Goal: Information Seeking & Learning: Check status

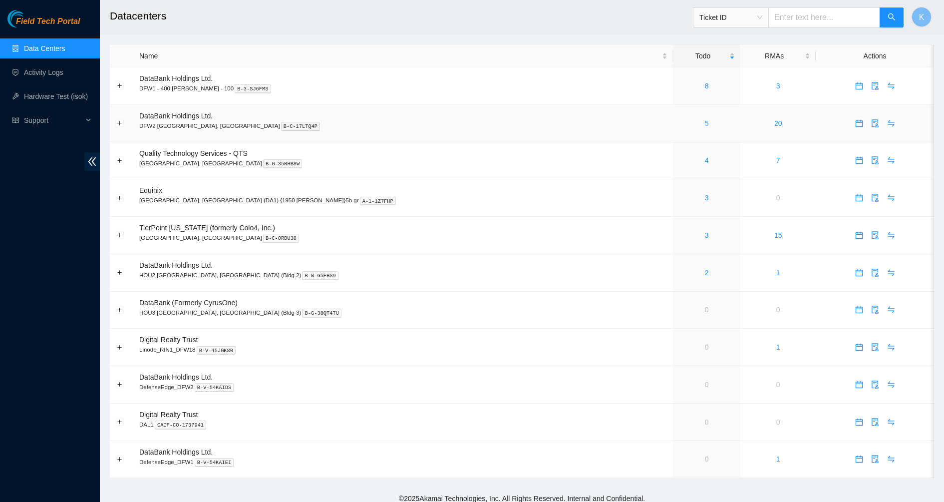
click at [705, 120] on link "5" at bounding box center [707, 123] width 4 height 8
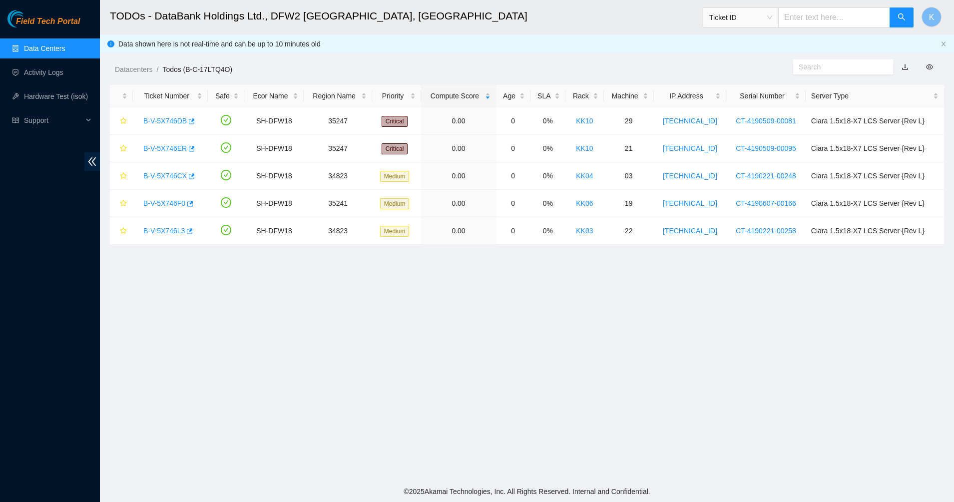
click at [44, 52] on link "Data Centers" at bounding box center [44, 48] width 41 height 8
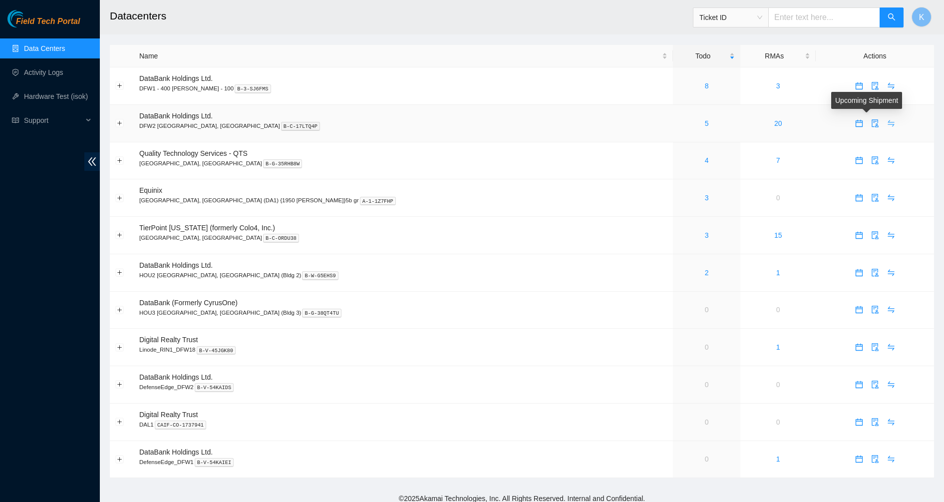
click at [888, 127] on icon "swap" at bounding box center [892, 123] width 8 height 8
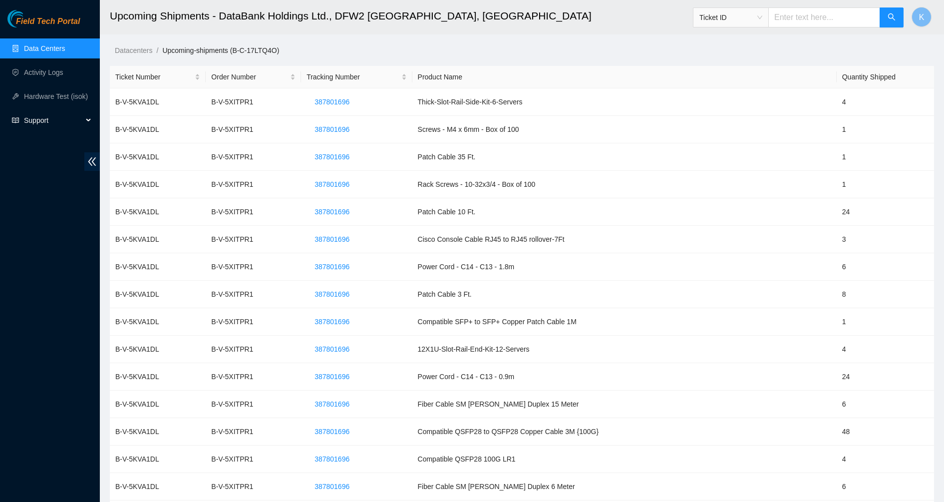
click at [35, 124] on span "Support" at bounding box center [53, 120] width 59 height 20
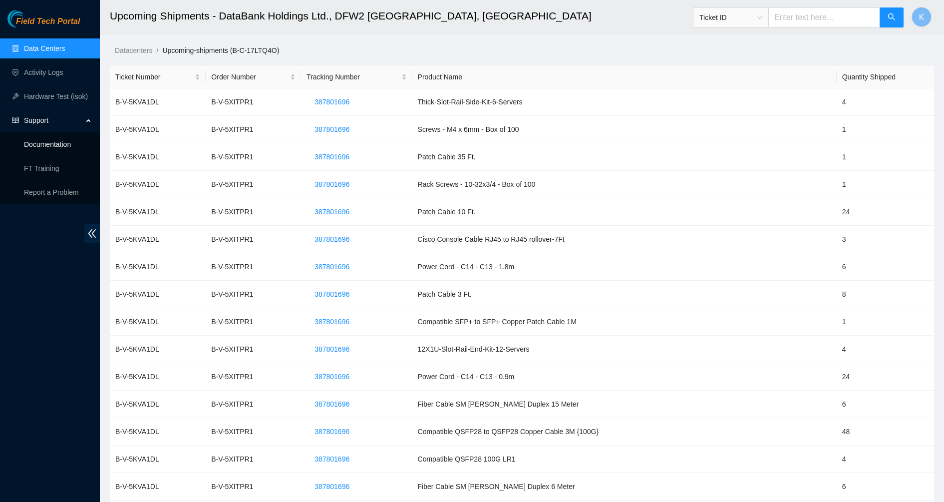
click at [47, 146] on link "Documentation" at bounding box center [47, 144] width 47 height 8
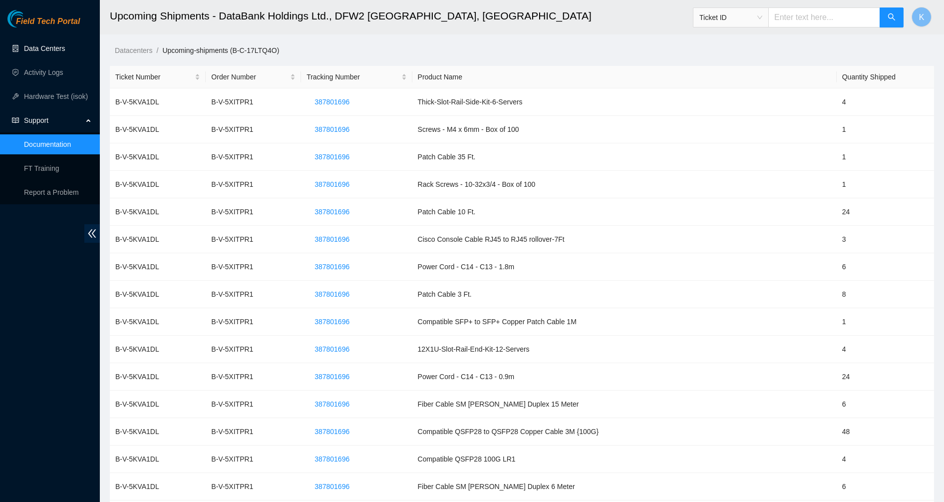
click at [40, 50] on link "Data Centers" at bounding box center [44, 48] width 41 height 8
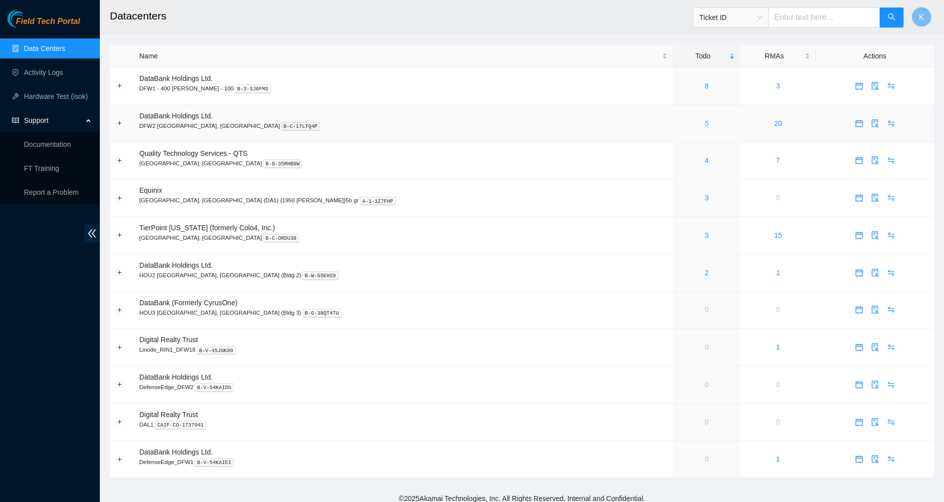
click at [705, 123] on link "5" at bounding box center [707, 123] width 4 height 8
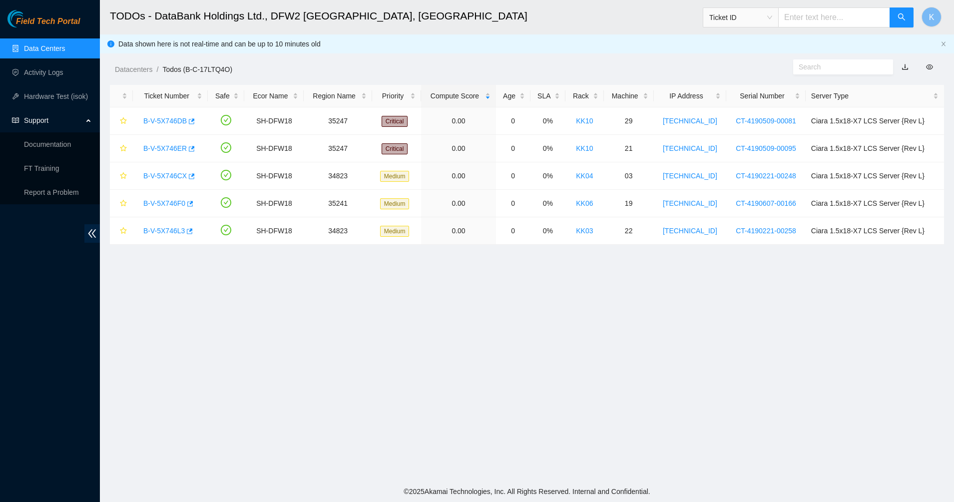
click at [24, 47] on link "Data Centers" at bounding box center [44, 48] width 41 height 8
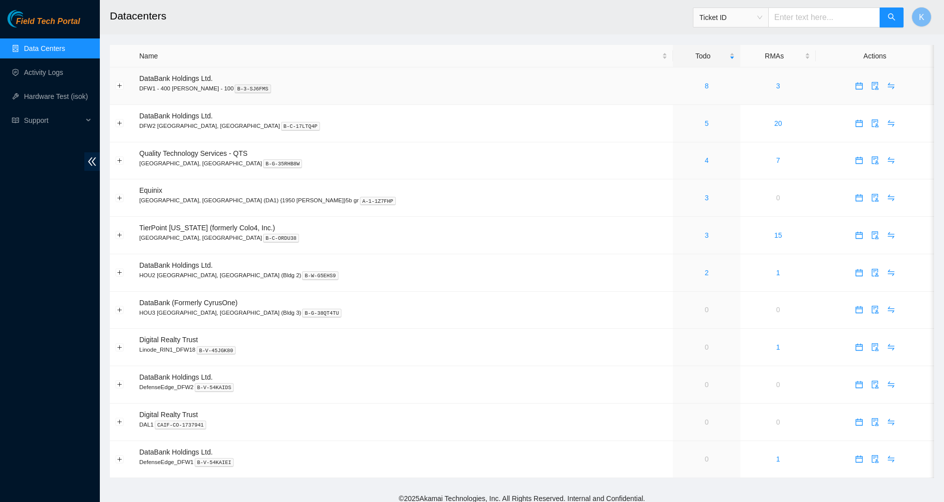
click at [705, 84] on link "8" at bounding box center [707, 86] width 4 height 8
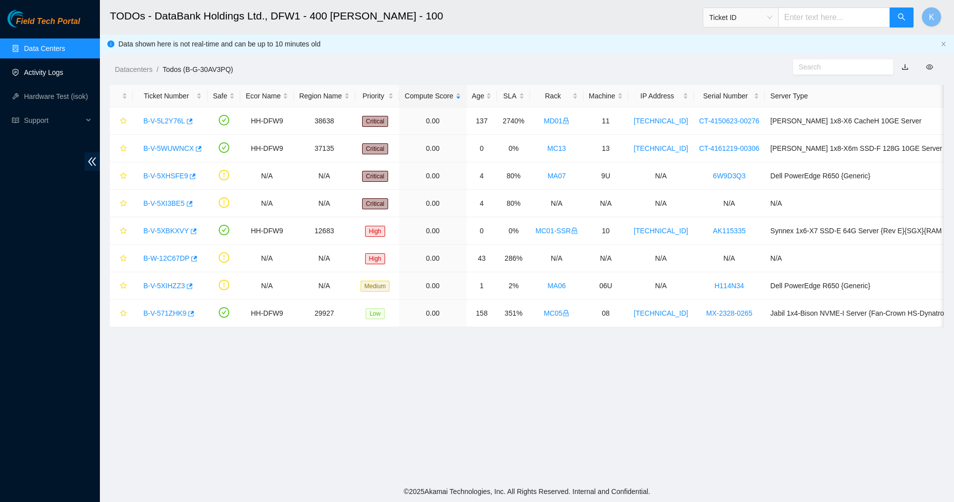
click at [30, 72] on link "Activity Logs" at bounding box center [43, 72] width 39 height 8
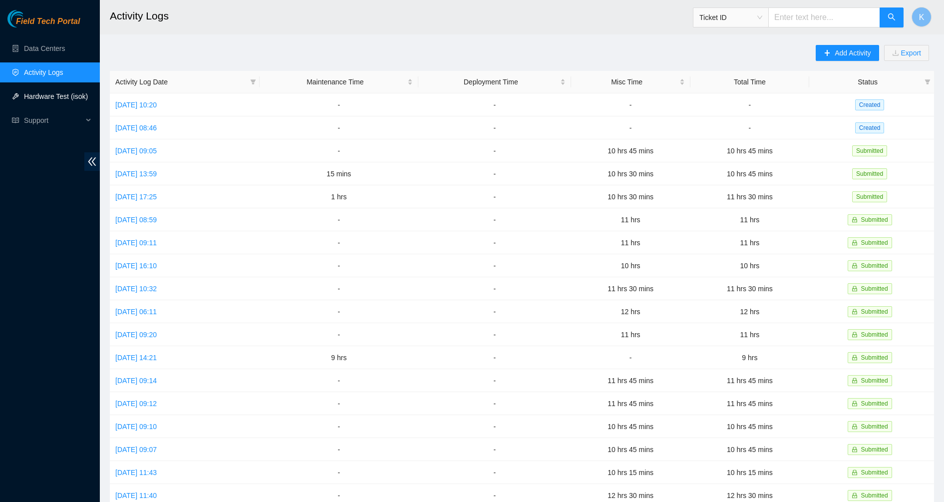
click at [38, 99] on link "Hardware Test (isok)" at bounding box center [56, 96] width 64 height 8
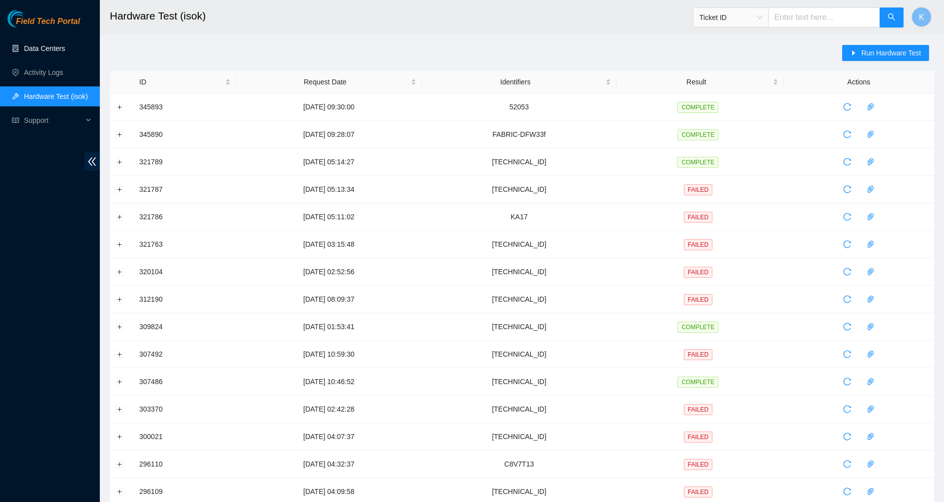
click at [46, 44] on link "Data Centers" at bounding box center [44, 48] width 41 height 8
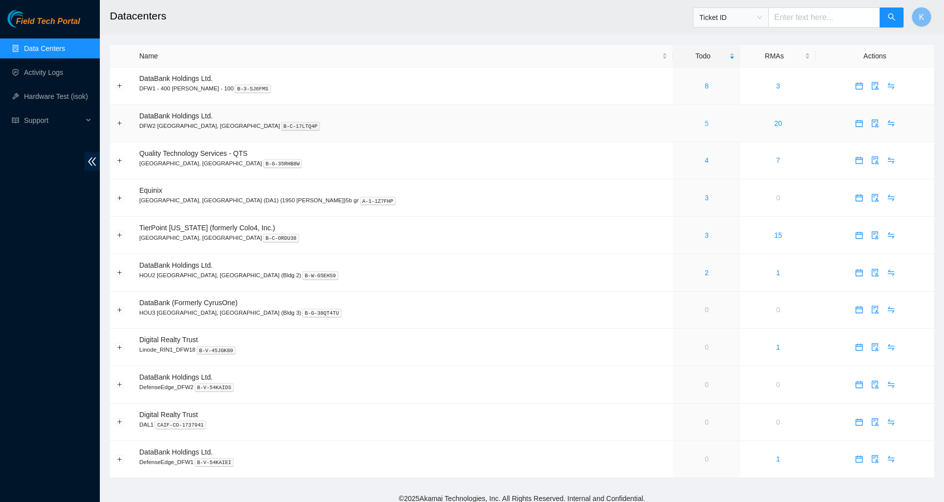
click at [705, 121] on link "5" at bounding box center [707, 123] width 4 height 8
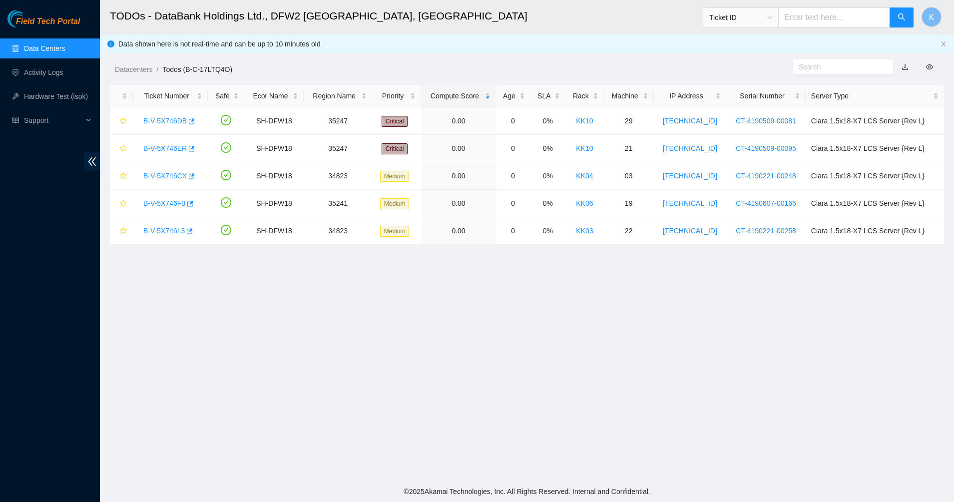
drag, startPoint x: 496, startPoint y: 274, endPoint x: 442, endPoint y: 342, distance: 87.7
click at [442, 342] on main "TODOs - DataBank Holdings Ltd., DFW2 Richardson, TX Ticket ID K Data shown here…" at bounding box center [527, 240] width 854 height 481
click at [442, 343] on main "TODOs - DataBank Holdings Ltd., DFW2 Richardson, TX Ticket ID K Data shown here…" at bounding box center [527, 240] width 854 height 481
click at [642, 439] on main "TODOs - DataBank Holdings Ltd., DFW2 Richardson, TX Ticket ID K Data shown here…" at bounding box center [527, 240] width 854 height 481
click at [626, 429] on main "TODOs - DataBank Holdings Ltd., DFW2 Richardson, TX Ticket ID K Data shown here…" at bounding box center [527, 240] width 854 height 481
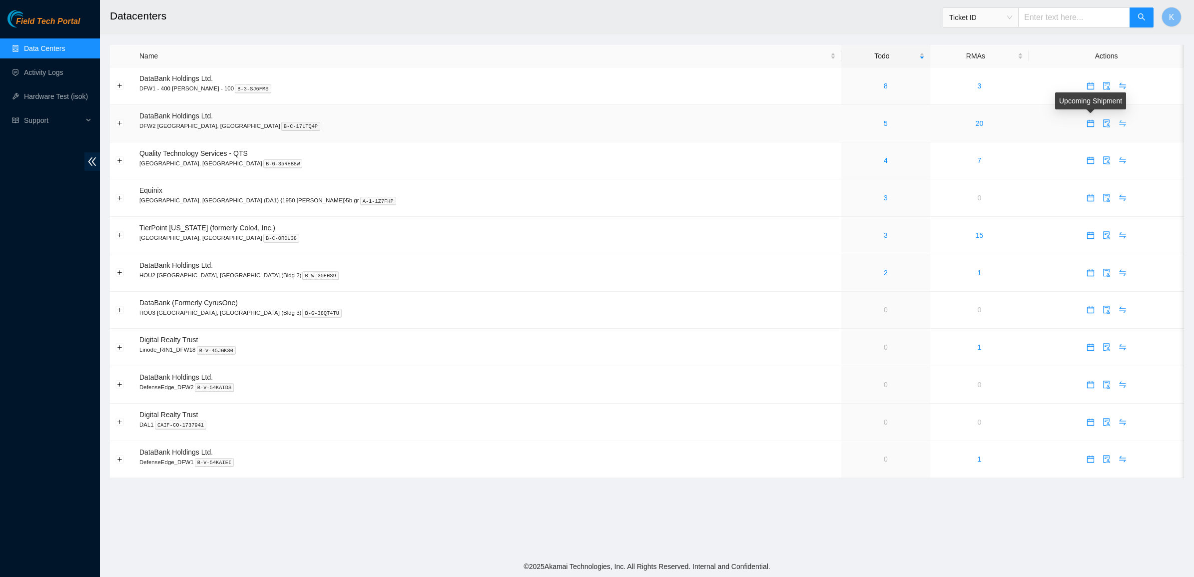
click at [1118, 123] on icon "swap" at bounding box center [1122, 123] width 8 height 8
click at [1102, 125] on icon "audit" at bounding box center [1106, 123] width 8 height 8
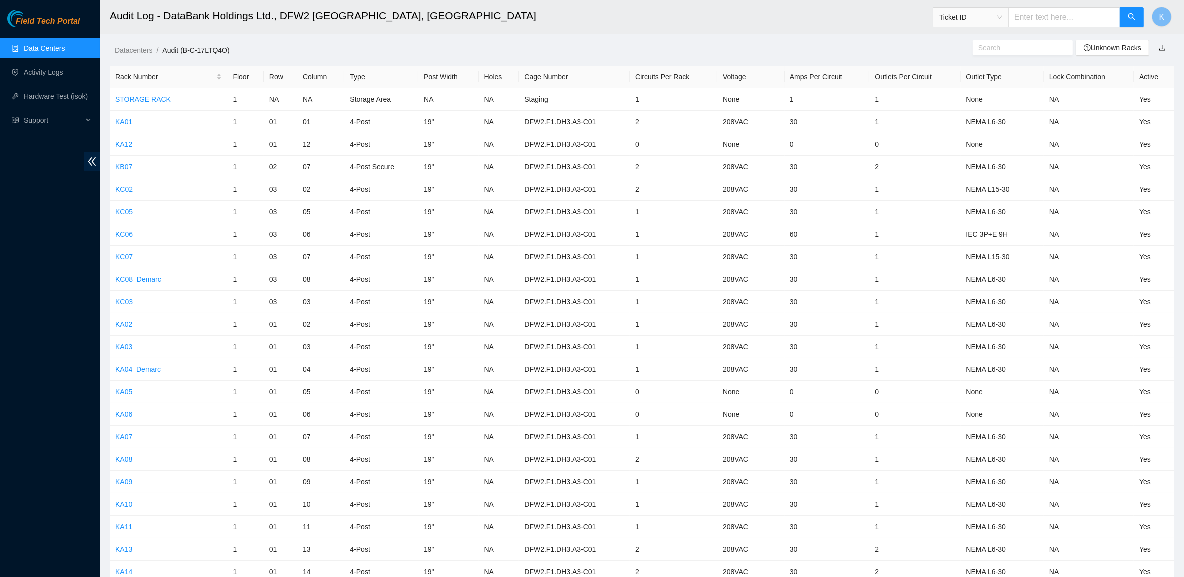
click at [998, 49] on input "text" at bounding box center [1018, 47] width 81 height 11
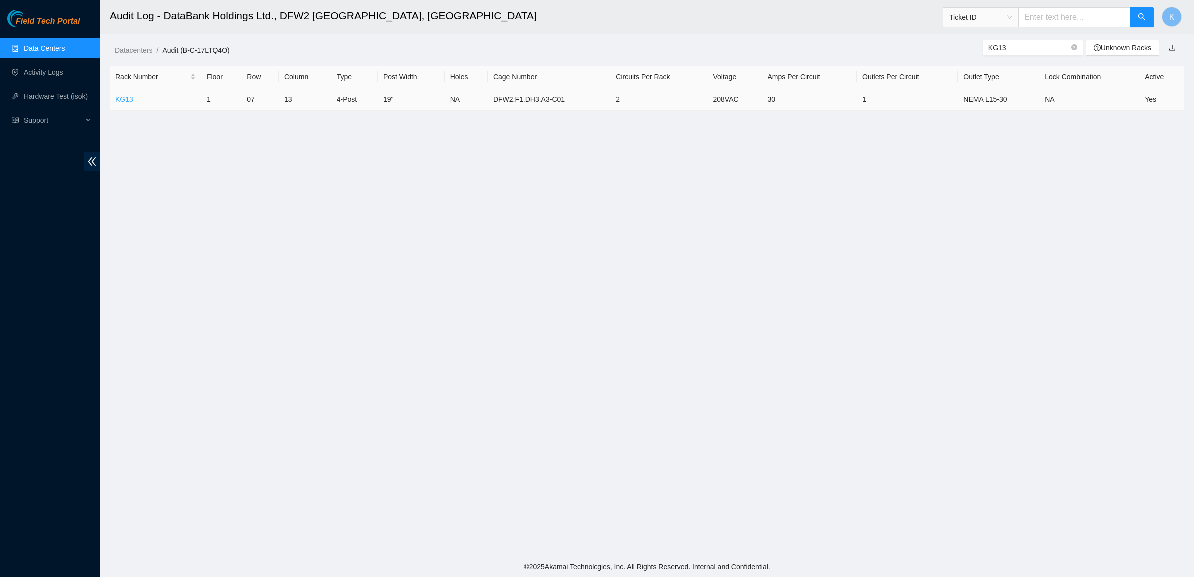
type input "KG13"
click at [121, 96] on link "KG13" at bounding box center [124, 99] width 18 height 8
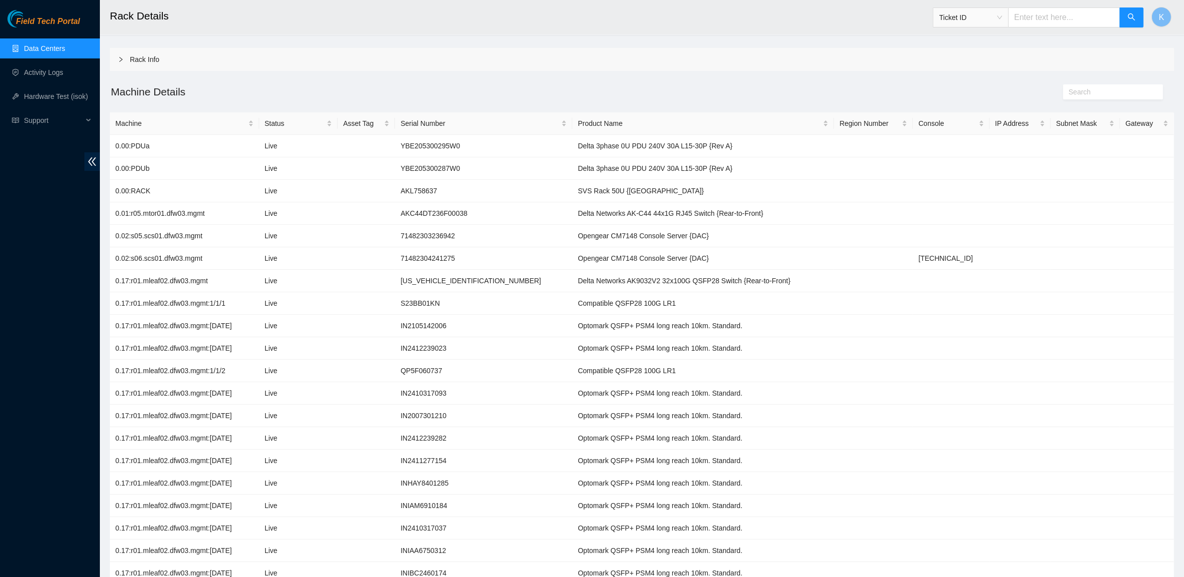
scroll to position [28, 0]
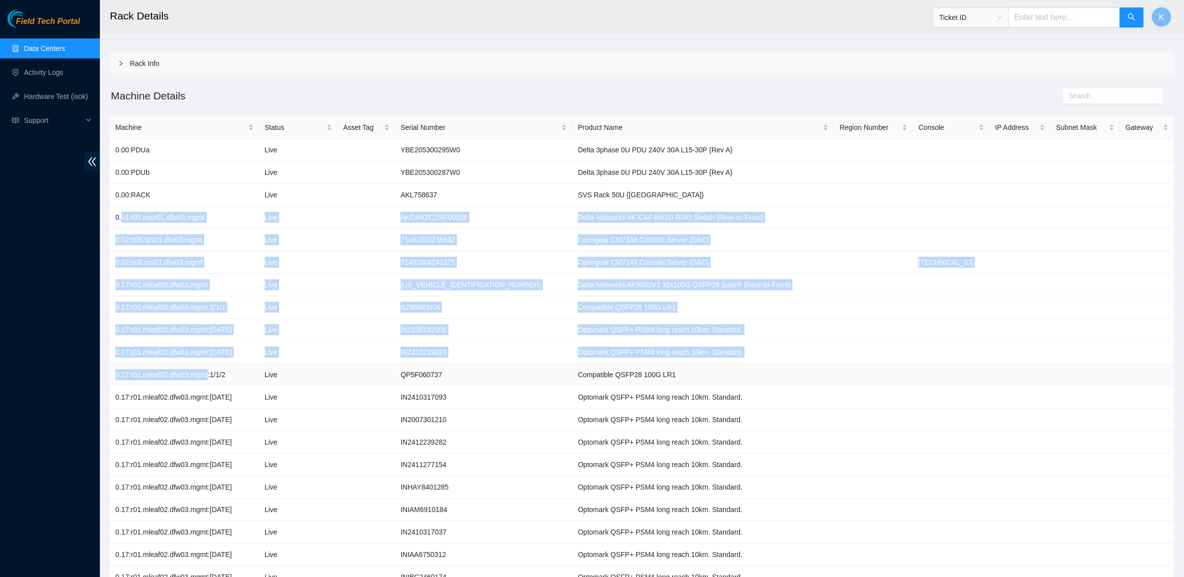
drag, startPoint x: 122, startPoint y: 219, endPoint x: 206, endPoint y: 381, distance: 182.5
click at [206, 381] on td "0.17:r01.mleaf02.dfw03.mgmt:1/1/2" at bounding box center [184, 375] width 149 height 22
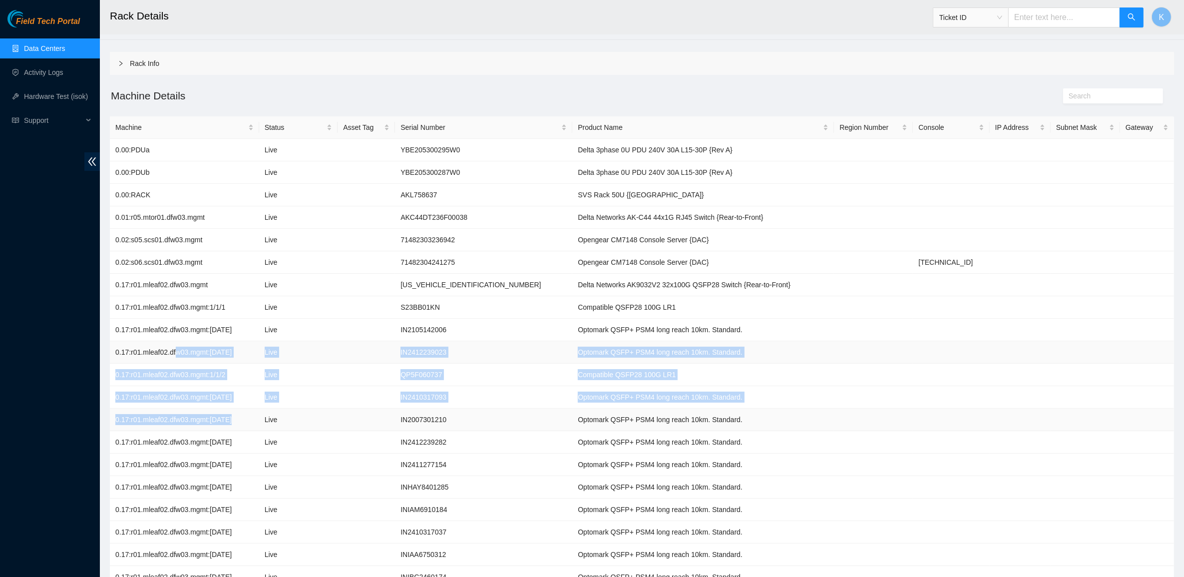
drag, startPoint x: 235, startPoint y: 421, endPoint x: 173, endPoint y: 356, distance: 90.4
click at [173, 356] on td "0.17:r01.mleaf02.dfw03.mgmt:1/1/19" at bounding box center [184, 352] width 149 height 22
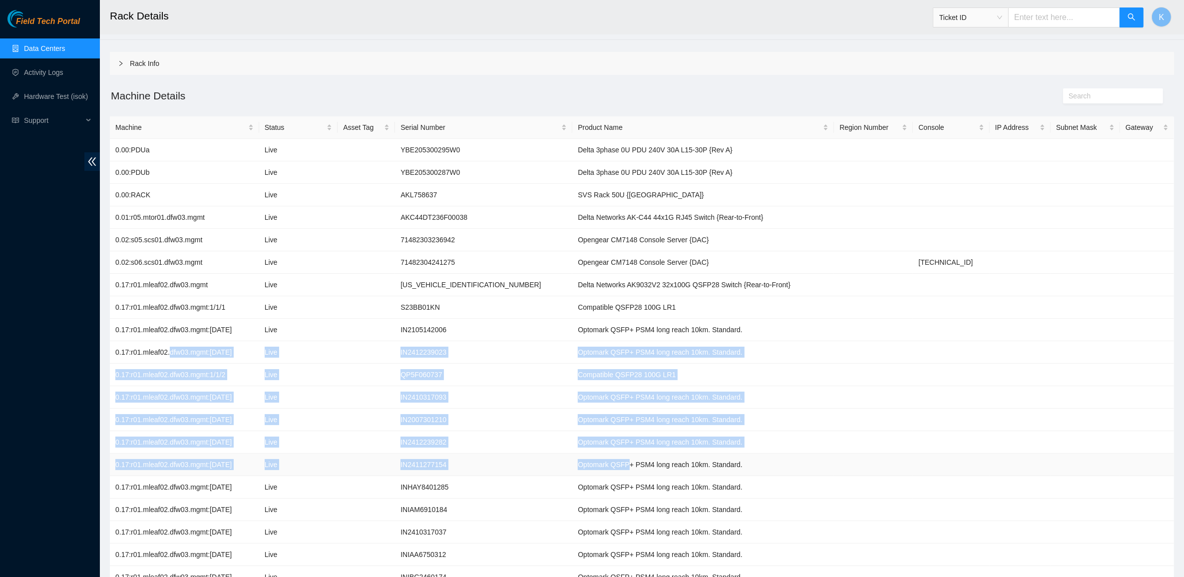
drag, startPoint x: 173, startPoint y: 356, endPoint x: 585, endPoint y: 463, distance: 426.3
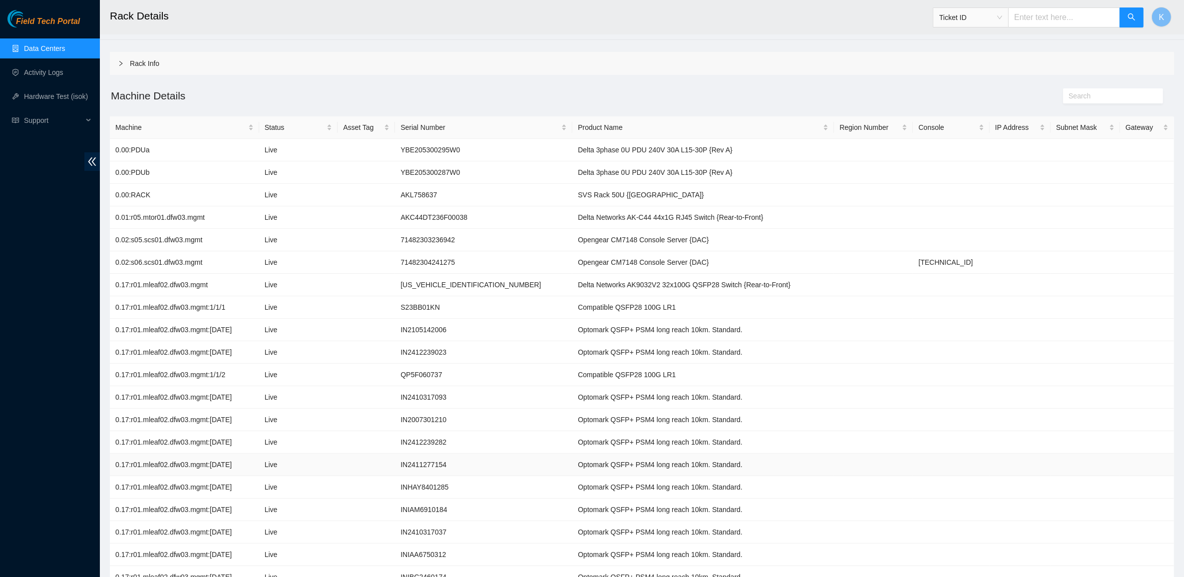
click at [587, 463] on td "Optomark QSFP+ PSM4 long reach 10km. Standard." at bounding box center [703, 464] width 262 height 22
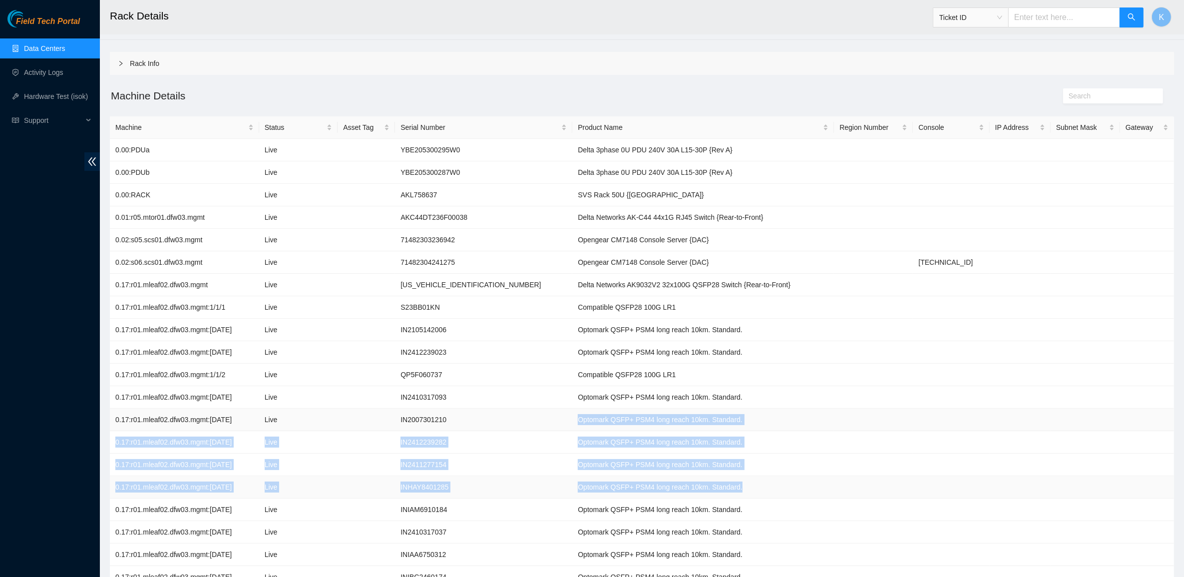
drag, startPoint x: 700, startPoint y: 489, endPoint x: 506, endPoint y: 420, distance: 206.0
click at [505, 418] on td "IN2007301210" at bounding box center [483, 420] width 177 height 22
click at [671, 460] on td "Optomark QSFP+ PSM4 long reach 10km. Standard." at bounding box center [703, 464] width 262 height 22
drag, startPoint x: 716, startPoint y: 485, endPoint x: 545, endPoint y: 411, distance: 186.1
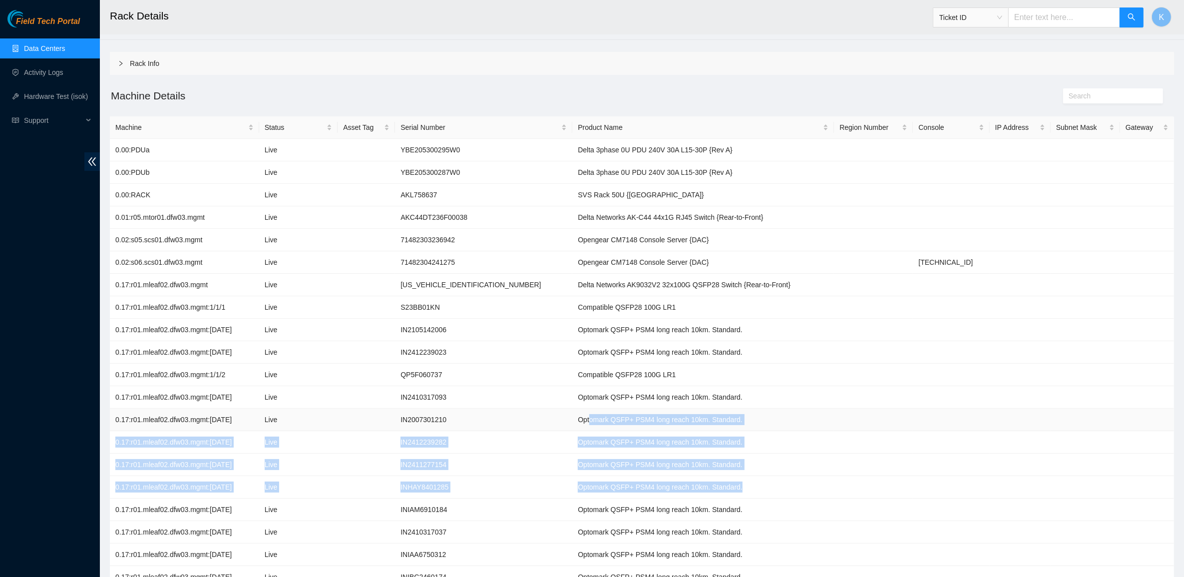
click at [572, 411] on td "Optomark QSFP+ PSM4 long reach 10km. Standard." at bounding box center [703, 420] width 262 height 22
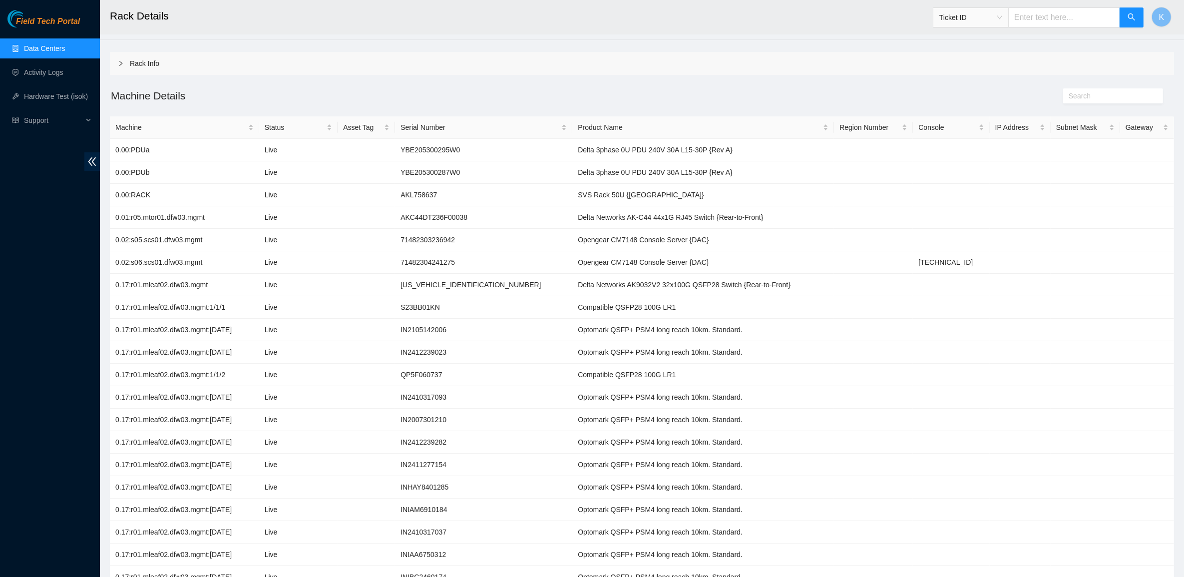
click at [60, 44] on link "Data Centers" at bounding box center [44, 48] width 41 height 8
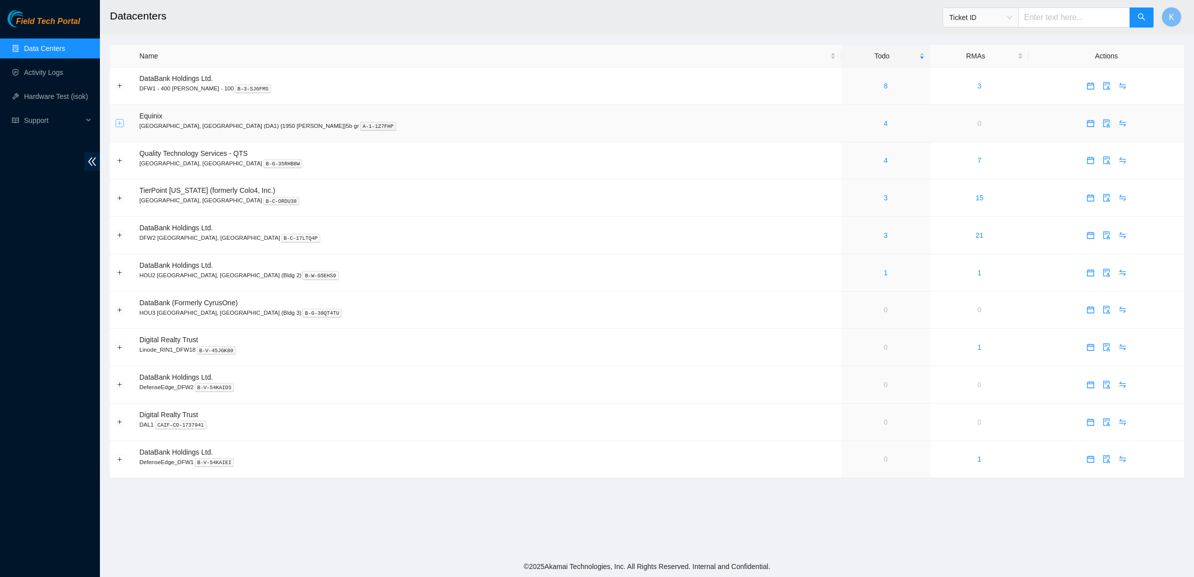
click at [117, 125] on button "Expand row" at bounding box center [120, 123] width 8 height 8
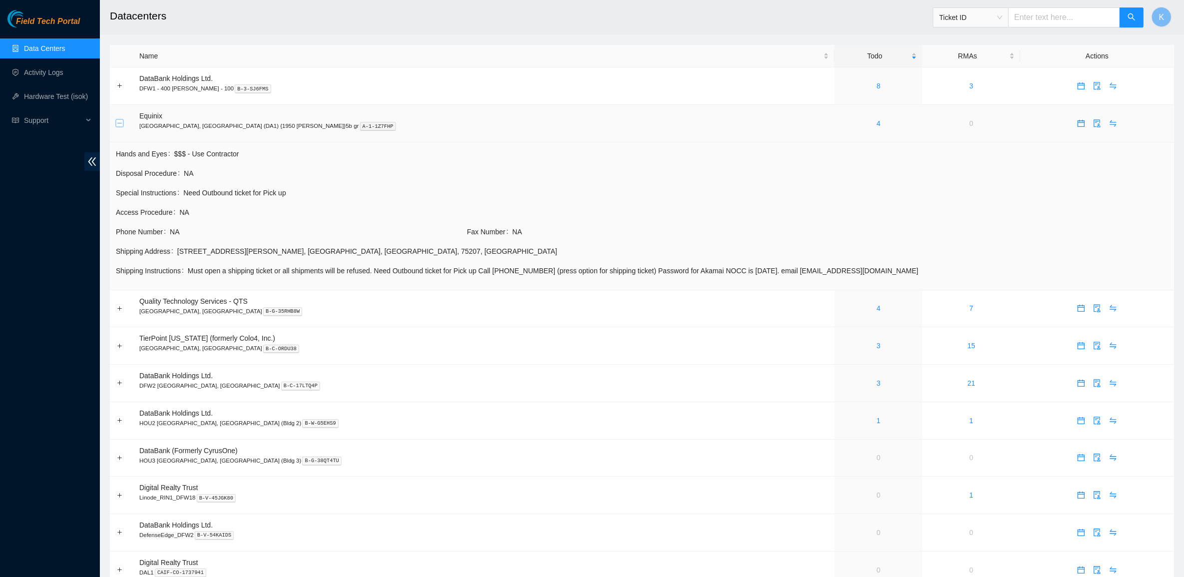
click at [118, 124] on button "Collapse row" at bounding box center [120, 123] width 8 height 8
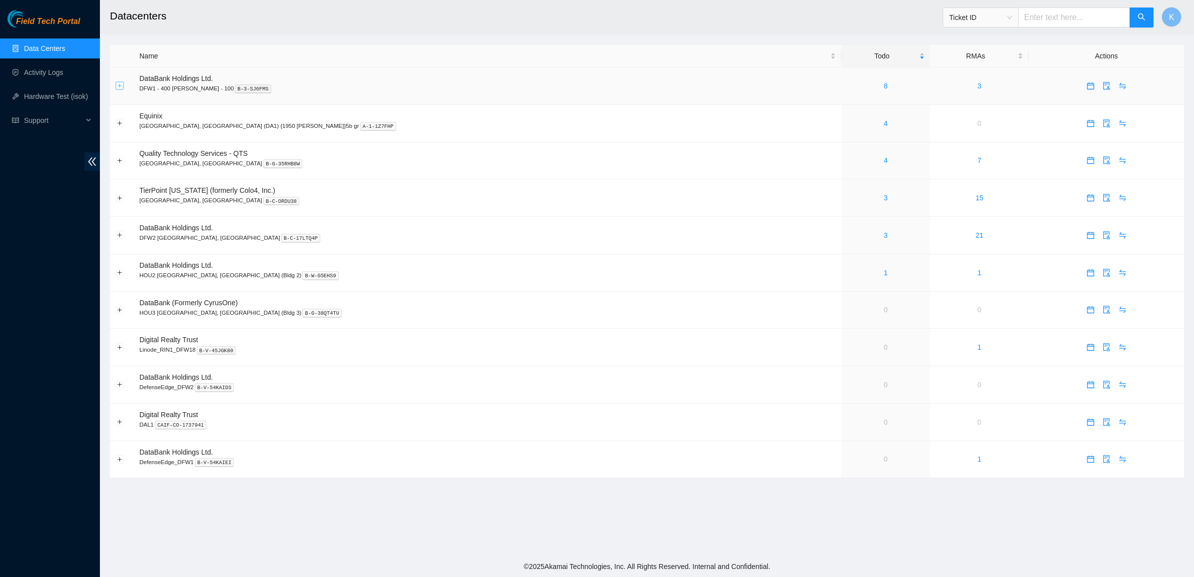
click at [121, 89] on button "Expand row" at bounding box center [120, 86] width 8 height 8
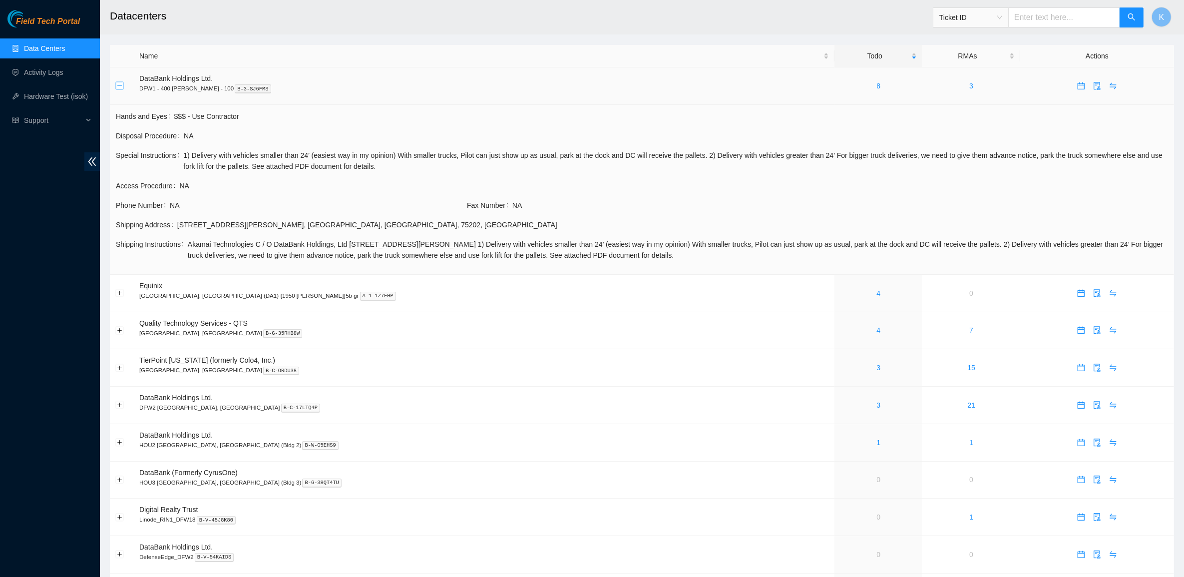
click at [121, 89] on button "Collapse row" at bounding box center [120, 86] width 8 height 8
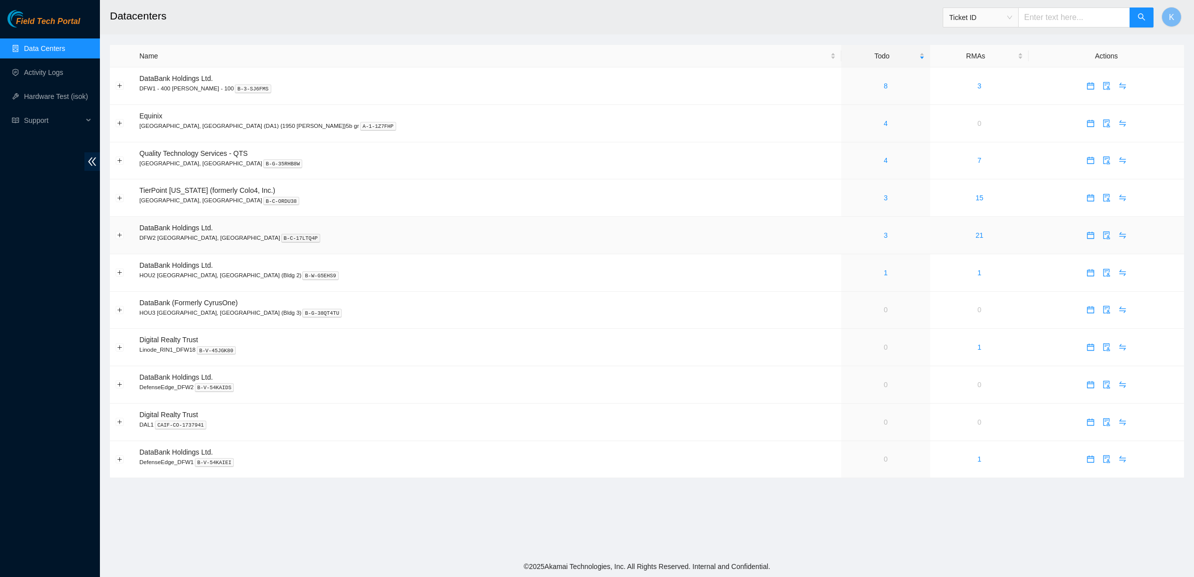
click at [114, 235] on td at bounding box center [122, 235] width 24 height 37
click at [118, 238] on button "Expand row" at bounding box center [120, 235] width 8 height 8
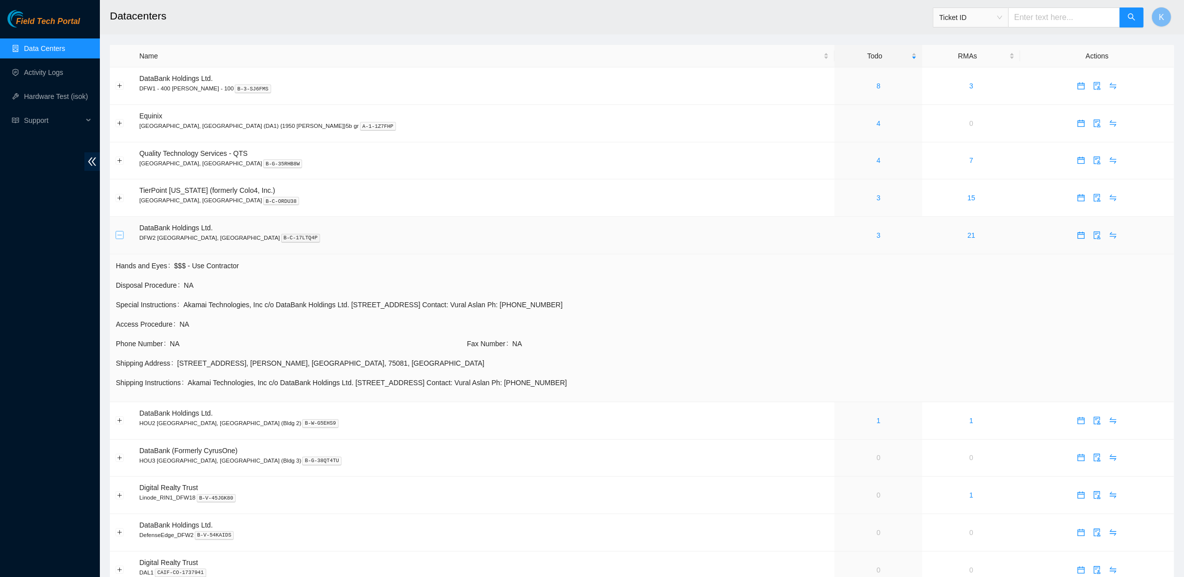
click at [118, 238] on button "Collapse row" at bounding box center [120, 235] width 8 height 8
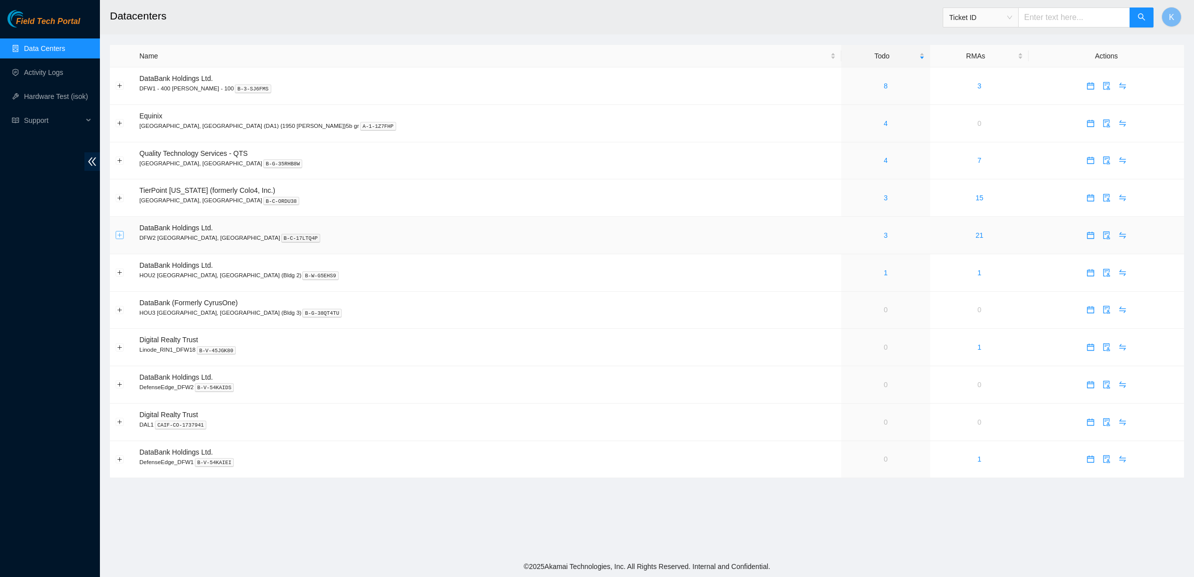
click at [118, 233] on button "Expand row" at bounding box center [120, 235] width 8 height 8
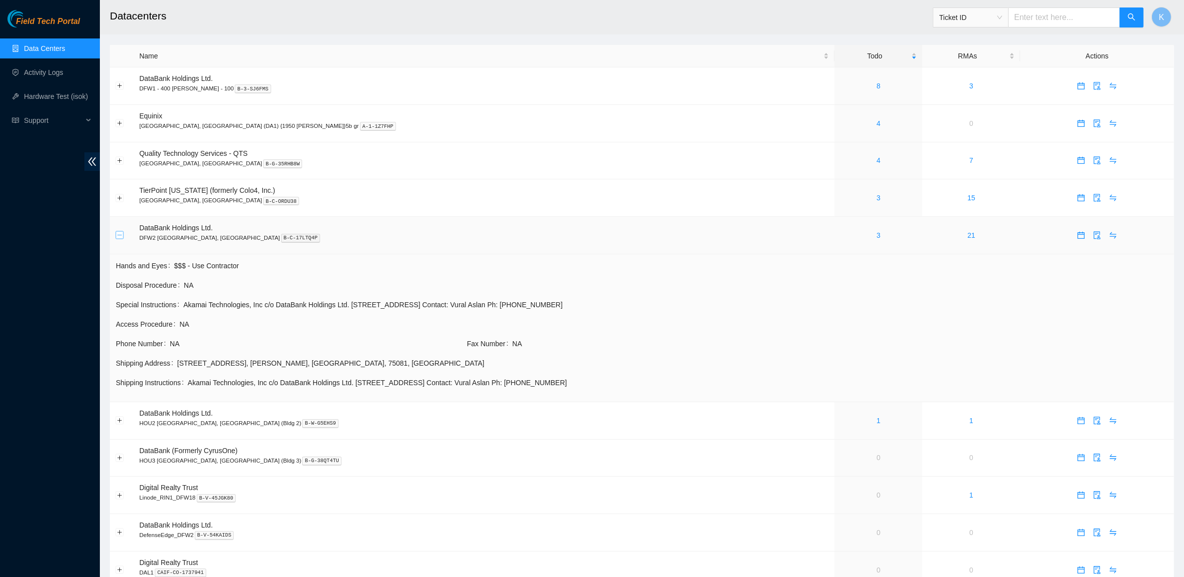
click at [118, 233] on button "Collapse row" at bounding box center [120, 235] width 8 height 8
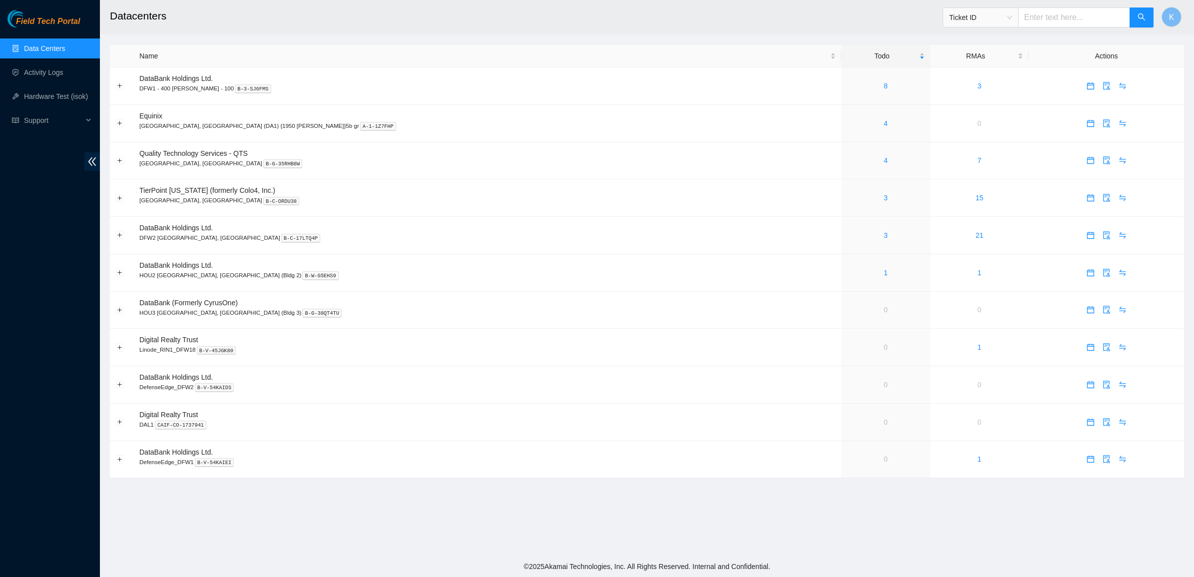
click at [1076, 21] on input "text" at bounding box center [1074, 17] width 112 height 20
paste input "B-V-54KAID3"
type input "B-V-54KAID3"
click at [1133, 21] on button "button" at bounding box center [1141, 17] width 24 height 20
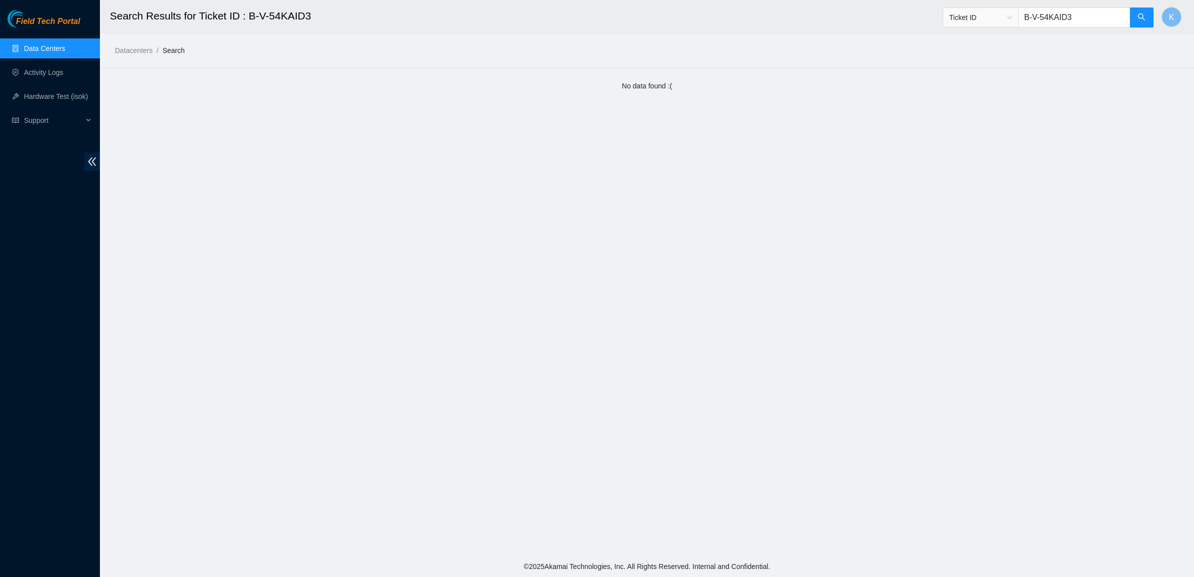
drag, startPoint x: 1090, startPoint y: 17, endPoint x: 1016, endPoint y: 17, distance: 73.4
click at [1016, 17] on span "Ticket ID B-V-54KAID3" at bounding box center [1047, 17] width 211 height 20
click at [1054, 15] on input "text" at bounding box center [1074, 17] width 112 height 20
paste input "B-V-5XMLZN7"
type input "B-V-5XMLZN7"
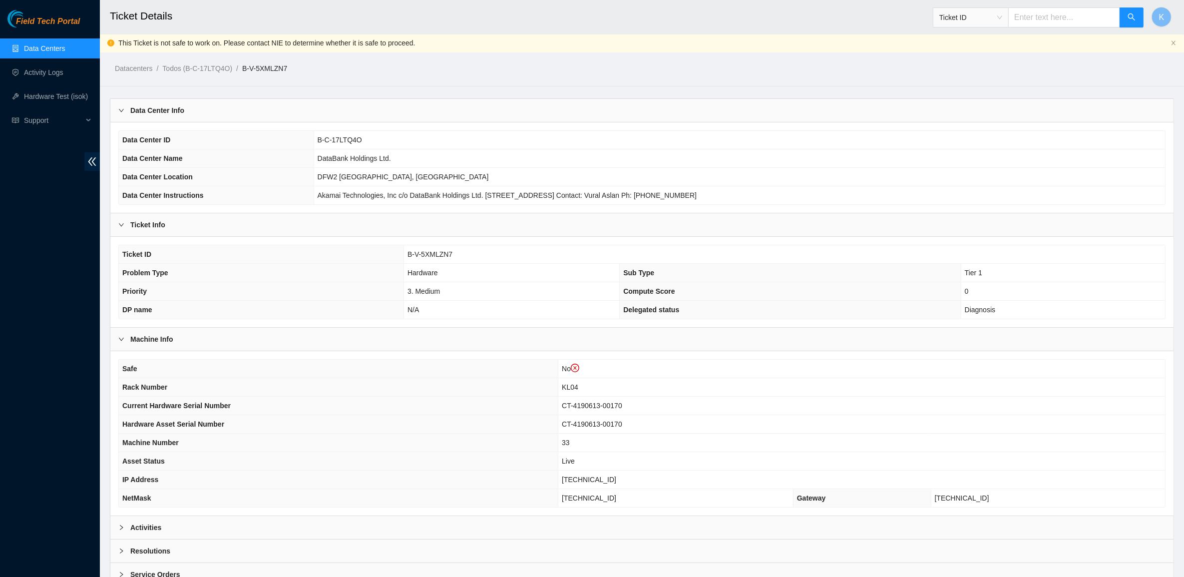
scroll to position [68, 0]
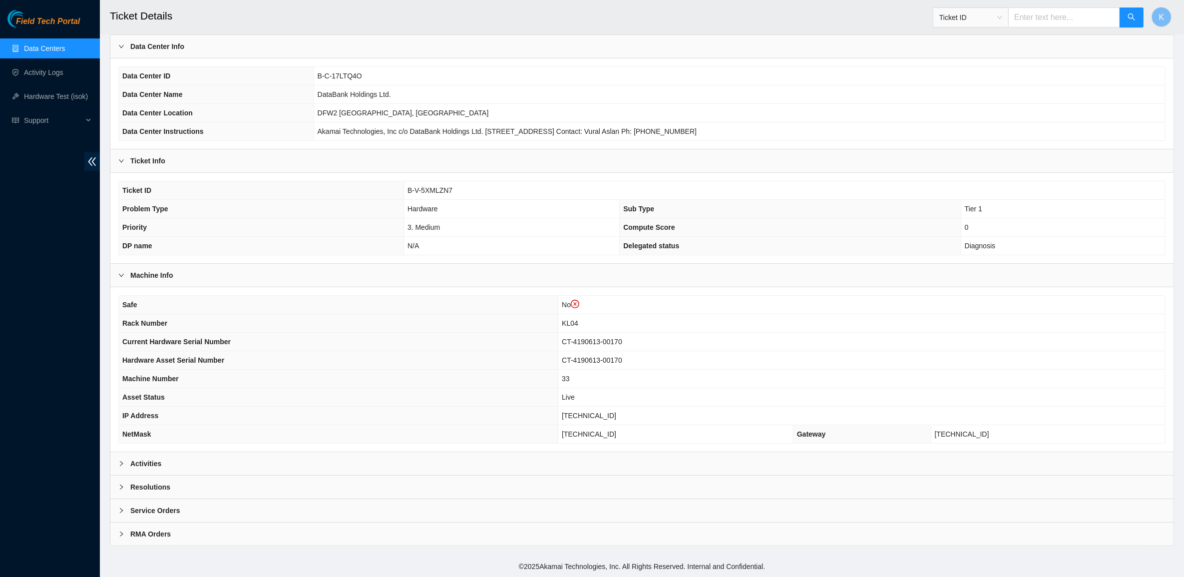
click at [163, 463] on div "Activities" at bounding box center [641, 463] width 1063 height 23
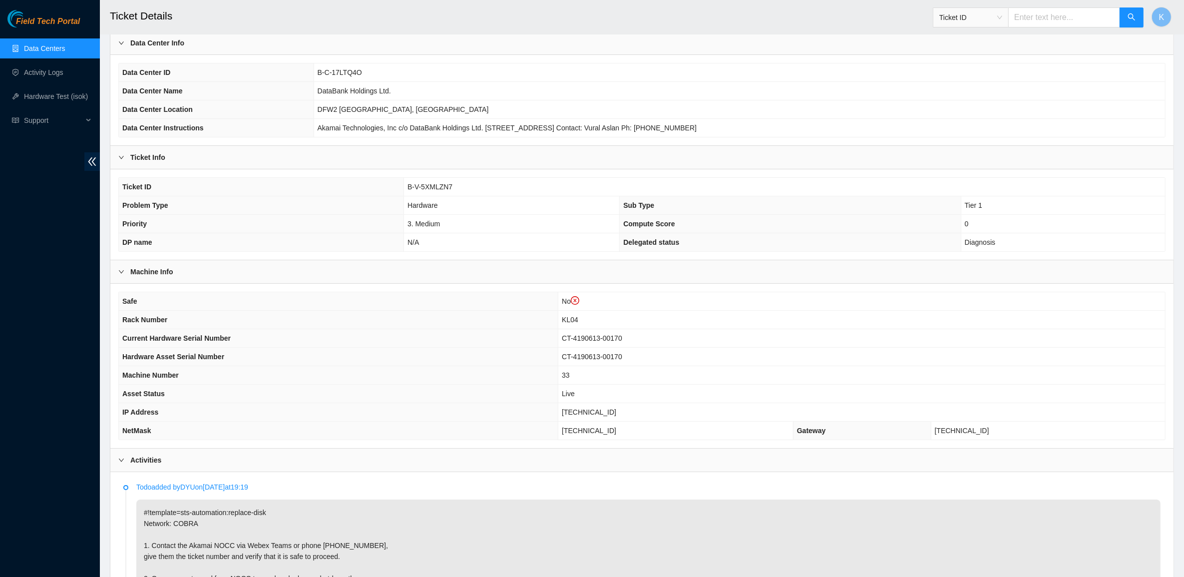
scroll to position [193, 0]
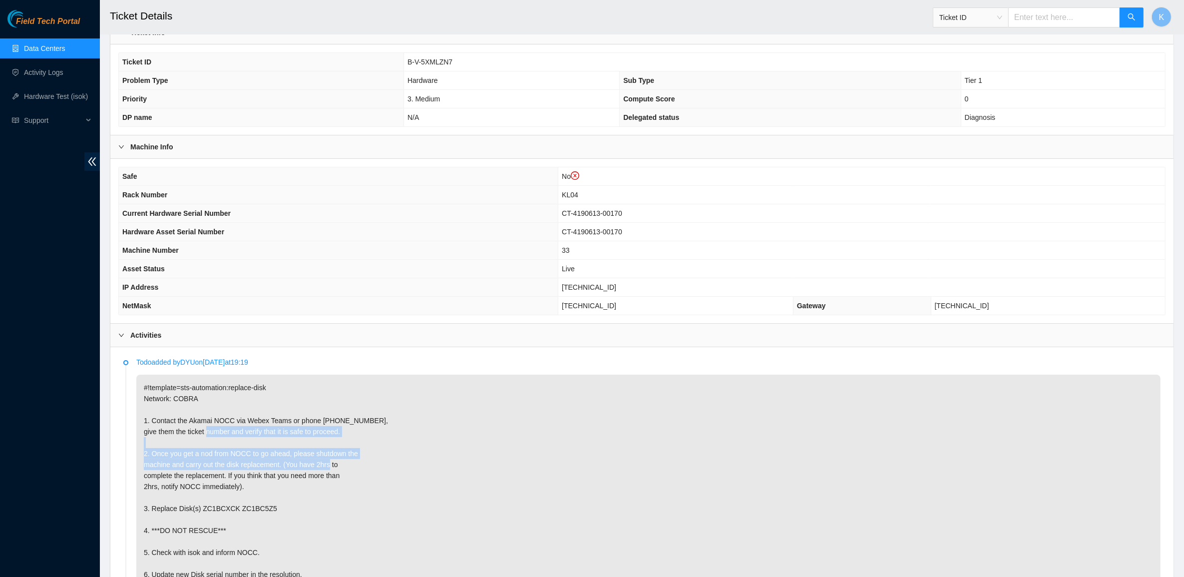
drag, startPoint x: 325, startPoint y: 470, endPoint x: 204, endPoint y: 430, distance: 127.8
click at [205, 431] on p "#!template=sts-automation:replace-disk Network: COBRA 1. Contact the Akamai NOC…" at bounding box center [648, 553] width 1024 height 356
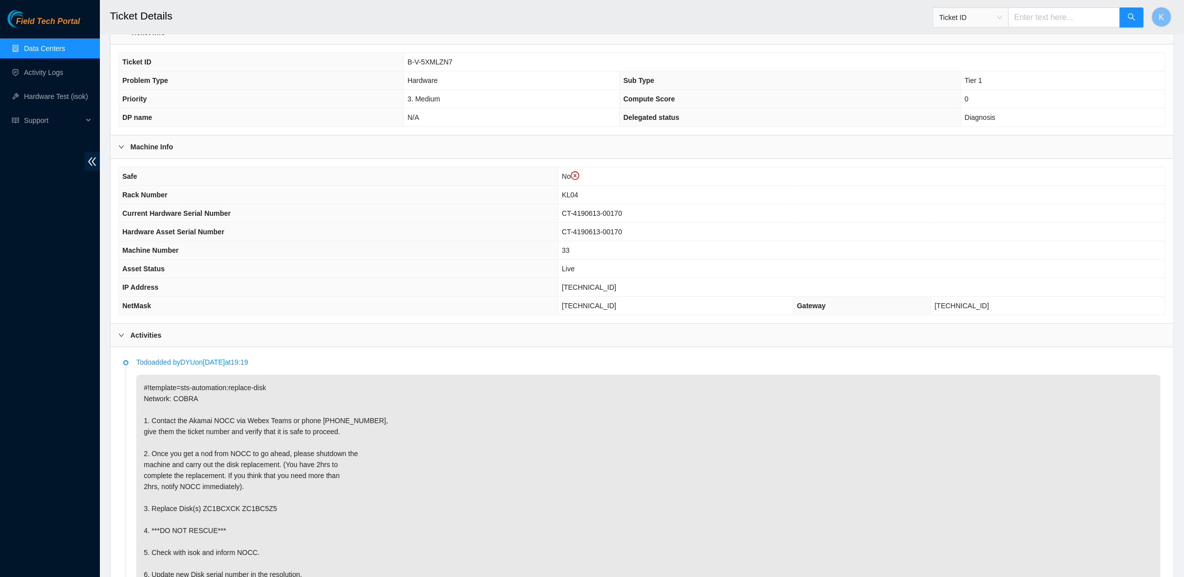
click at [200, 428] on p "#!template=sts-automation:replace-disk Network: COBRA 1. Contact the Akamai NOC…" at bounding box center [648, 553] width 1024 height 356
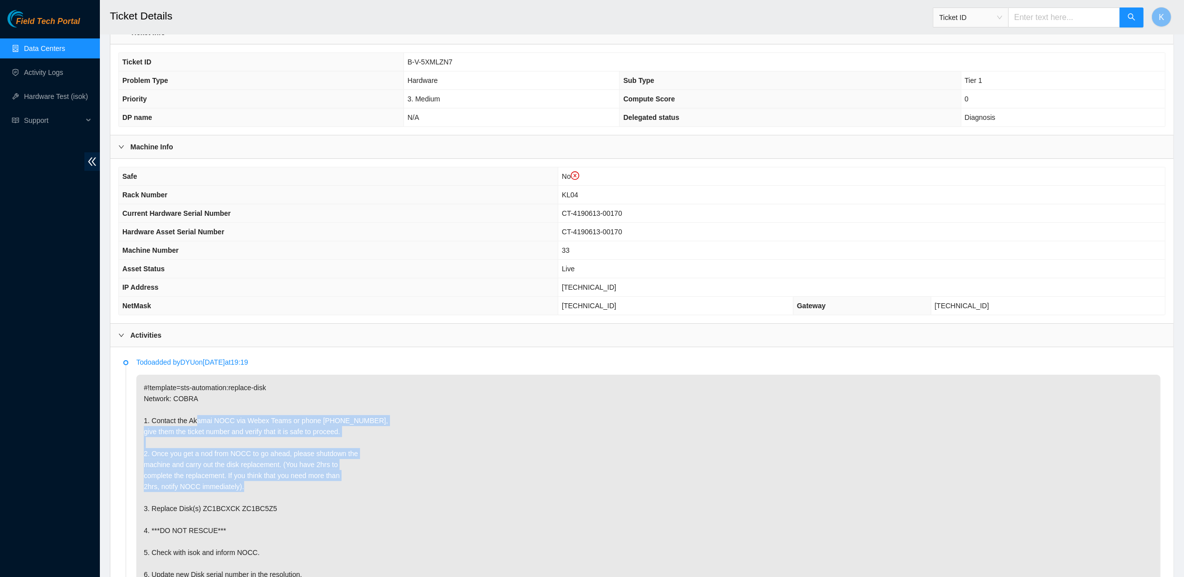
drag, startPoint x: 196, startPoint y: 423, endPoint x: 321, endPoint y: 486, distance: 139.6
click at [319, 485] on p "#!template=sts-automation:replace-disk Network: COBRA 1. Contact the Akamai NOC…" at bounding box center [648, 553] width 1024 height 356
click at [321, 486] on p "#!template=sts-automation:replace-disk Network: COBRA 1. Contact the Akamai NOC…" at bounding box center [648, 553] width 1024 height 356
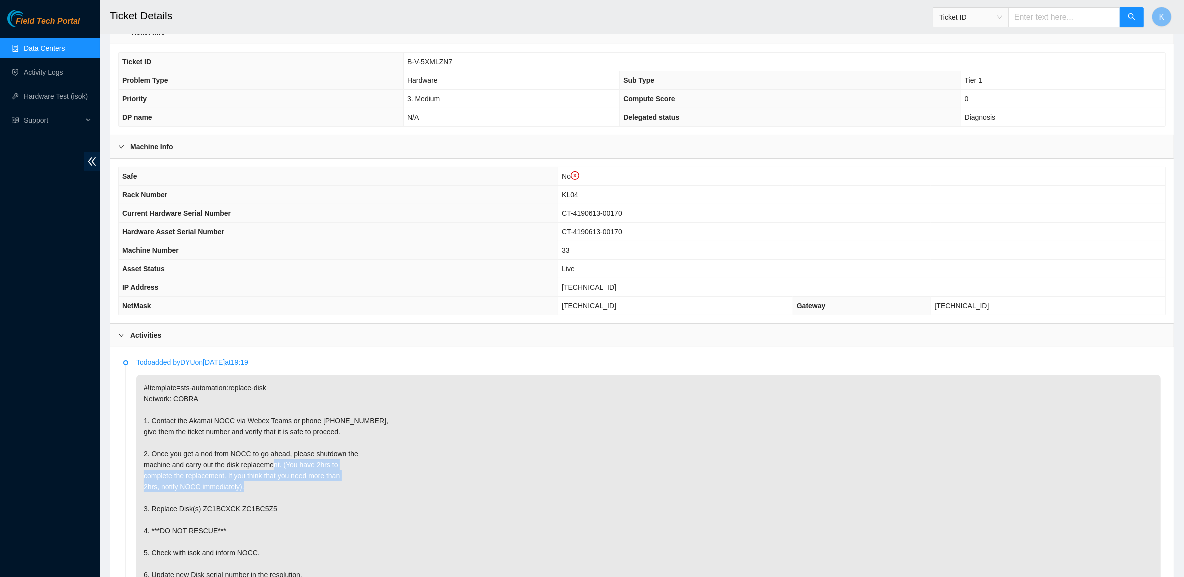
drag, startPoint x: 323, startPoint y: 486, endPoint x: 255, endPoint y: 460, distance: 72.7
click at [255, 460] on p "#!template=sts-automation:replace-disk Network: COBRA 1. Contact the Akamai NOC…" at bounding box center [648, 553] width 1024 height 356
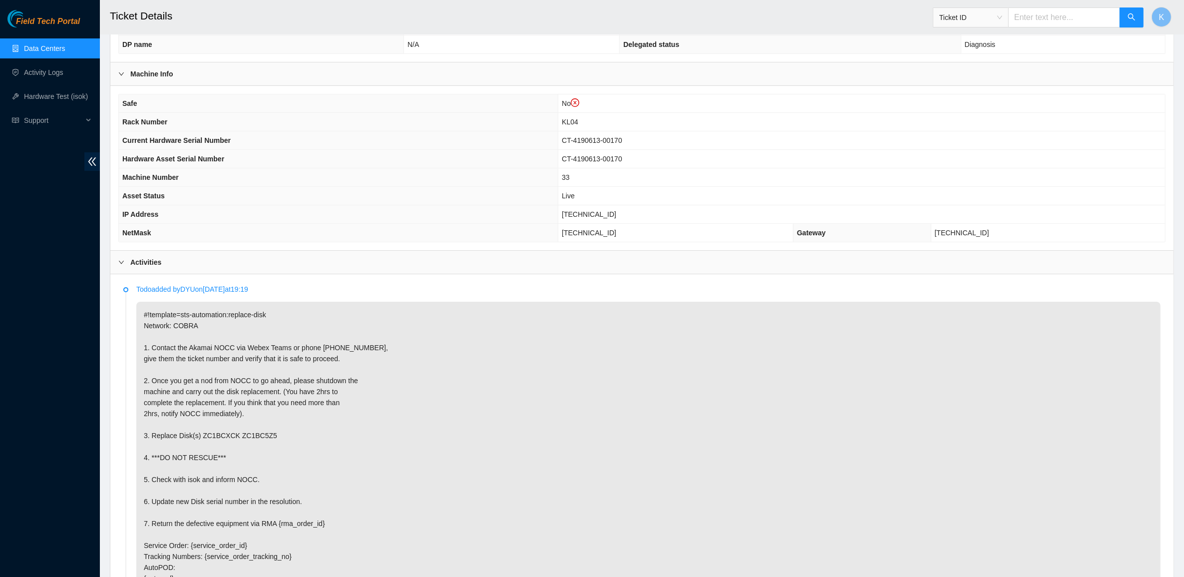
scroll to position [381, 0]
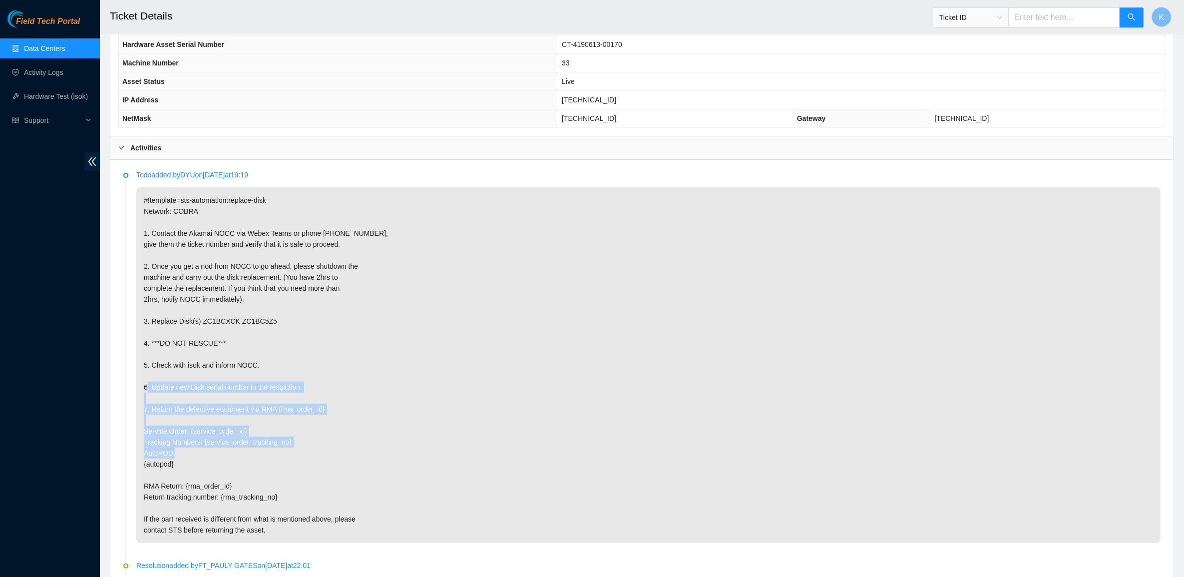
drag, startPoint x: 260, startPoint y: 381, endPoint x: 323, endPoint y: 463, distance: 104.0
click at [323, 463] on p "#!template=sts-automation:replace-disk Network: COBRA 1. Contact the Akamai NOC…" at bounding box center [648, 365] width 1024 height 356
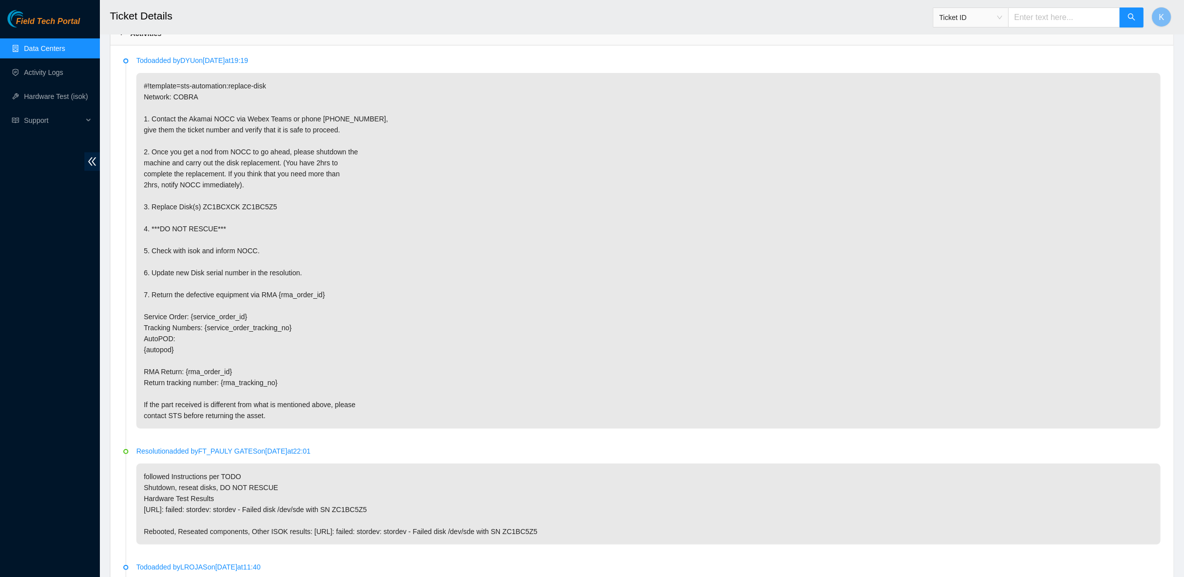
scroll to position [505, 0]
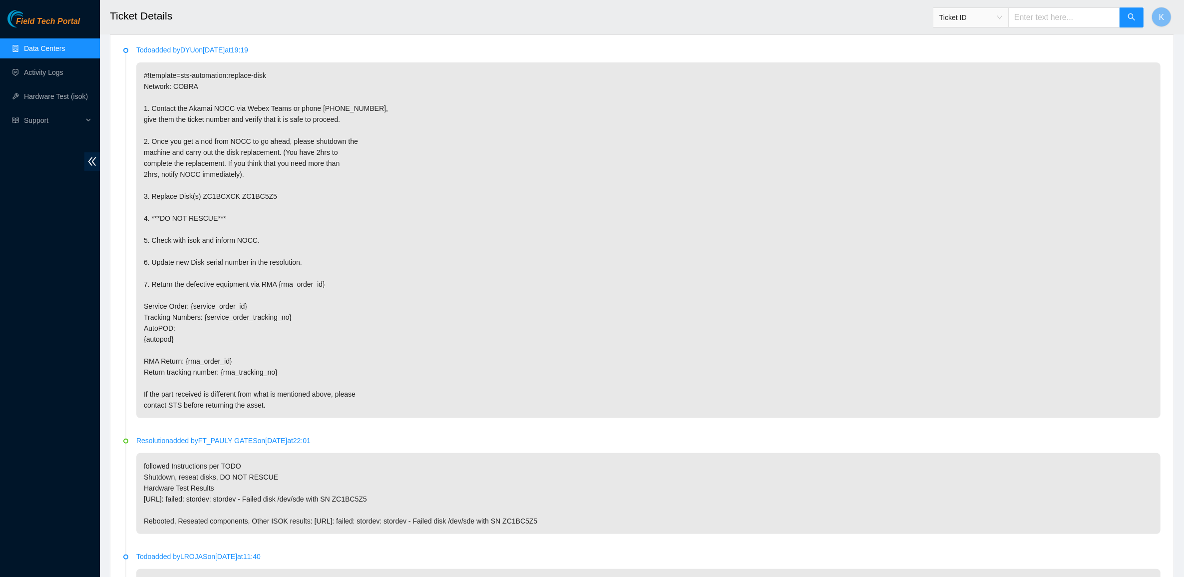
drag, startPoint x: 281, startPoint y: 370, endPoint x: 212, endPoint y: 319, distance: 85.3
click at [212, 319] on p "#!template=sts-automation:replace-disk Network: COBRA 1. Contact the Akamai NOC…" at bounding box center [648, 240] width 1024 height 356
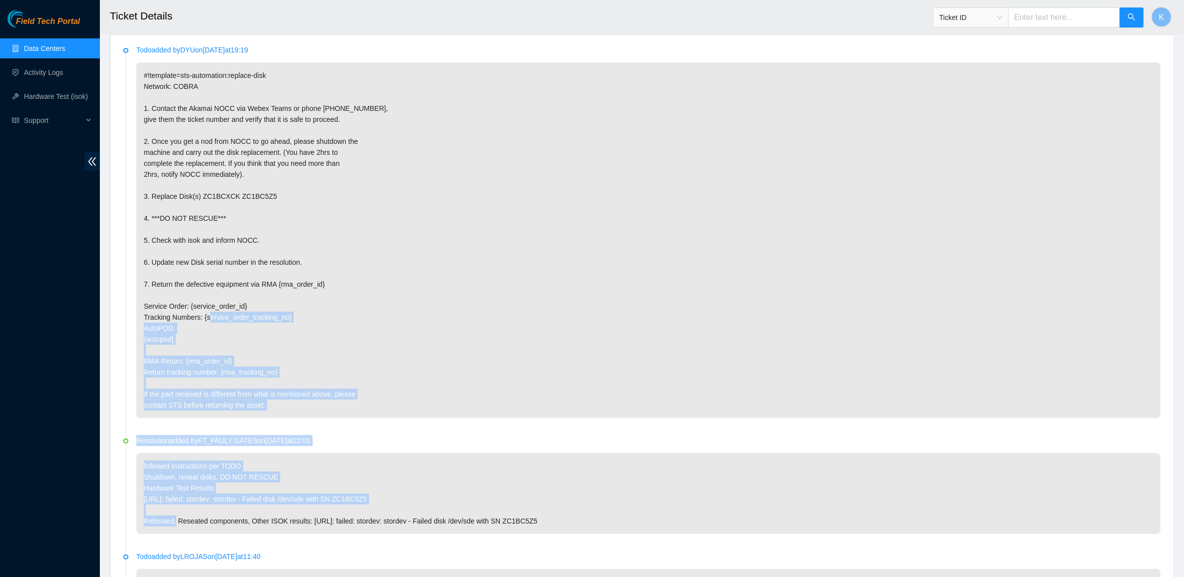
drag, startPoint x: 443, startPoint y: 493, endPoint x: 521, endPoint y: 497, distance: 78.0
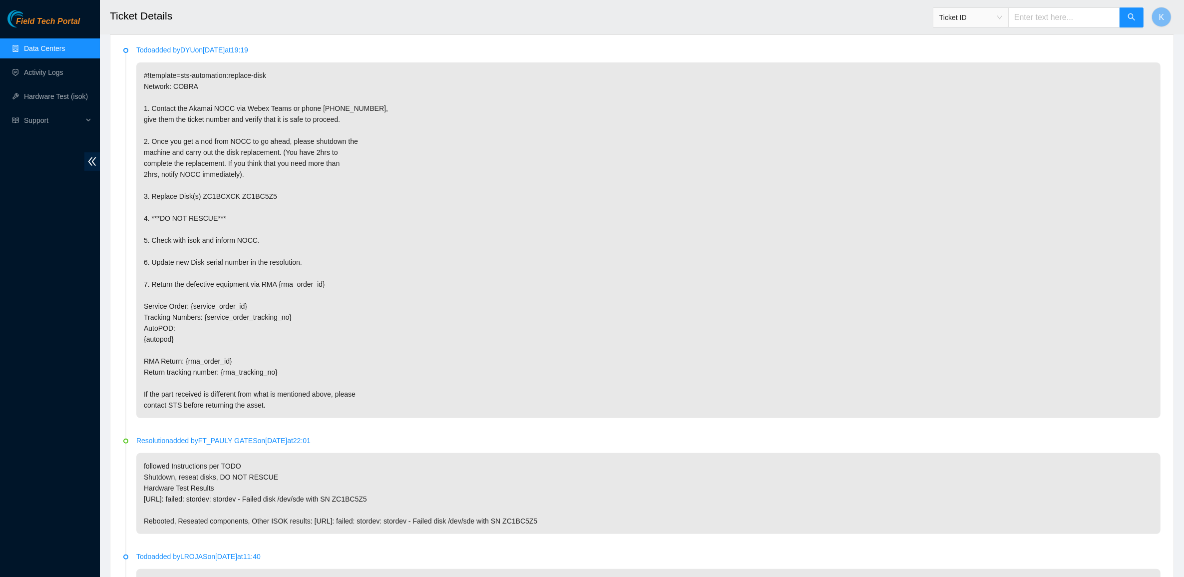
click at [550, 530] on p "followed Instructions per TODO Shutdown, reseat disks, DO NOT RESCUE Hardware T…" at bounding box center [648, 493] width 1024 height 81
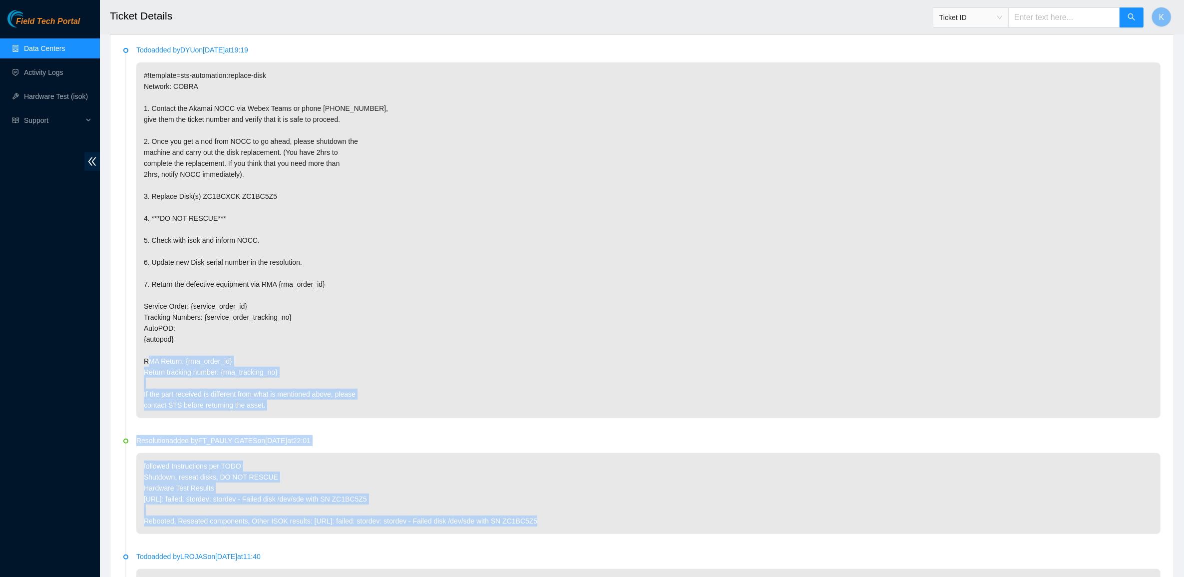
drag, startPoint x: 550, startPoint y: 530, endPoint x: 315, endPoint y: 341, distance: 301.9
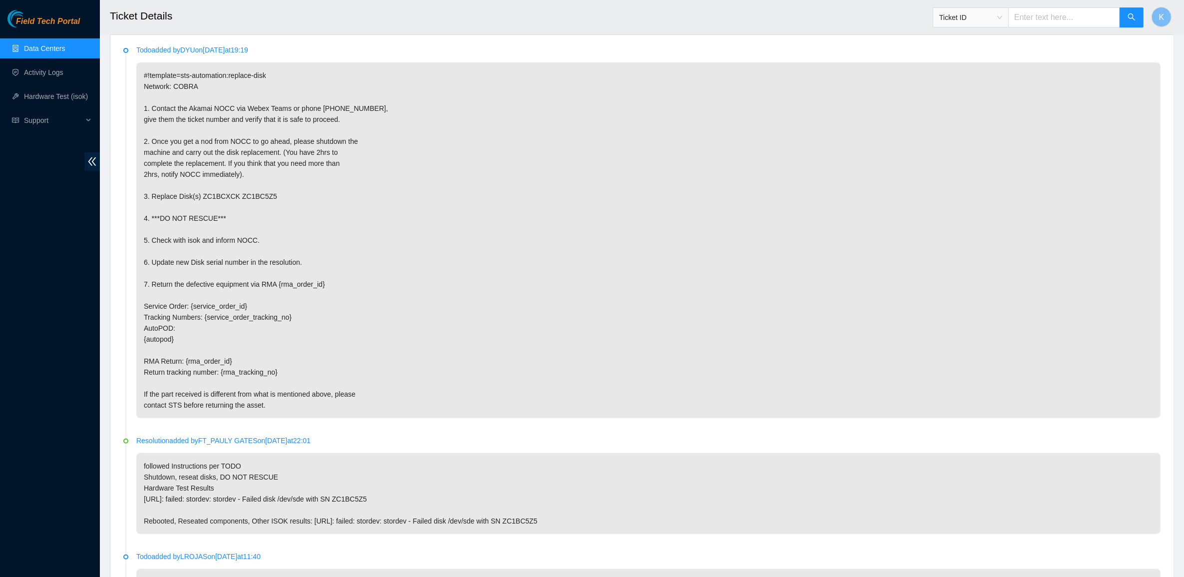
click at [314, 340] on p "#!template=sts-automation:replace-disk Network: COBRA 1. Contact the Akamai NOC…" at bounding box center [648, 240] width 1024 height 356
drag, startPoint x: 193, startPoint y: 503, endPoint x: 361, endPoint y: 505, distance: 167.8
click at [361, 505] on p "followed Instructions per TODO Shutdown, reseat disks, DO NOT RESCUE Hardware T…" at bounding box center [648, 493] width 1024 height 81
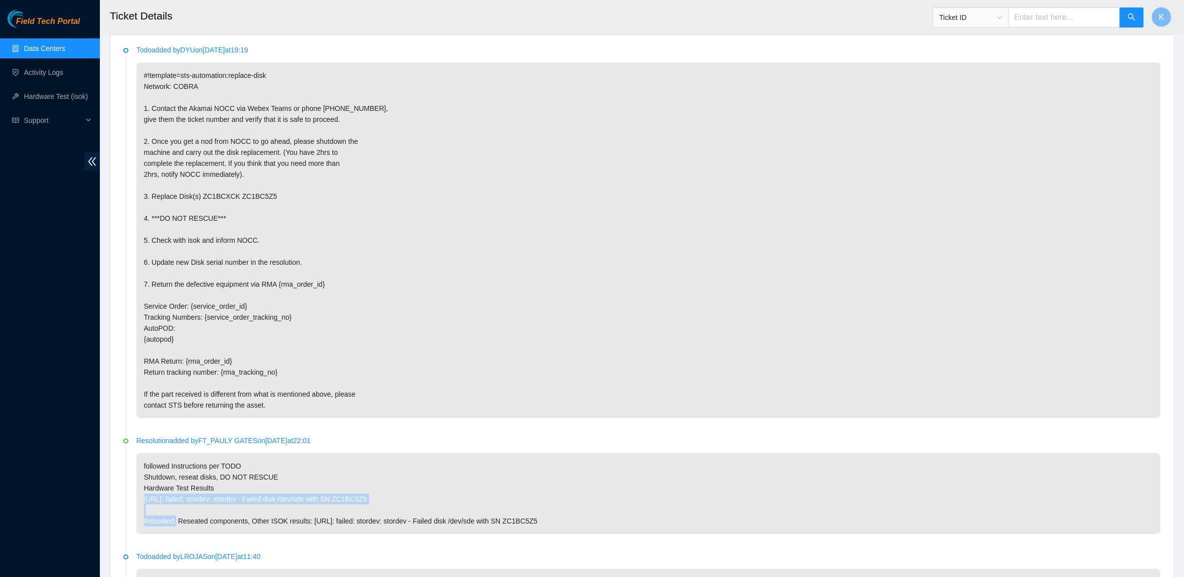
click at [361, 505] on p "followed Instructions per TODO Shutdown, reseat disks, DO NOT RESCUE Hardware T…" at bounding box center [648, 493] width 1024 height 81
click at [400, 505] on p "followed Instructions per TODO Shutdown, reseat disks, DO NOT RESCUE Hardware T…" at bounding box center [648, 493] width 1024 height 81
click at [438, 505] on p "followed Instructions per TODO Shutdown, reseat disks, DO NOT RESCUE Hardware T…" at bounding box center [648, 493] width 1024 height 81
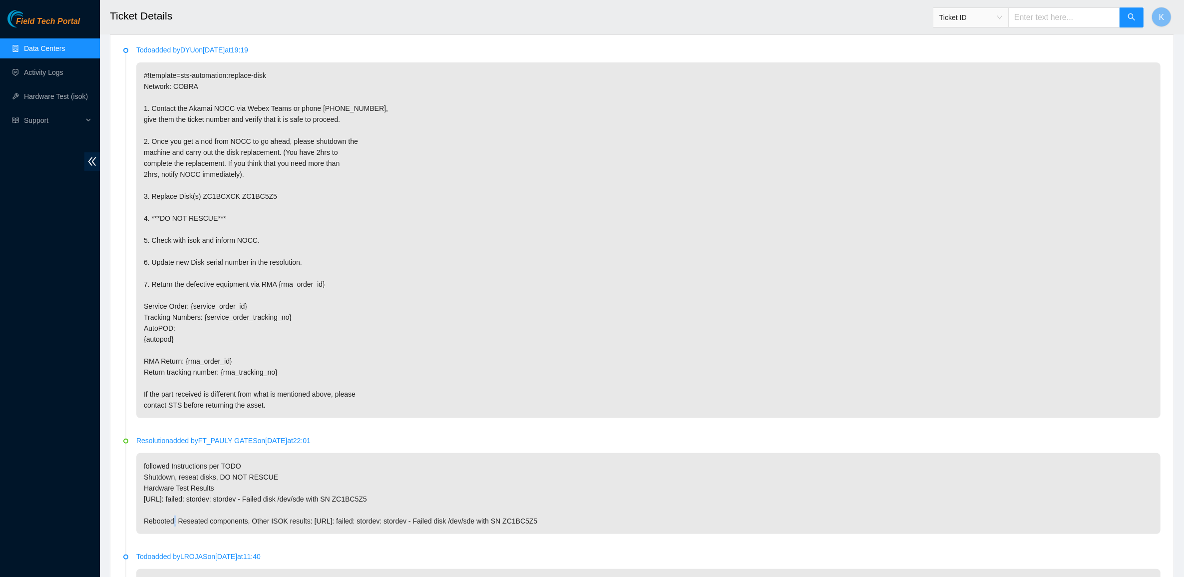
click at [438, 505] on p "followed Instructions per TODO Shutdown, reseat disks, DO NOT RESCUE Hardware T…" at bounding box center [648, 493] width 1024 height 81
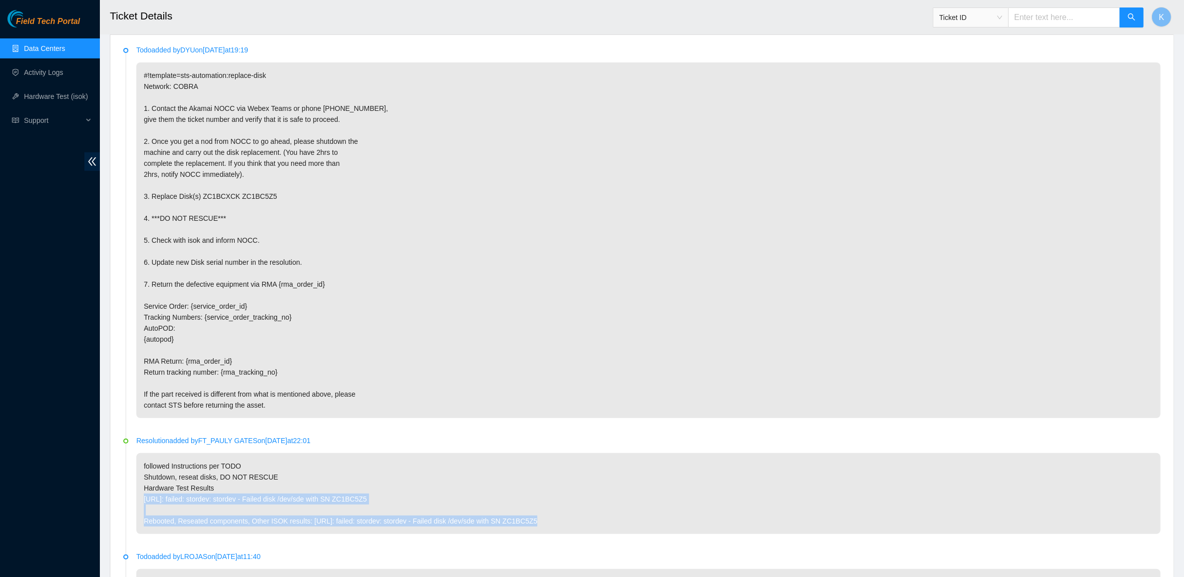
drag, startPoint x: 438, startPoint y: 505, endPoint x: 574, endPoint y: 522, distance: 137.9
click at [574, 522] on p "followed Instructions per TODO Shutdown, reseat disks, DO NOT RESCUE Hardware T…" at bounding box center [648, 493] width 1024 height 81
click at [320, 464] on p "followed Instructions per TODO Shutdown, reseat disks, DO NOT RESCUE Hardware T…" at bounding box center [648, 493] width 1024 height 81
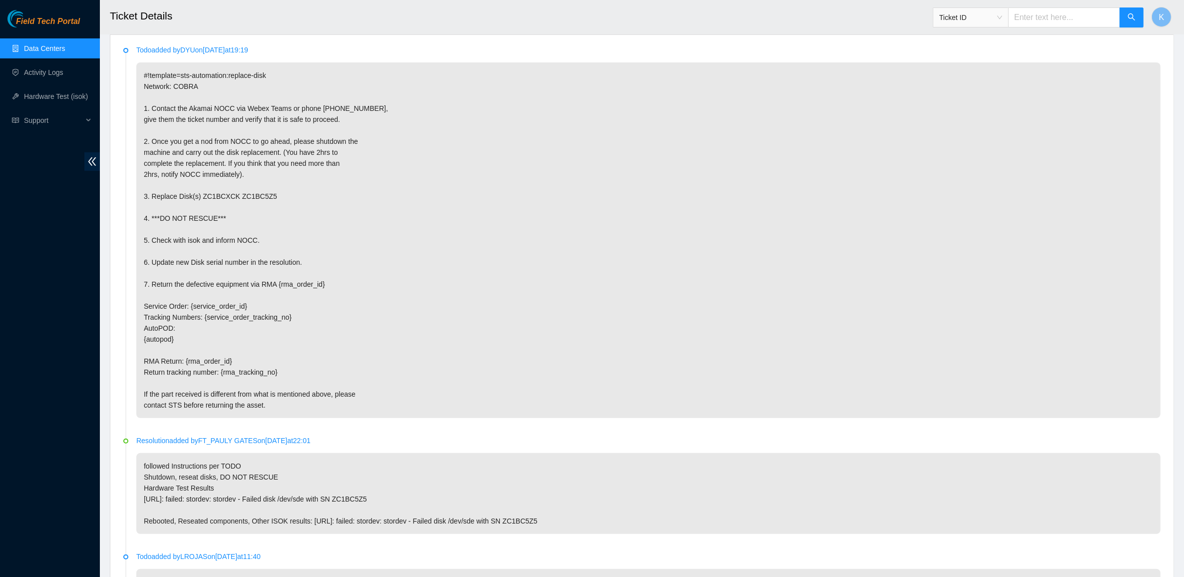
click at [320, 464] on p "followed Instructions per TODO Shutdown, reseat disks, DO NOT RESCUE Hardware T…" at bounding box center [648, 493] width 1024 height 81
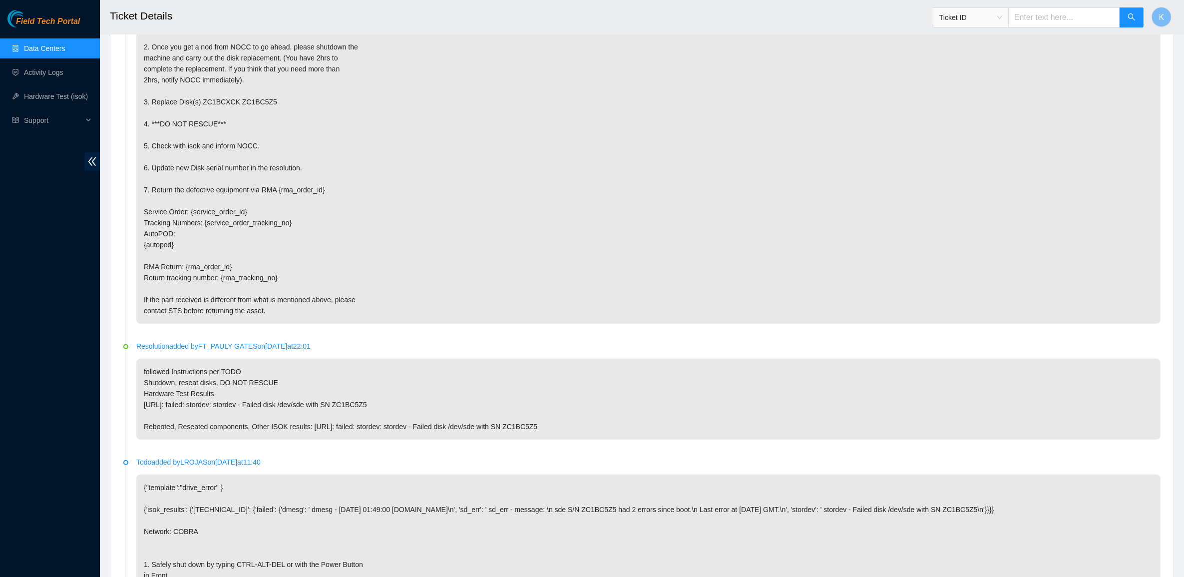
scroll to position [693, 0]
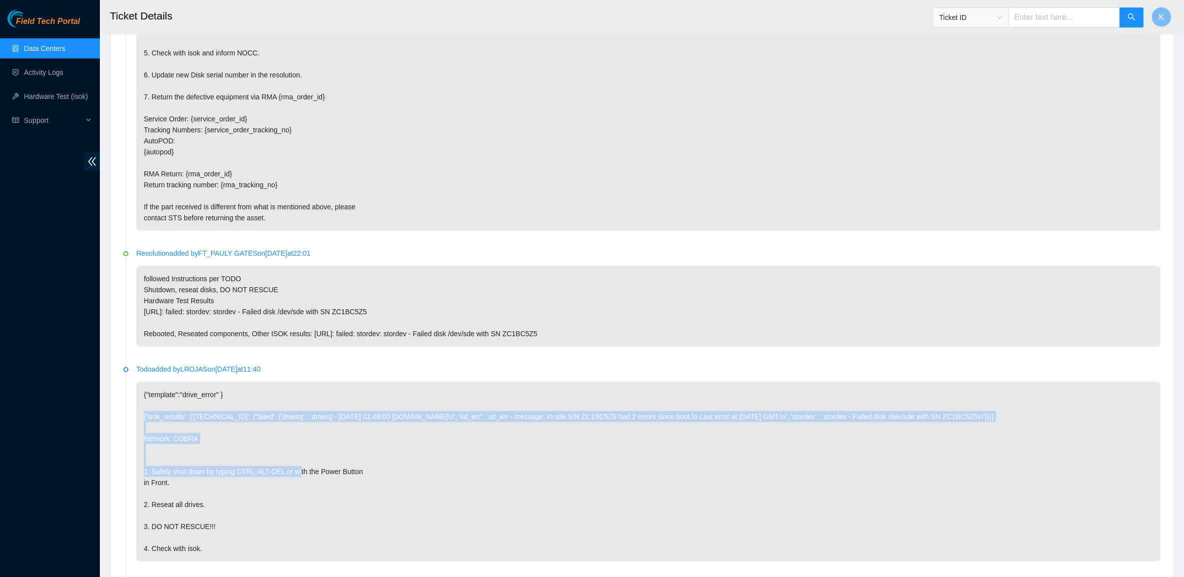
drag, startPoint x: 281, startPoint y: 413, endPoint x: 392, endPoint y: 457, distance: 119.6
click at [391, 457] on p "{"template":"drive_error" } {'isok_results': {'23.36.200.174': {'failed': {'dme…" at bounding box center [648, 472] width 1024 height 180
click at [392, 457] on p "{"template":"drive_error" } {'isok_results': {'23.36.200.174': {'failed': {'dme…" at bounding box center [648, 472] width 1024 height 180
drag, startPoint x: 392, startPoint y: 457, endPoint x: 275, endPoint y: 413, distance: 125.0
click at [275, 413] on p "{"template":"drive_error" } {'isok_results': {'23.36.200.174': {'failed': {'dme…" at bounding box center [648, 472] width 1024 height 180
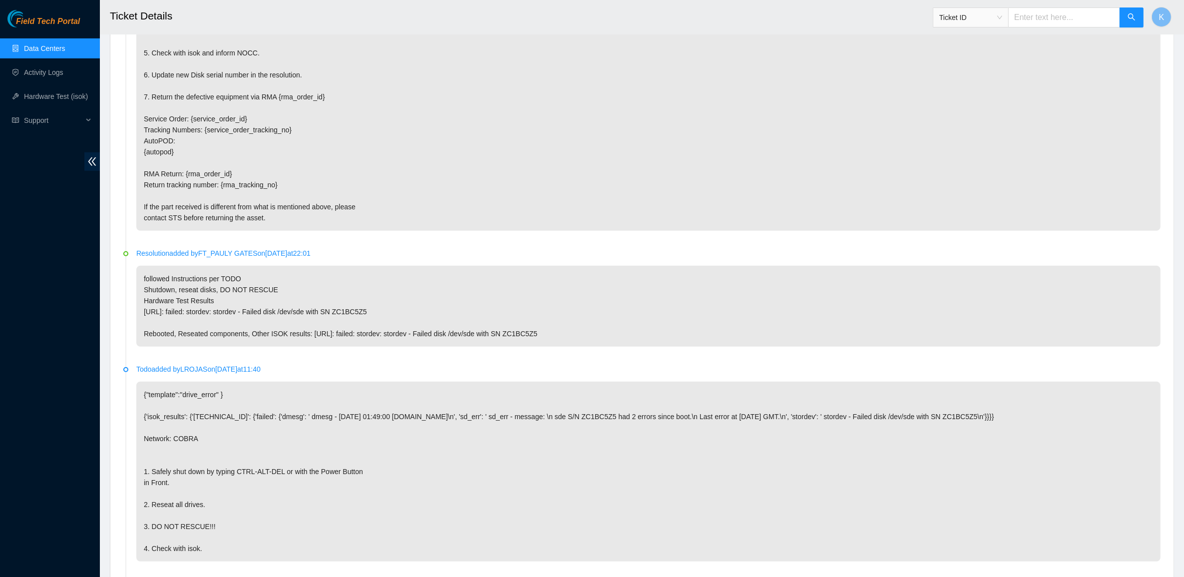
click at [275, 413] on p "{"template":"drive_error" } {'isok_results': {'23.36.200.174': {'failed': {'dme…" at bounding box center [648, 472] width 1024 height 180
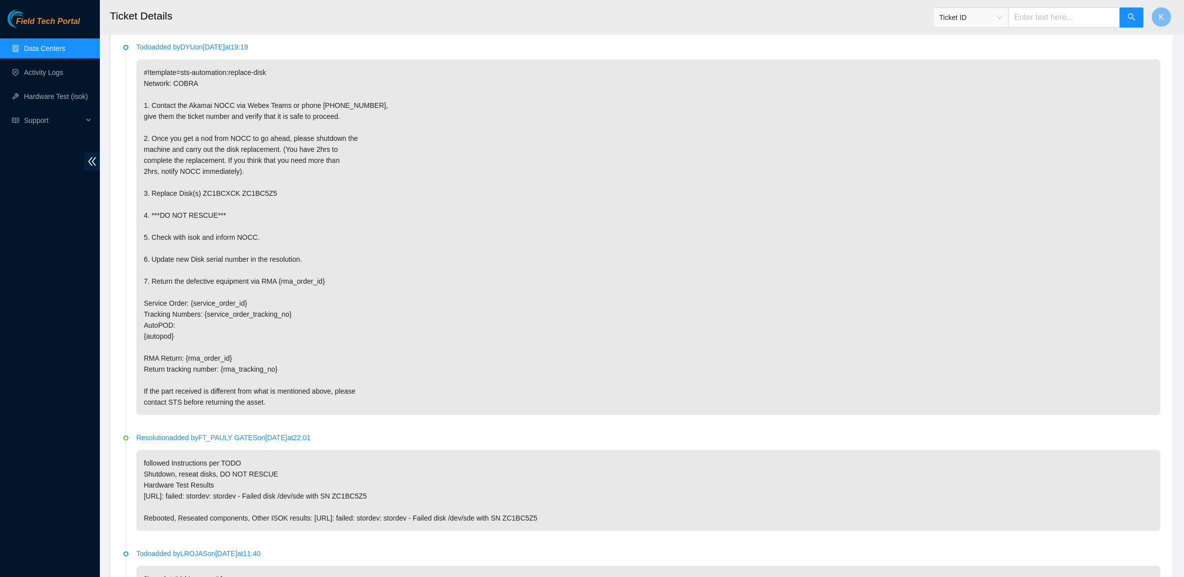
scroll to position [505, 0]
drag, startPoint x: 240, startPoint y: 305, endPoint x: 231, endPoint y: 259, distance: 46.8
click at [231, 260] on p "#!template=sts-automation:replace-disk Network: COBRA 1. Contact the Akamai NOC…" at bounding box center [648, 240] width 1024 height 356
click at [231, 259] on p "#!template=sts-automation:replace-disk Network: COBRA 1. Contact the Akamai NOC…" at bounding box center [648, 240] width 1024 height 356
drag, startPoint x: 231, startPoint y: 259, endPoint x: 215, endPoint y: 195, distance: 66.0
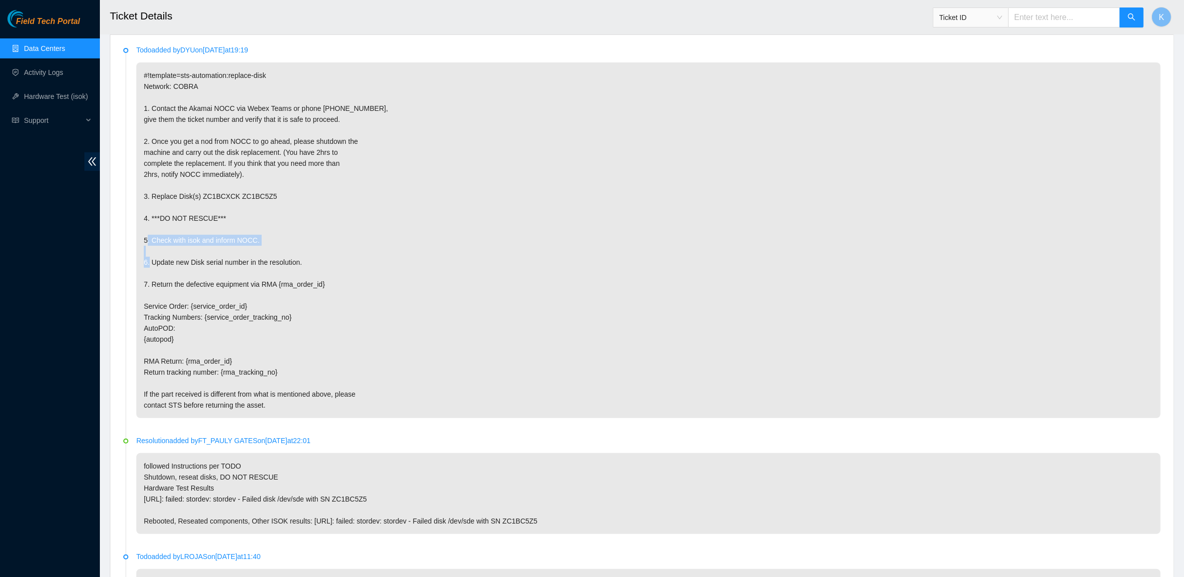
click at [215, 195] on p "#!template=sts-automation:replace-disk Network: COBRA 1. Contact the Akamai NOC…" at bounding box center [648, 240] width 1024 height 356
click at [213, 190] on p "#!template=sts-automation:replace-disk Network: COBRA 1. Contact the Akamai NOC…" at bounding box center [648, 240] width 1024 height 356
drag, startPoint x: 213, startPoint y: 190, endPoint x: 236, endPoint y: 251, distance: 65.3
click at [236, 251] on p "#!template=sts-automation:replace-disk Network: COBRA 1. Contact the Akamai NOC…" at bounding box center [648, 240] width 1024 height 356
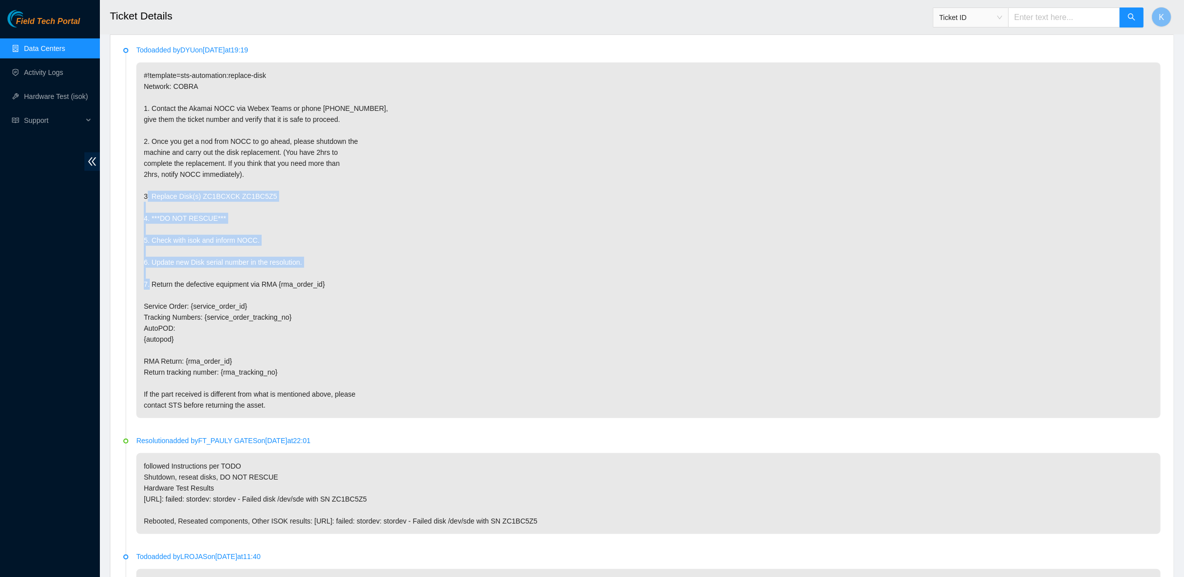
click at [236, 251] on p "#!template=sts-automation:replace-disk Network: COBRA 1. Contact the Akamai NOC…" at bounding box center [648, 240] width 1024 height 356
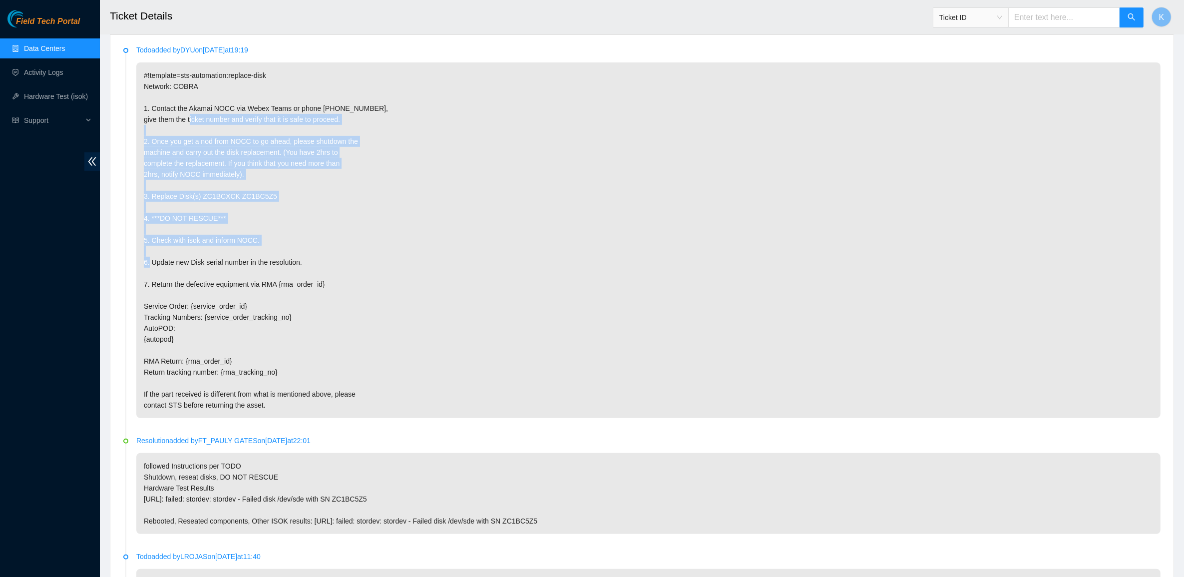
drag, startPoint x: 236, startPoint y: 251, endPoint x: 188, endPoint y: 106, distance: 153.2
click at [188, 106] on p "#!template=sts-automation:replace-disk Network: COBRA 1. Contact the Akamai NOC…" at bounding box center [648, 240] width 1024 height 356
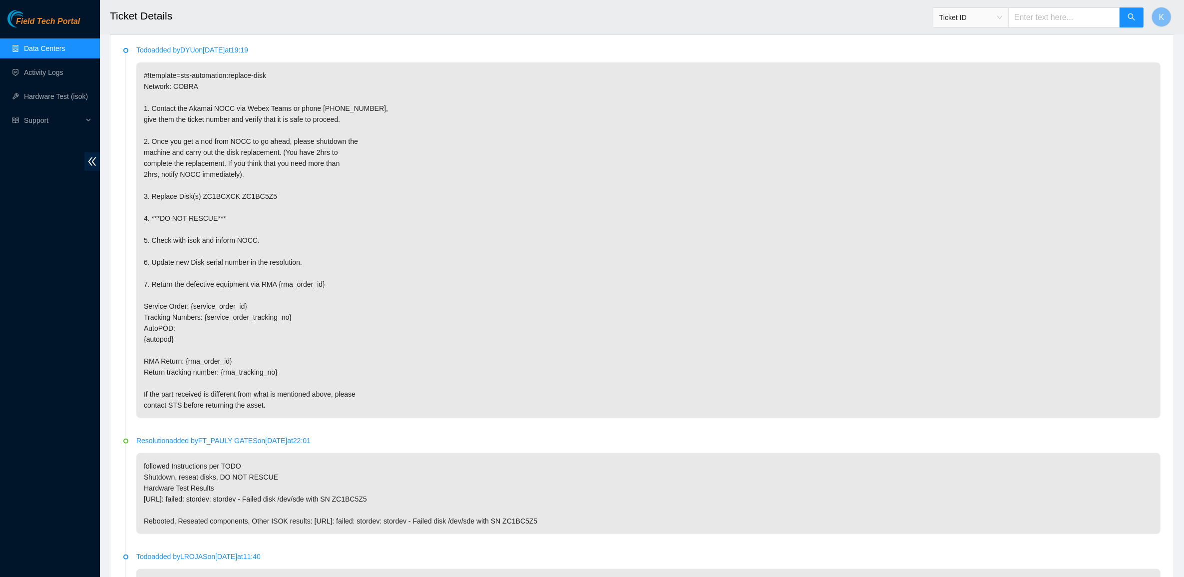
click at [185, 93] on p "#!template=sts-automation:replace-disk Network: COBRA 1. Contact the Akamai NOC…" at bounding box center [648, 240] width 1024 height 356
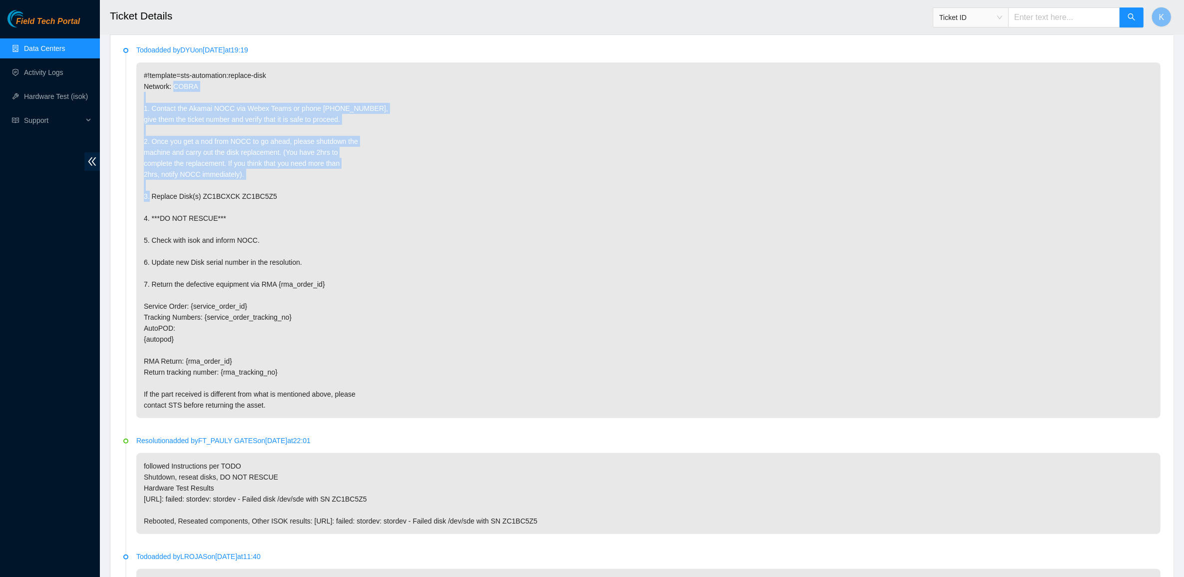
drag, startPoint x: 185, startPoint y: 93, endPoint x: 258, endPoint y: 185, distance: 118.0
click at [258, 185] on p "#!template=sts-automation:replace-disk Network: COBRA 1. Contact the Akamai NOC…" at bounding box center [648, 240] width 1024 height 356
drag, startPoint x: 258, startPoint y: 185, endPoint x: 161, endPoint y: 66, distance: 154.1
click at [161, 66] on p "#!template=sts-automation:replace-disk Network: COBRA 1. Contact the Akamai NOC…" at bounding box center [648, 240] width 1024 height 356
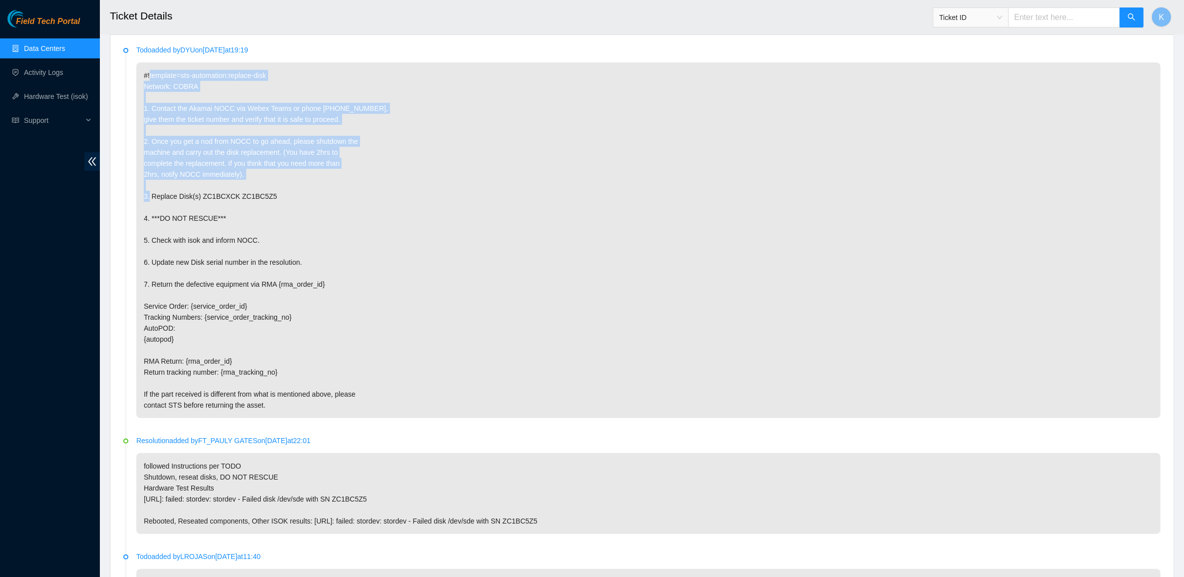
click at [160, 65] on p "#!template=sts-automation:replace-disk Network: COBRA 1. Contact the Akamai NOC…" at bounding box center [648, 240] width 1024 height 356
drag, startPoint x: 159, startPoint y: 66, endPoint x: 223, endPoint y: 139, distance: 97.0
click at [223, 139] on p "#!template=sts-automation:replace-disk Network: COBRA 1. Contact the Akamai NOC…" at bounding box center [648, 240] width 1024 height 356
drag, startPoint x: 223, startPoint y: 139, endPoint x: 150, endPoint y: 64, distance: 104.5
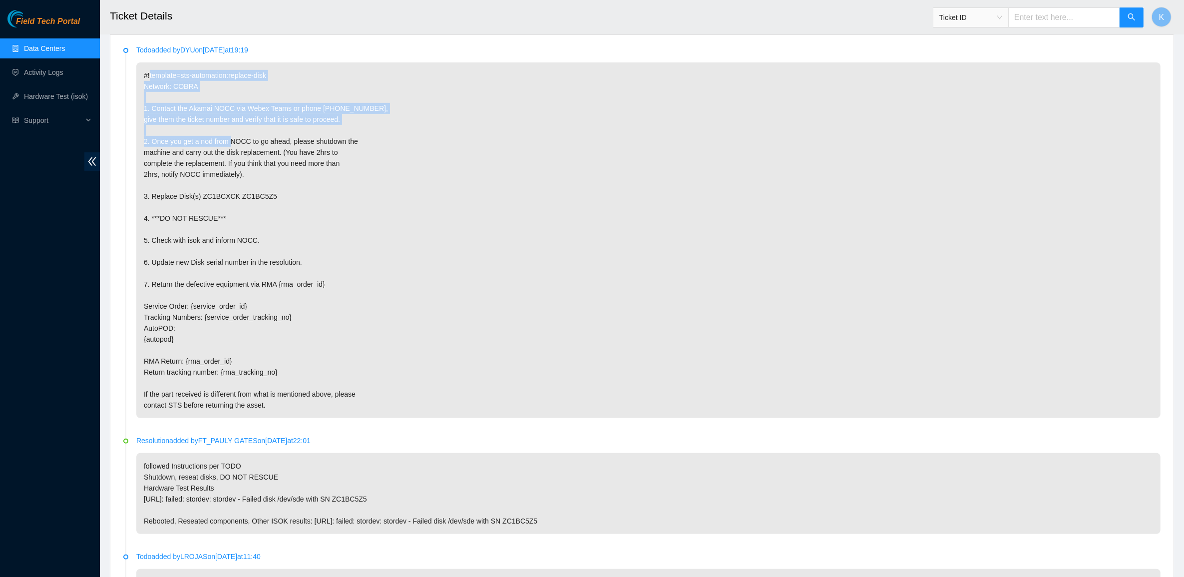
click at [151, 65] on p "#!template=sts-automation:replace-disk Network: COBRA 1. Contact the Akamai NOC…" at bounding box center [648, 240] width 1024 height 356
click at [150, 64] on div "Todo added by DYU on 2025-10-07 at 19:19 #!template=sts-automation:replace-disk…" at bounding box center [648, 231] width 1024 height 374
drag, startPoint x: 150, startPoint y: 64, endPoint x: 189, endPoint y: 114, distance: 63.3
click at [189, 114] on div "Todo added by DYU on 2025-10-07 at 19:19 #!template=sts-automation:replace-disk…" at bounding box center [648, 231] width 1024 height 374
click at [189, 114] on p "#!template=sts-automation:replace-disk Network: COBRA 1. Contact the Akamai NOC…" at bounding box center [648, 240] width 1024 height 356
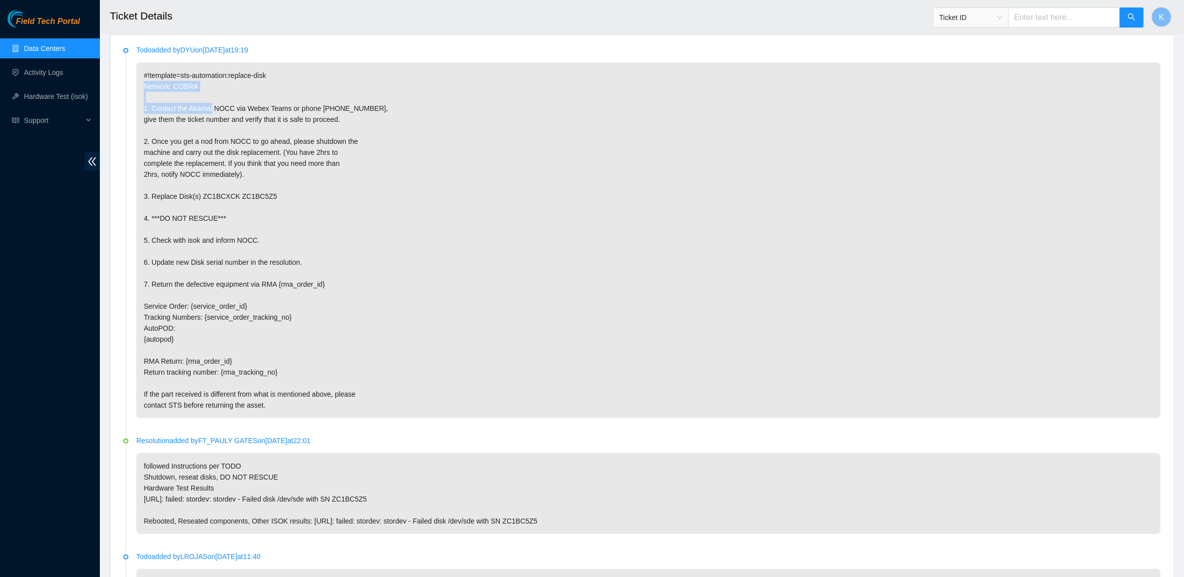
drag, startPoint x: 189, startPoint y: 114, endPoint x: 144, endPoint y: 83, distance: 54.3
click at [144, 83] on p "#!template=sts-automation:replace-disk Network: COBRA 1. Contact the Akamai NOC…" at bounding box center [648, 240] width 1024 height 356
click at [143, 82] on p "#!template=sts-automation:replace-disk Network: COBRA 1. Contact the Akamai NOC…" at bounding box center [648, 240] width 1024 height 356
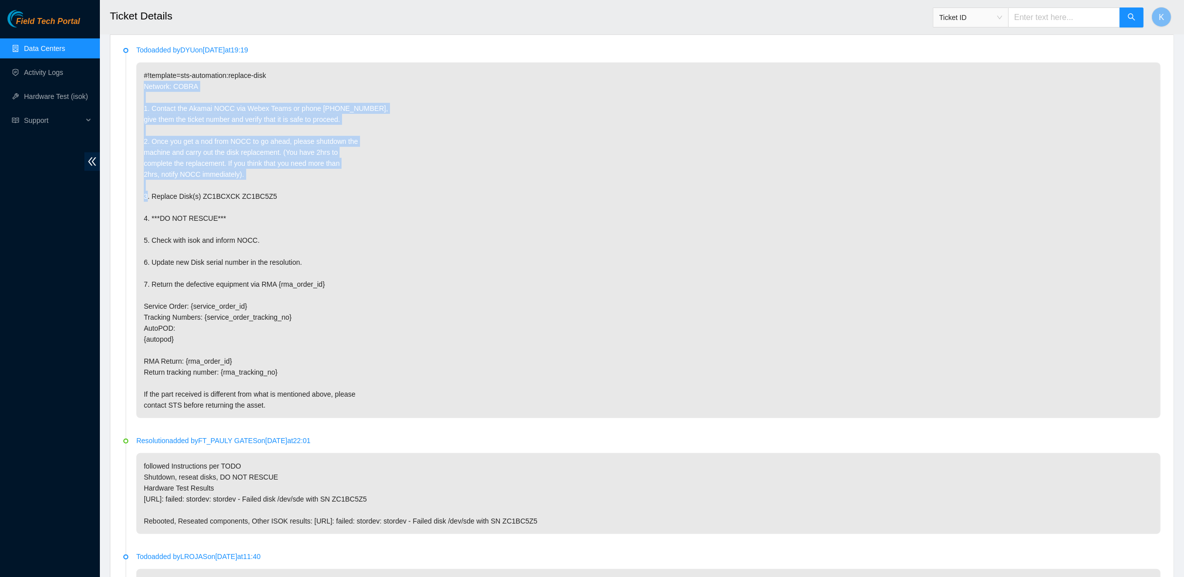
drag, startPoint x: 240, startPoint y: 131, endPoint x: 414, endPoint y: 195, distance: 185.2
click at [414, 195] on p "#!template=sts-automation:replace-disk Network: COBRA 1. Contact the Akamai NOC…" at bounding box center [648, 240] width 1024 height 356
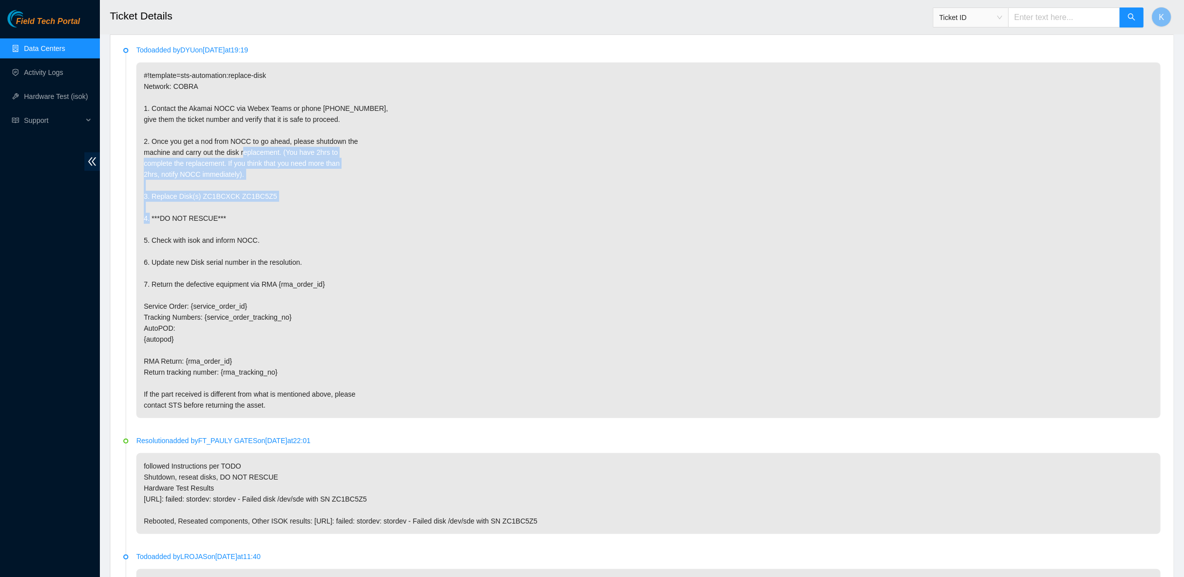
drag, startPoint x: 414, startPoint y: 195, endPoint x: 210, endPoint y: 136, distance: 211.8
click at [213, 137] on p "#!template=sts-automation:replace-disk Network: COBRA 1. Contact the Akamai NOC…" at bounding box center [648, 240] width 1024 height 356
click at [209, 136] on p "#!template=sts-automation:replace-disk Network: COBRA 1. Contact the Akamai NOC…" at bounding box center [648, 240] width 1024 height 356
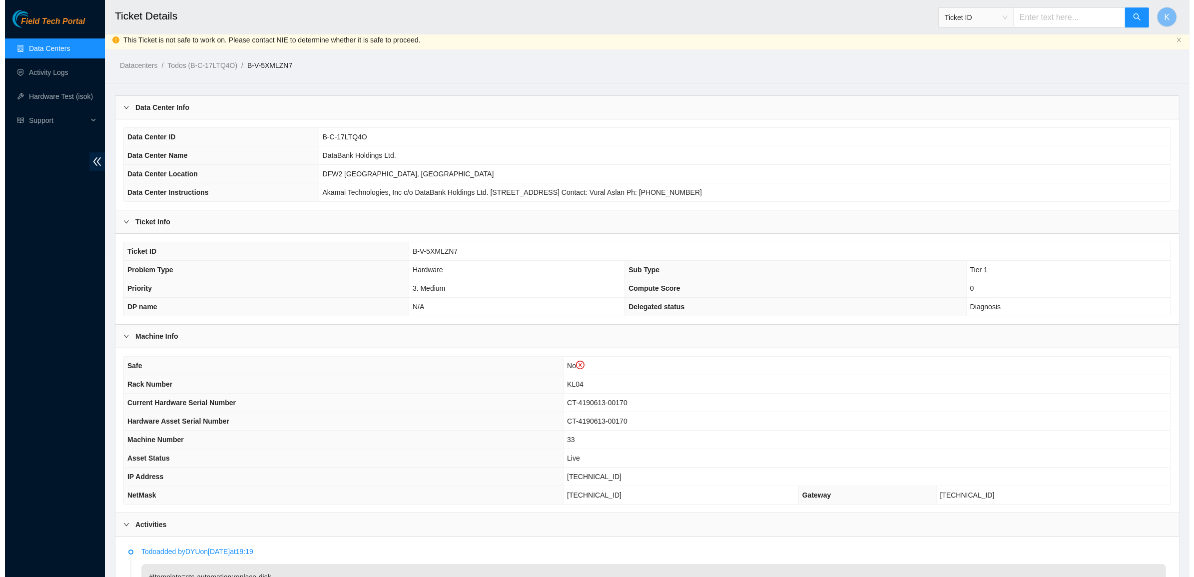
scroll to position [0, 0]
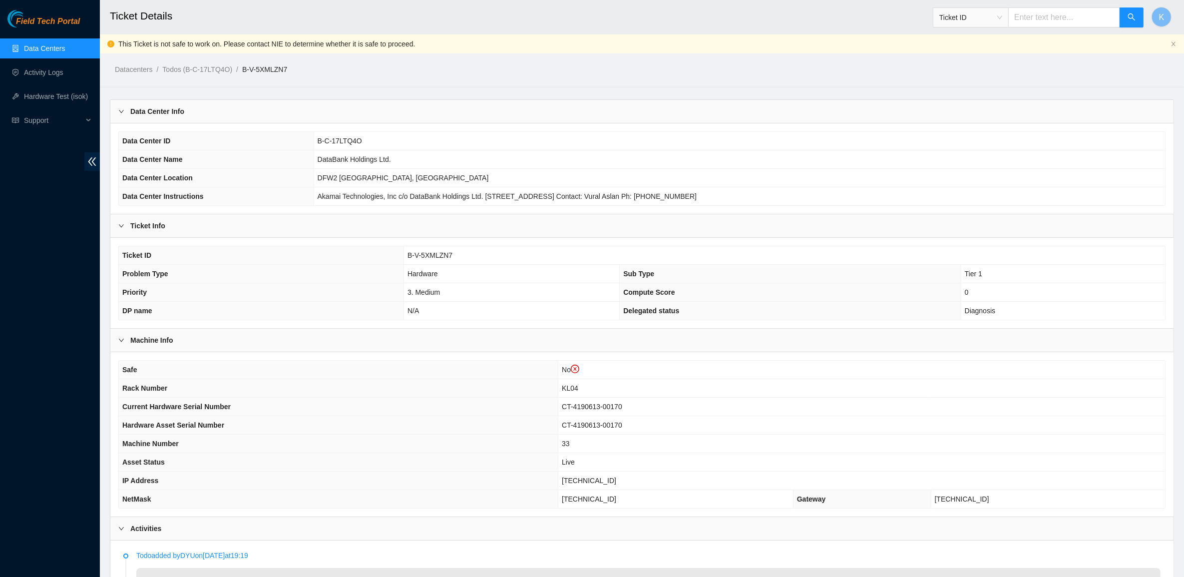
click at [45, 46] on link "Data Centers" at bounding box center [44, 48] width 41 height 8
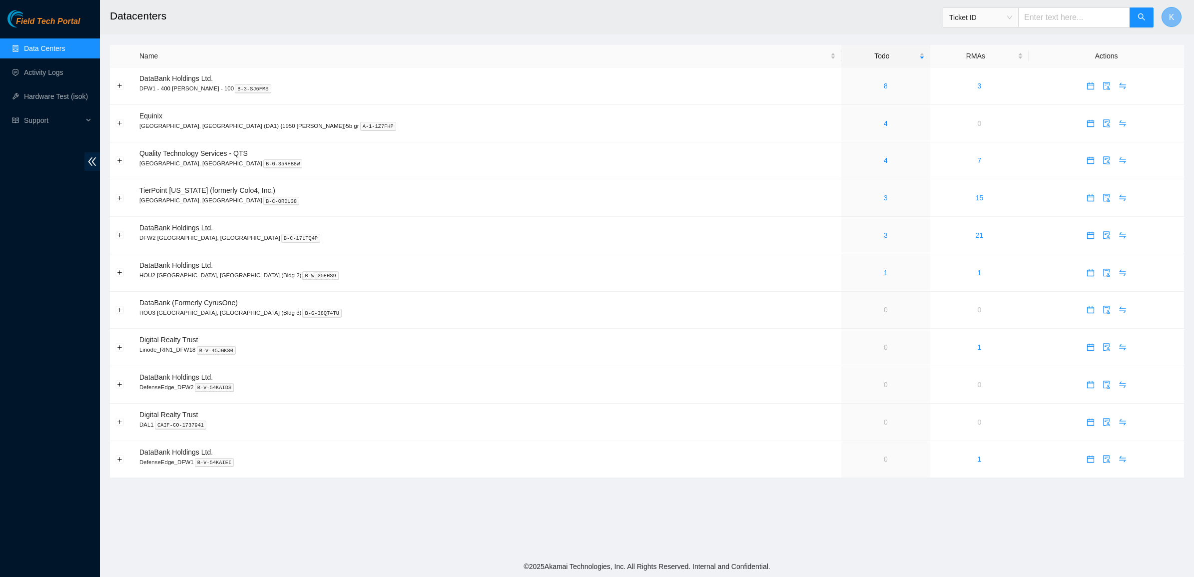
click at [1165, 12] on button "K" at bounding box center [1171, 17] width 20 height 20
click at [1114, 72] on link "Profile" at bounding box center [1104, 76] width 20 height 8
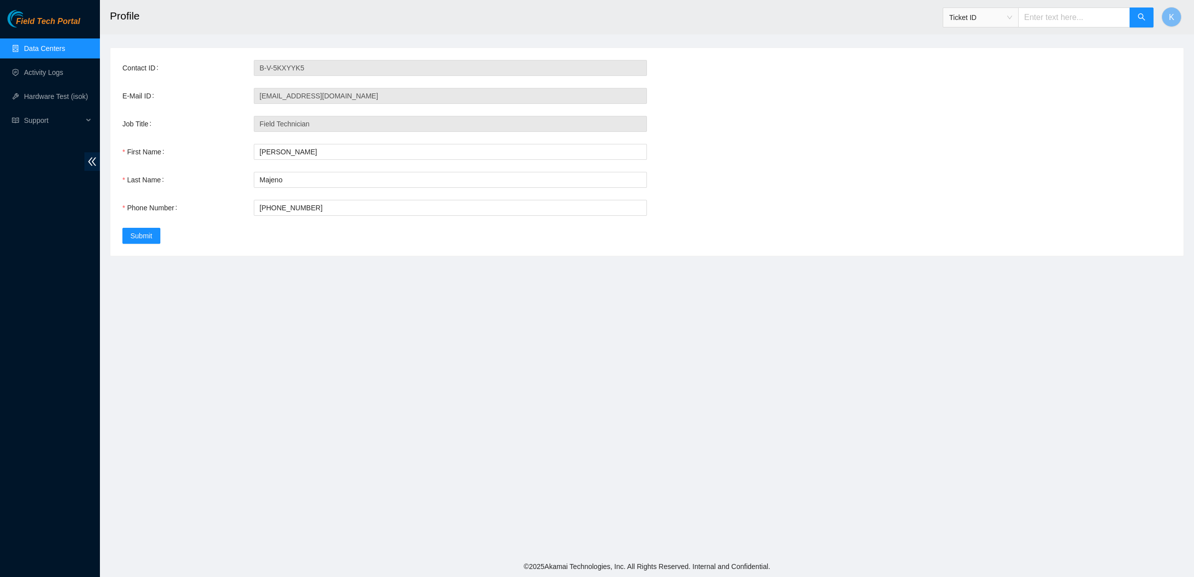
click at [65, 44] on link "Data Centers" at bounding box center [44, 48] width 41 height 8
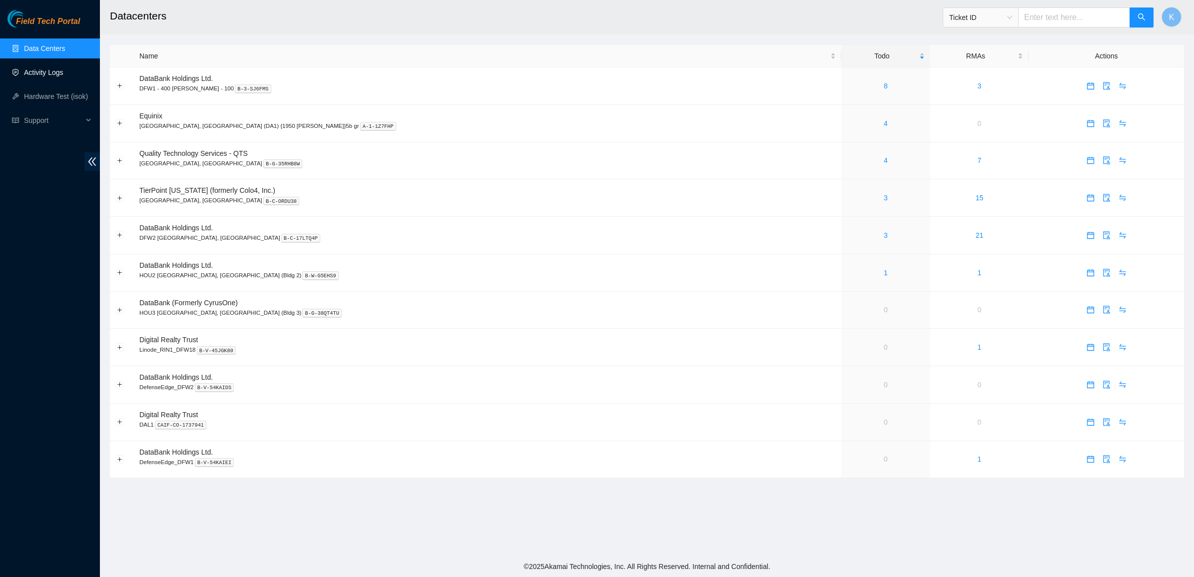
click at [33, 76] on link "Activity Logs" at bounding box center [43, 72] width 39 height 8
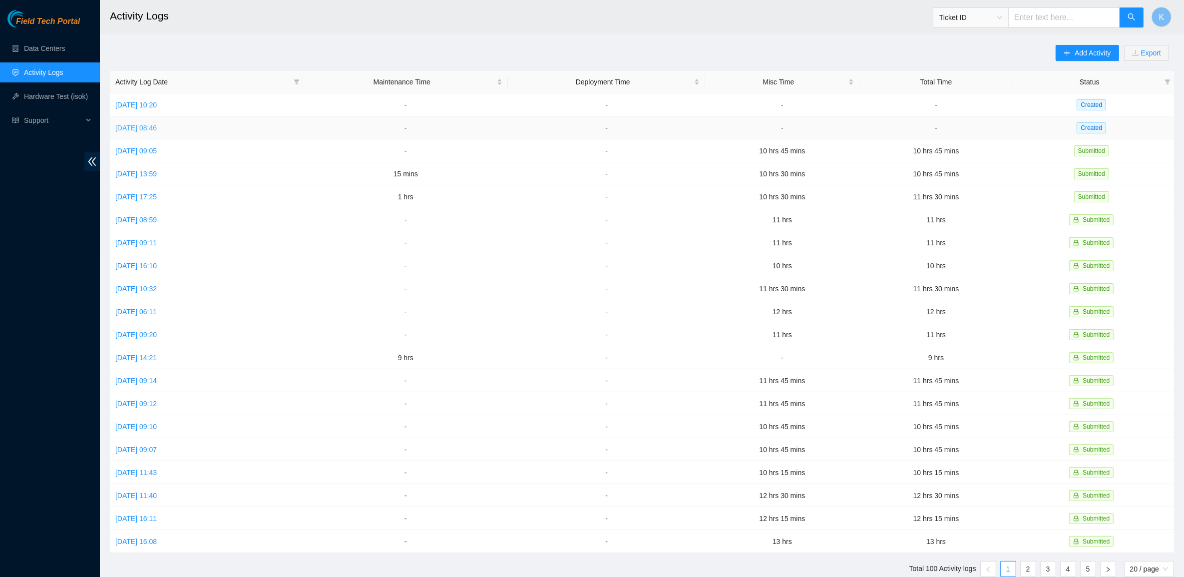
click at [153, 129] on link "[DATE] 08:46" at bounding box center [135, 128] width 41 height 8
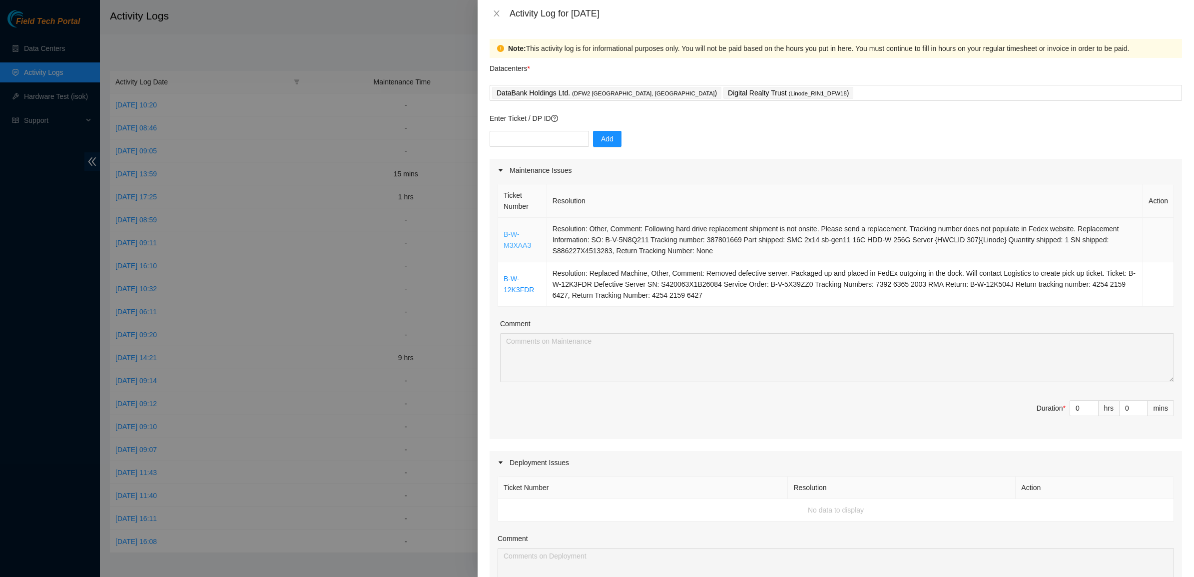
click at [506, 245] on link "B-W-M3XAA3" at bounding box center [516, 239] width 27 height 19
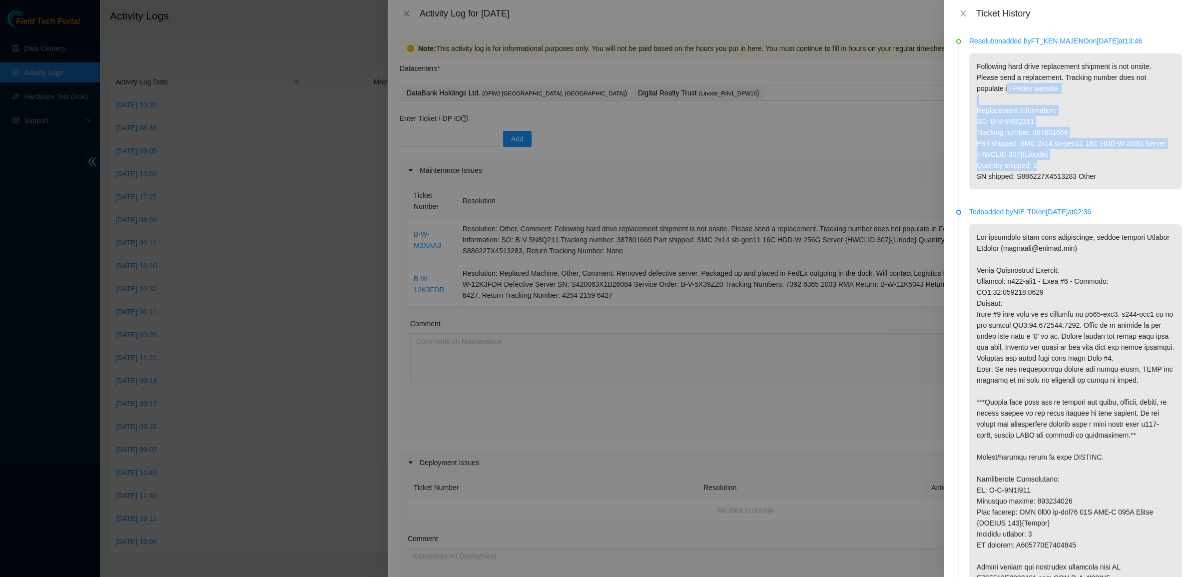
drag, startPoint x: 1060, startPoint y: 161, endPoint x: 1005, endPoint y: 76, distance: 101.3
click at [1007, 81] on p "Following hard drive replacement shipment is not onsite. Please send a replacem…" at bounding box center [1075, 121] width 213 height 136
click at [1005, 70] on p "Following hard drive replacement shipment is not onsite. Please send a replacem…" at bounding box center [1075, 121] width 213 height 136
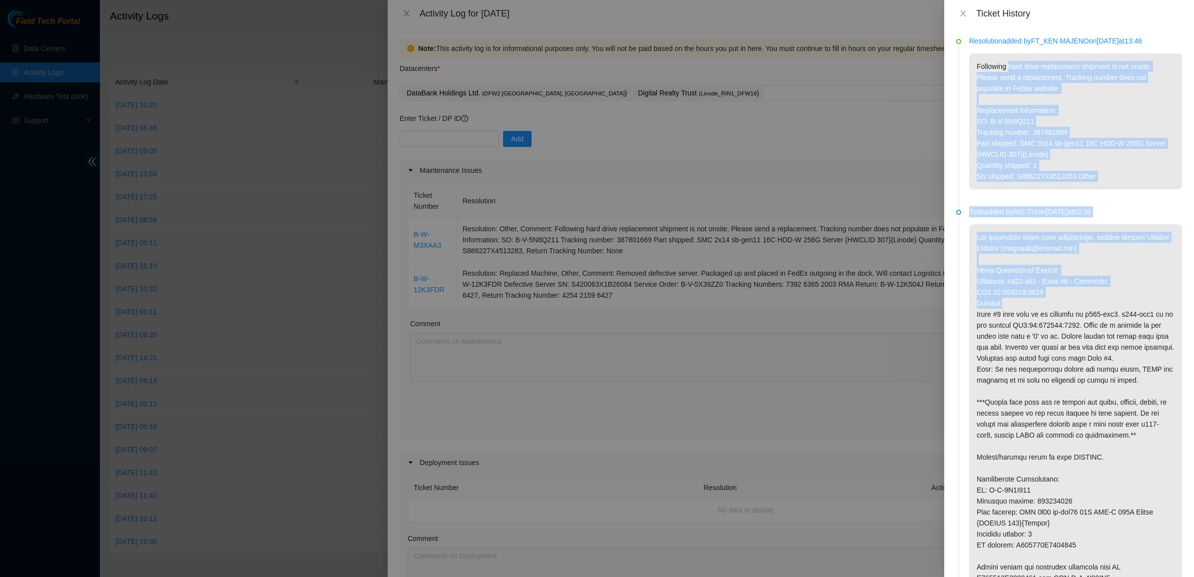
drag, startPoint x: 1036, startPoint y: 106, endPoint x: 1120, endPoint y: 313, distance: 222.7
click at [1120, 313] on ul "Resolution added by FT_KEN MAJENO on 2025-10-06 at 13:46 Following hard drive r…" at bounding box center [1069, 559] width 226 height 1041
click at [1120, 313] on p at bounding box center [1075, 429] width 213 height 411
drag, startPoint x: 1045, startPoint y: 141, endPoint x: 1018, endPoint y: 80, distance: 67.1
click at [1019, 82] on ul "Resolution added by FT_KEN MAJENO on 2025-10-06 at 13:46 Following hard drive r…" at bounding box center [1069, 559] width 226 height 1041
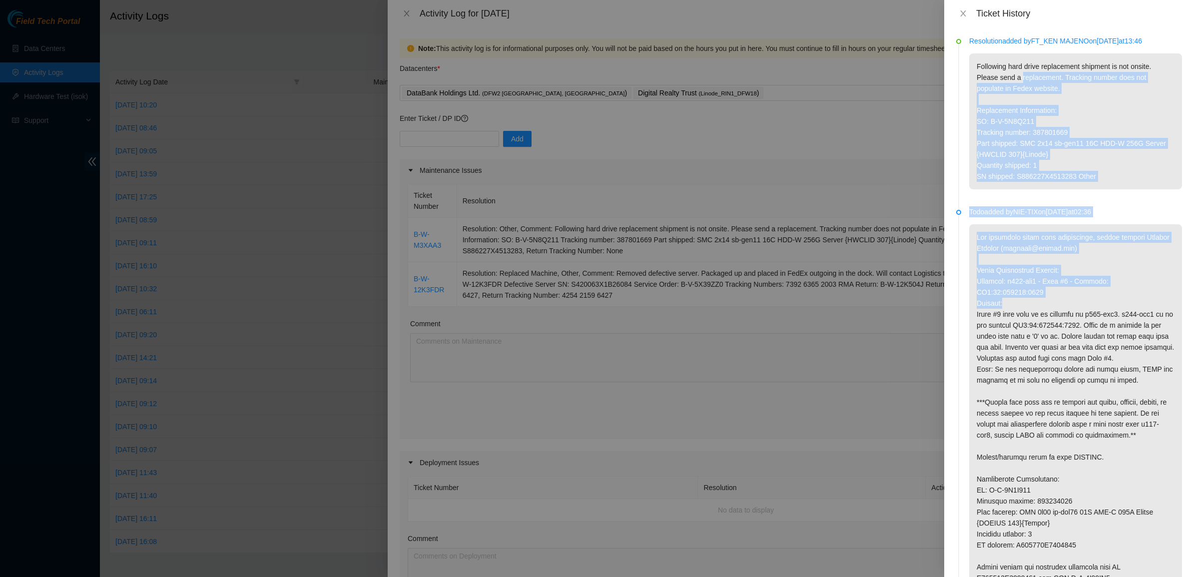
click at [1018, 80] on p "Following hard drive replacement shipment is not onsite. Please send a replacem…" at bounding box center [1075, 121] width 213 height 136
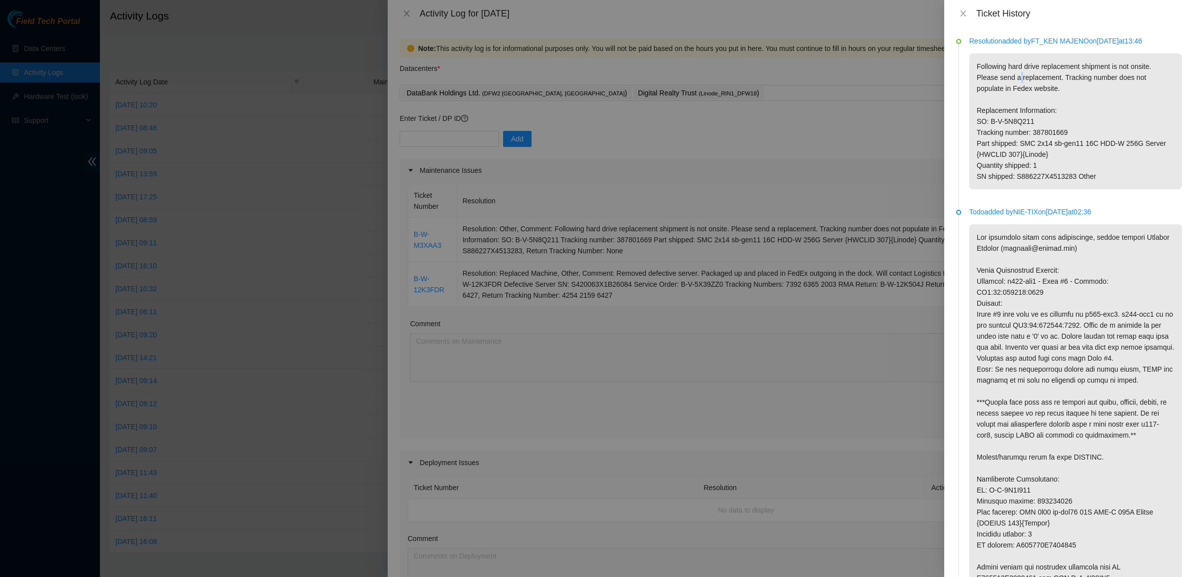
click at [1018, 80] on p "Following hard drive replacement shipment is not onsite. Please send a replacem…" at bounding box center [1075, 121] width 213 height 136
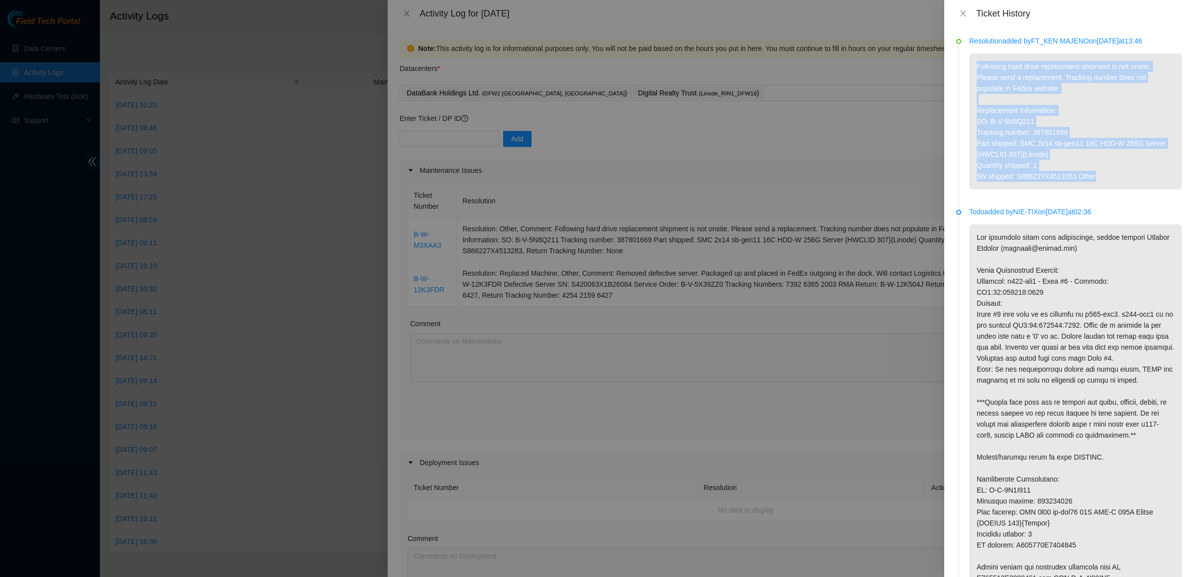
drag, startPoint x: 1018, startPoint y: 80, endPoint x: 1064, endPoint y: 176, distance: 106.5
click at [1064, 175] on p "Following hard drive replacement shipment is not onsite. Please send a replacem…" at bounding box center [1075, 121] width 213 height 136
click at [1024, 112] on p "Following hard drive replacement shipment is not onsite. Please send a replacem…" at bounding box center [1075, 121] width 213 height 136
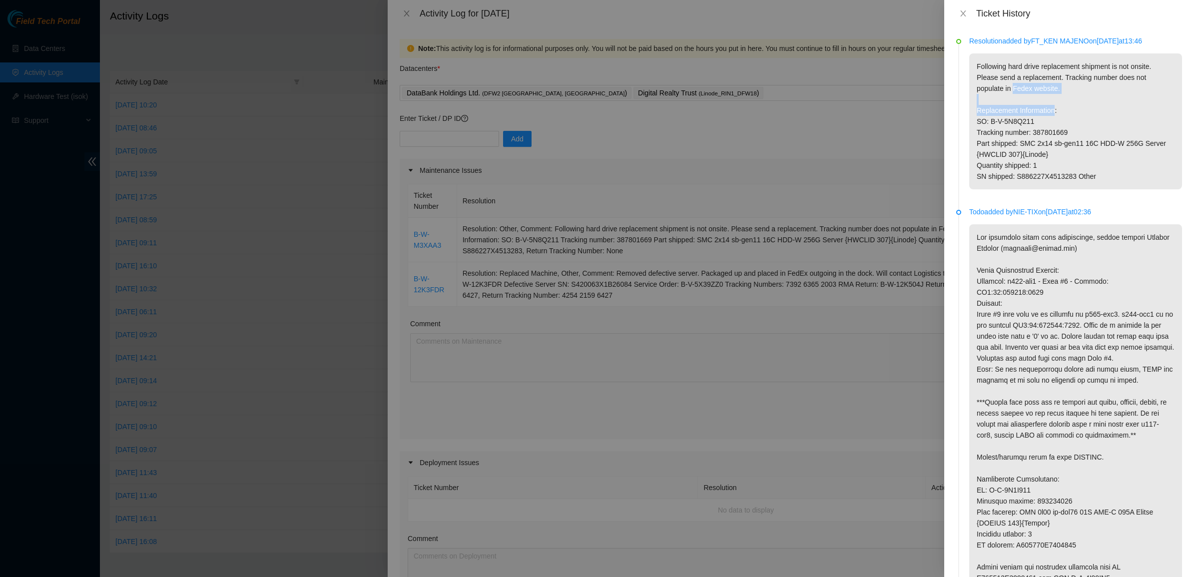
drag, startPoint x: 1024, startPoint y: 112, endPoint x: 1013, endPoint y: 78, distance: 36.3
click at [1014, 79] on p "Following hard drive replacement shipment is not onsite. Please send a replacem…" at bounding box center [1075, 121] width 213 height 136
click at [1013, 78] on p "Following hard drive replacement shipment is not onsite. Please send a replacem…" at bounding box center [1075, 121] width 213 height 136
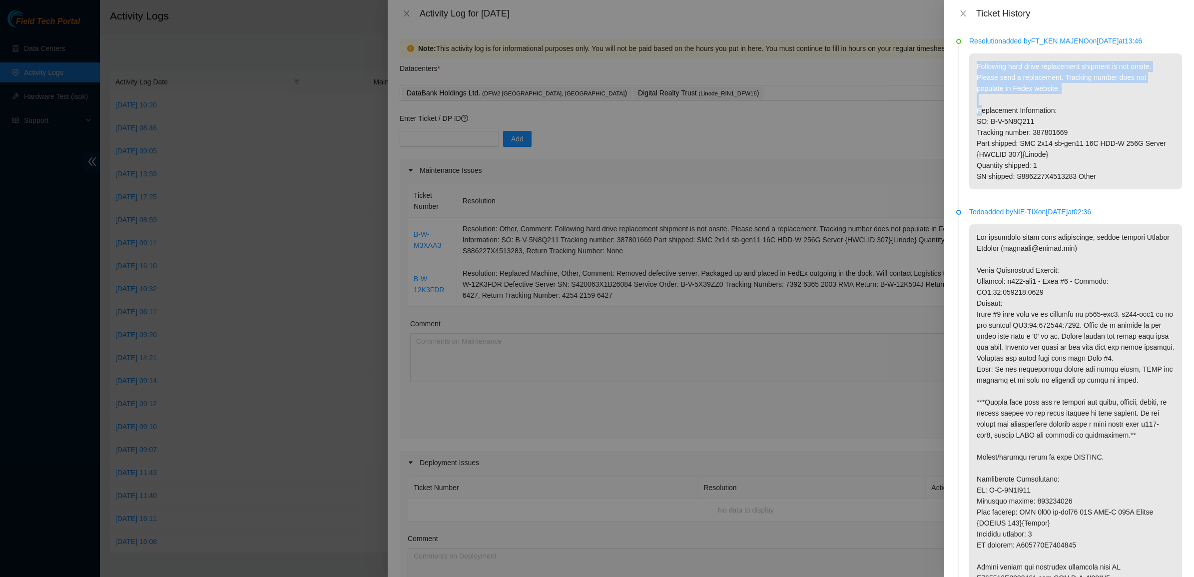
click at [1047, 80] on p "Following hard drive replacement shipment is not onsite. Please send a replacem…" at bounding box center [1075, 121] width 213 height 136
click at [1083, 110] on p "Following hard drive replacement shipment is not onsite. Please send a replacem…" at bounding box center [1075, 121] width 213 height 136
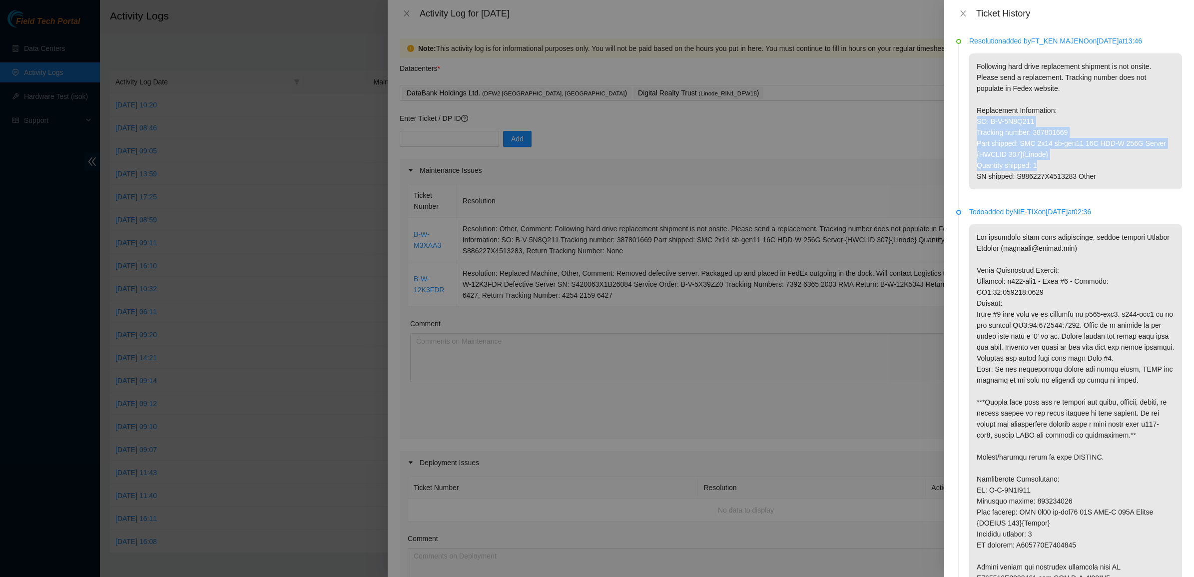
drag, startPoint x: 1084, startPoint y: 116, endPoint x: 1093, endPoint y: 165, distance: 49.8
click at [1093, 165] on p "Following hard drive replacement shipment is not onsite. Please send a replacem…" at bounding box center [1075, 121] width 213 height 136
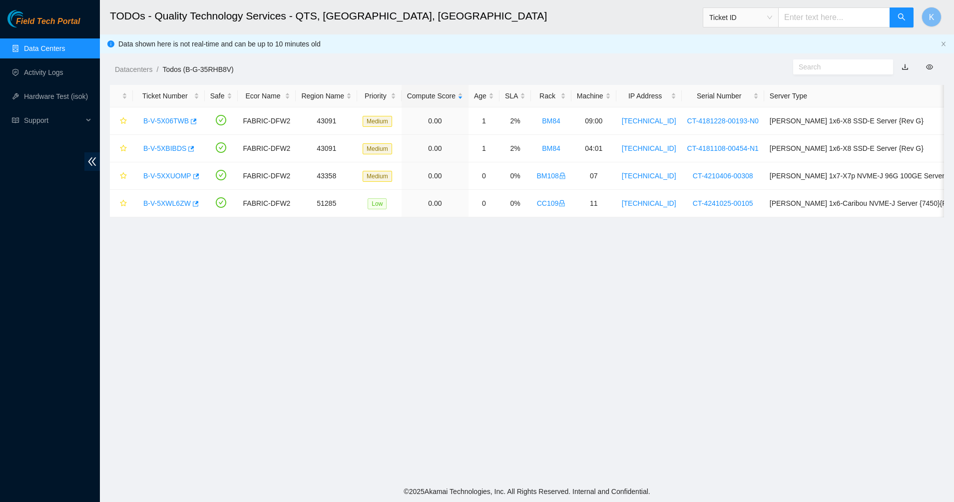
drag, startPoint x: 612, startPoint y: 401, endPoint x: 663, endPoint y: 495, distance: 106.8
click at [613, 403] on main "TODOs - Quality Technology Services - QTS, [GEOGRAPHIC_DATA], [GEOGRAPHIC_DATA]…" at bounding box center [527, 240] width 854 height 481
click at [51, 49] on link "Data Centers" at bounding box center [44, 48] width 41 height 8
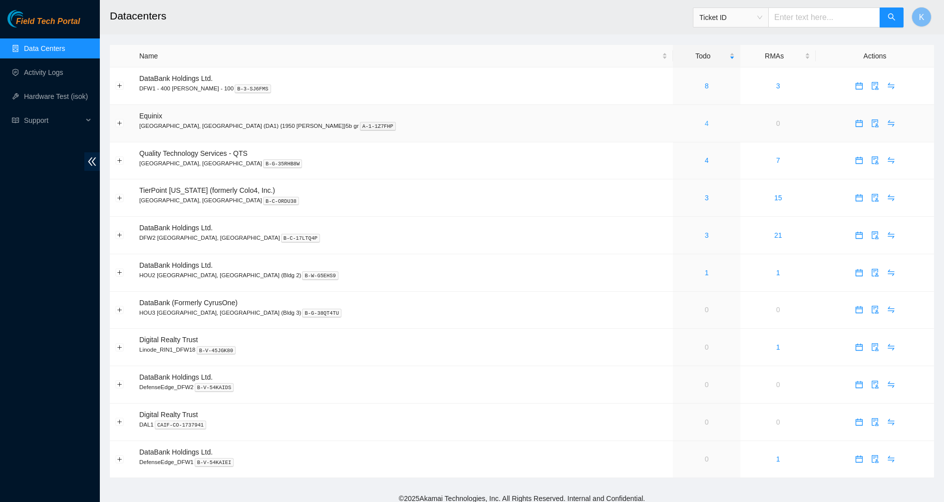
click at [705, 126] on link "4" at bounding box center [707, 123] width 4 height 8
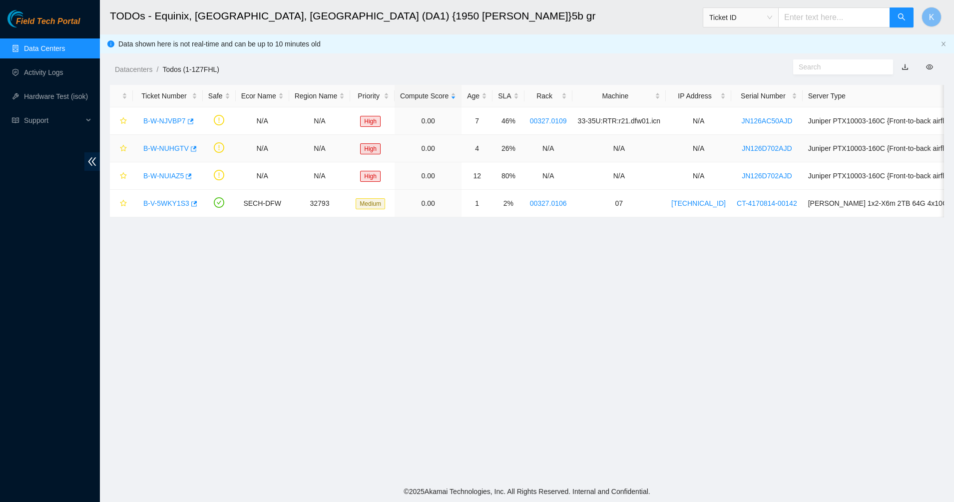
click at [165, 151] on link "B-W-NUHGTV" at bounding box center [165, 148] width 45 height 8
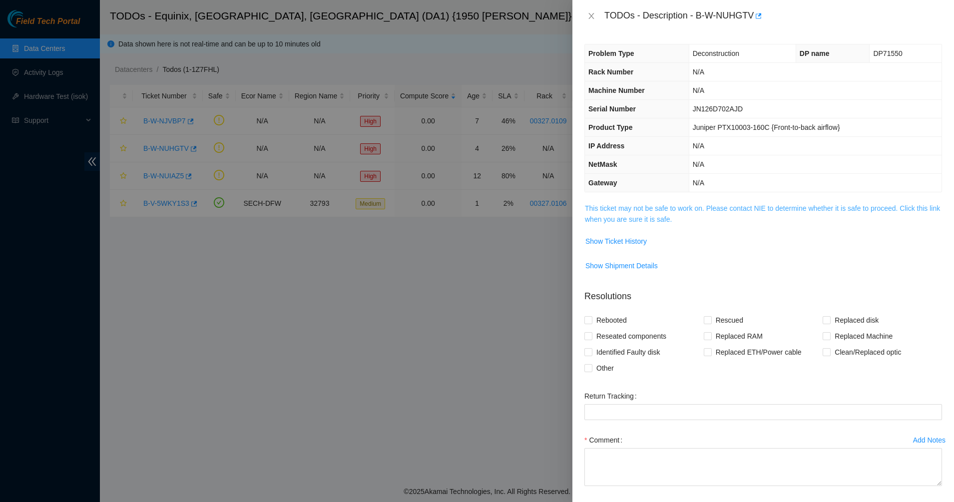
click at [594, 212] on link "This ticket may not be safe to work on. Please contact NIE to determine whether…" at bounding box center [762, 213] width 355 height 19
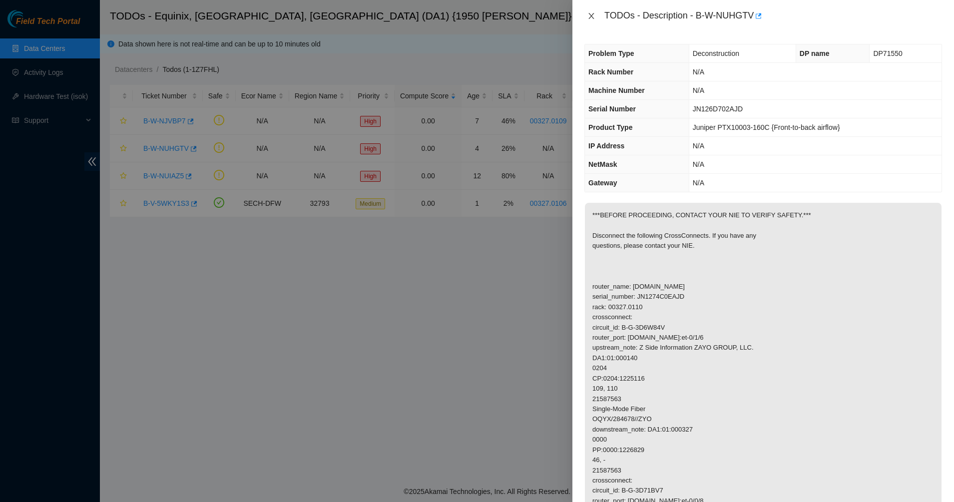
click at [589, 13] on icon "close" at bounding box center [591, 16] width 8 height 8
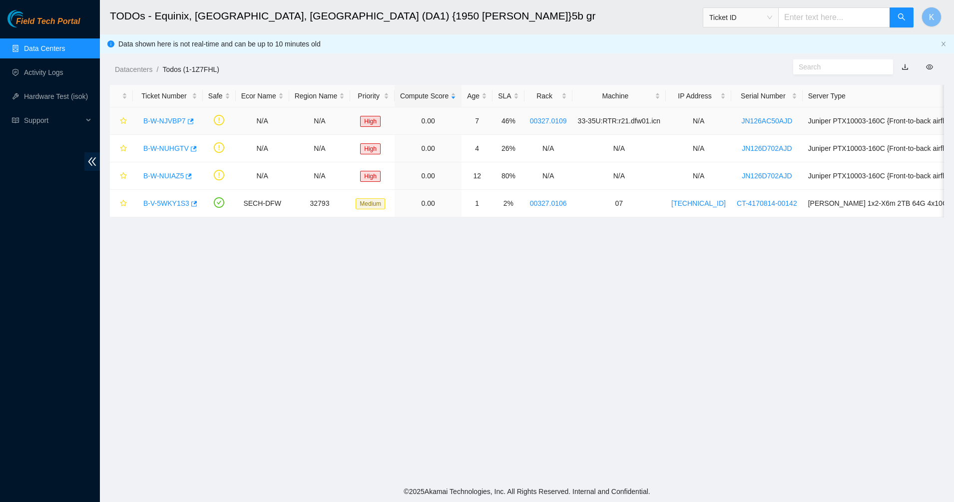
drag, startPoint x: 157, startPoint y: 125, endPoint x: 164, endPoint y: 124, distance: 6.6
click at [157, 125] on link "B-W-NJVBP7" at bounding box center [164, 121] width 42 height 8
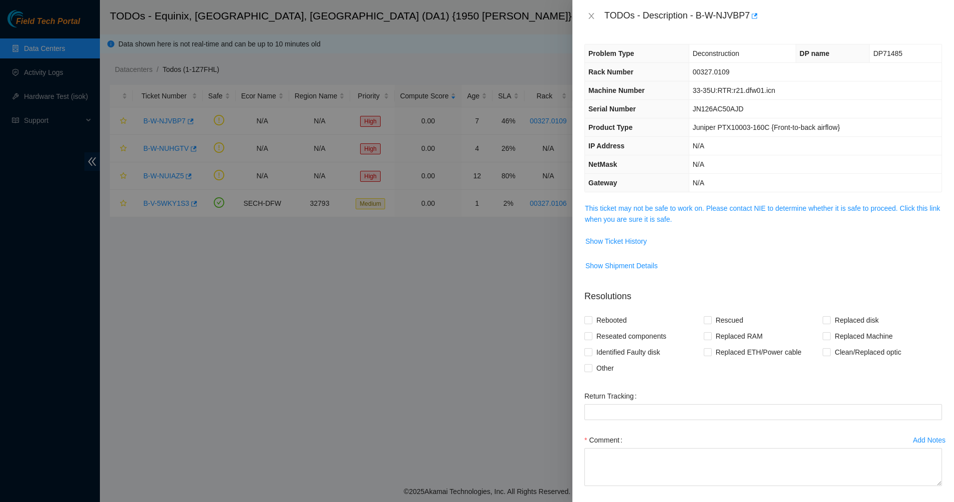
click at [629, 213] on span "This ticket may not be safe to work on. Please contact NIE to determine whether…" at bounding box center [763, 214] width 357 height 22
click at [651, 218] on link "This ticket may not be safe to work on. Please contact NIE to determine whether…" at bounding box center [762, 213] width 355 height 19
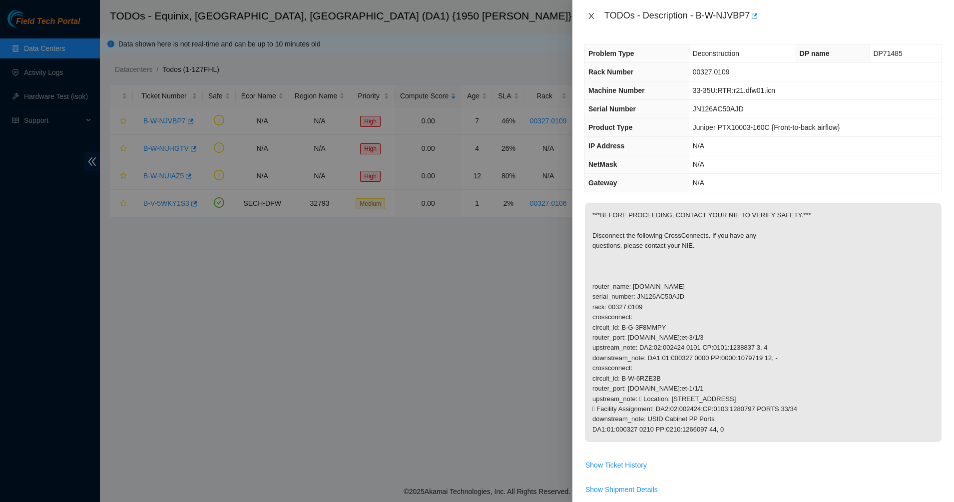
click at [589, 18] on icon "close" at bounding box center [591, 16] width 8 height 8
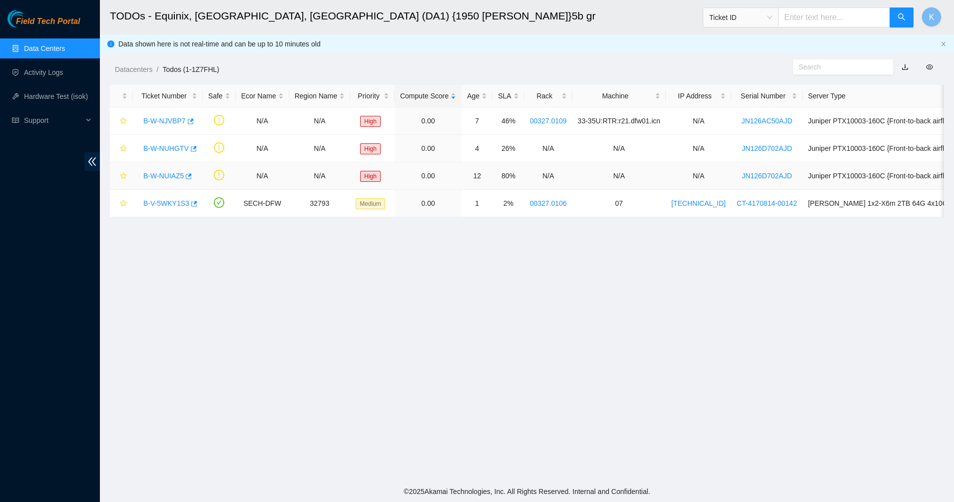
click at [157, 178] on link "B-W-NUIAZ5" at bounding box center [163, 176] width 40 height 8
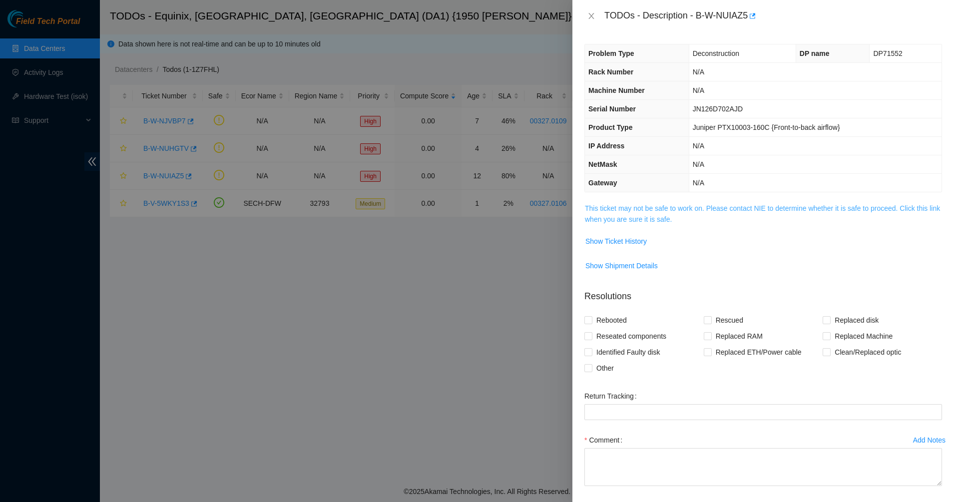
click at [599, 212] on link "This ticket may not be safe to work on. Please contact NIE to determine whether…" at bounding box center [762, 213] width 355 height 19
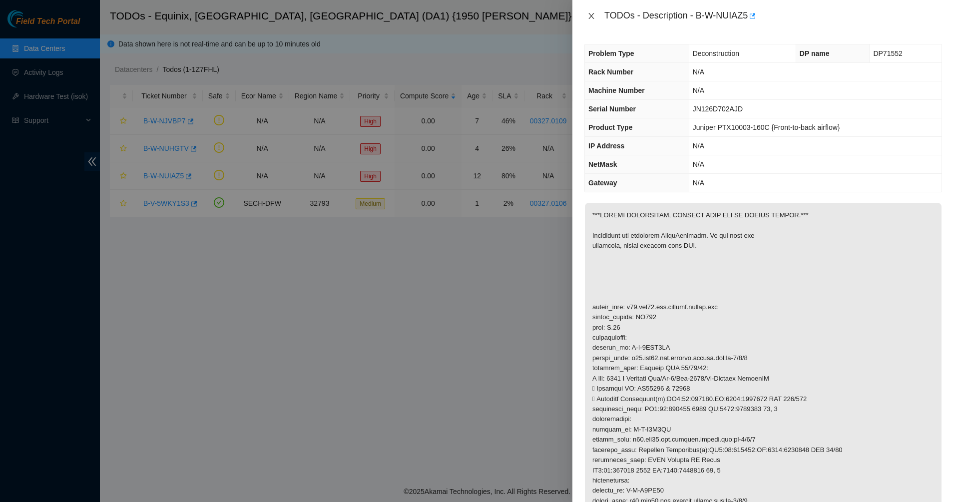
click at [590, 18] on icon "close" at bounding box center [591, 16] width 8 height 8
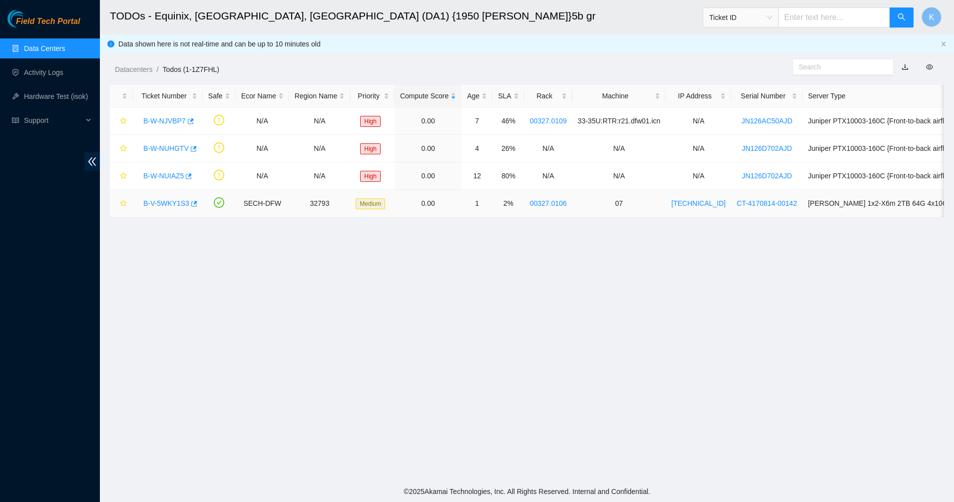
click at [170, 206] on link "B-V-5WKY1S3" at bounding box center [166, 203] width 46 height 8
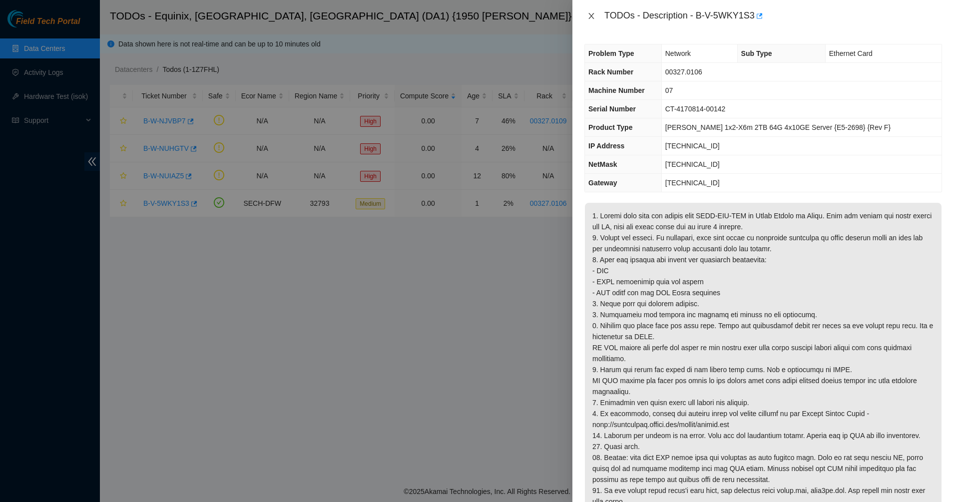
click at [588, 18] on icon "close" at bounding box center [591, 16] width 8 height 8
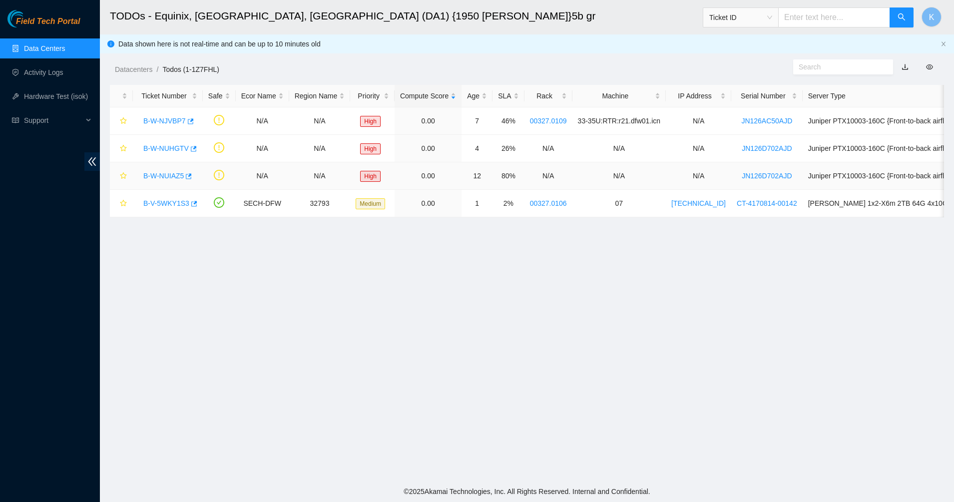
click at [174, 181] on div "B-W-NUIAZ5" at bounding box center [167, 176] width 59 height 16
click at [171, 175] on link "B-W-NUIAZ5" at bounding box center [163, 176] width 40 height 8
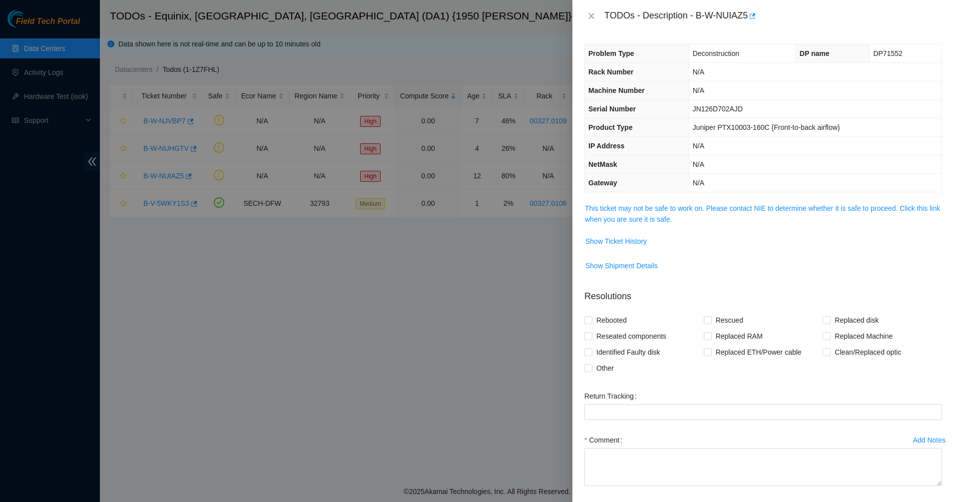
click at [578, 213] on div "Problem Type Deconstruction DP name DP71552 Rack Number N/A Machine Number N/A …" at bounding box center [763, 267] width 382 height 470
click at [596, 213] on span "This ticket may not be safe to work on. Please contact NIE to determine whether…" at bounding box center [763, 214] width 357 height 22
click at [658, 215] on link "This ticket may not be safe to work on. Please contact NIE to determine whether…" at bounding box center [762, 213] width 355 height 19
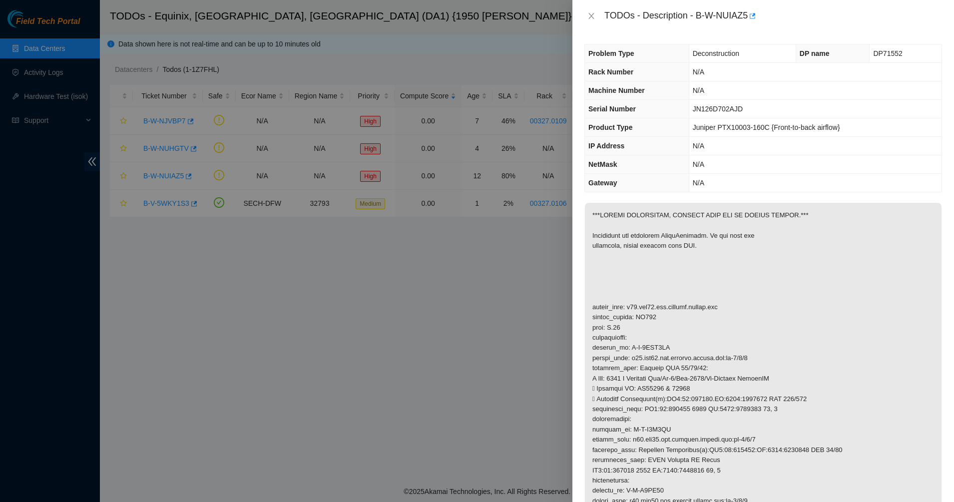
click at [750, 227] on p at bounding box center [763, 399] width 357 height 393
click at [590, 15] on icon "close" at bounding box center [591, 16] width 8 height 8
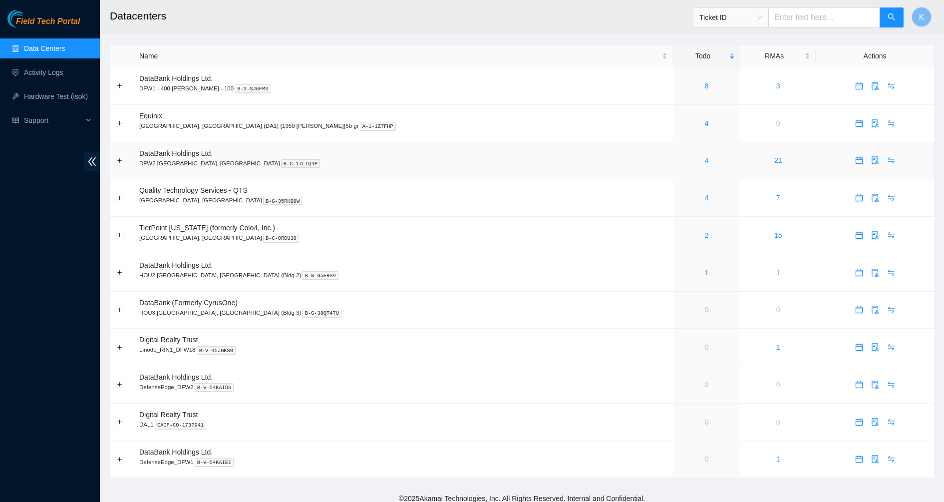
click at [705, 163] on link "4" at bounding box center [707, 160] width 4 height 8
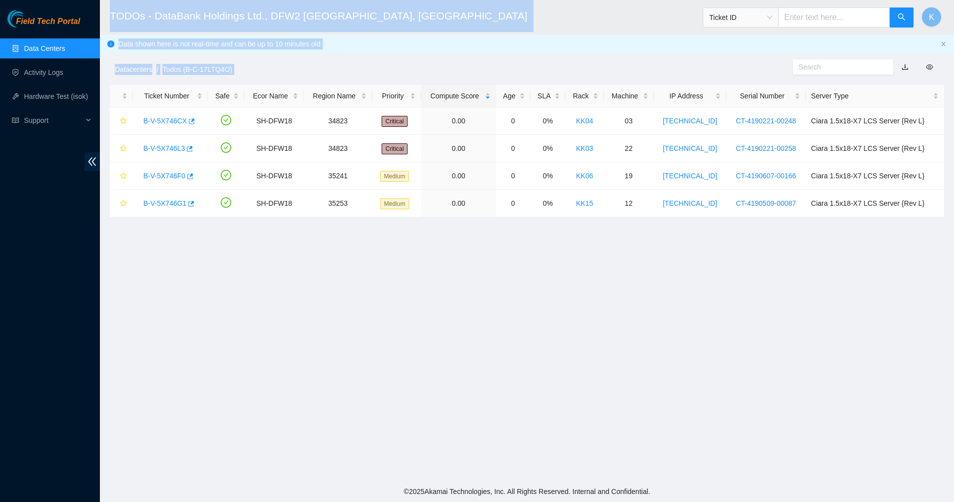
drag, startPoint x: 659, startPoint y: 246, endPoint x: 107, endPoint y: 14, distance: 598.6
click at [107, 14] on main "TODOs - DataBank Holdings Ltd., DFW2 [GEOGRAPHIC_DATA], [GEOGRAPHIC_DATA] Ticke…" at bounding box center [527, 240] width 854 height 481
click at [107, 14] on header "TODOs - DataBank Holdings Ltd., DFW2 [GEOGRAPHIC_DATA], [GEOGRAPHIC_DATA] Ticke…" at bounding box center [577, 17] width 954 height 34
drag, startPoint x: 152, startPoint y: 16, endPoint x: 431, endPoint y: 17, distance: 278.7
click at [431, 17] on h2 "TODOs - DataBank Holdings Ltd., DFW2 [GEOGRAPHIC_DATA], [GEOGRAPHIC_DATA]" at bounding box center [437, 16] width 654 height 32
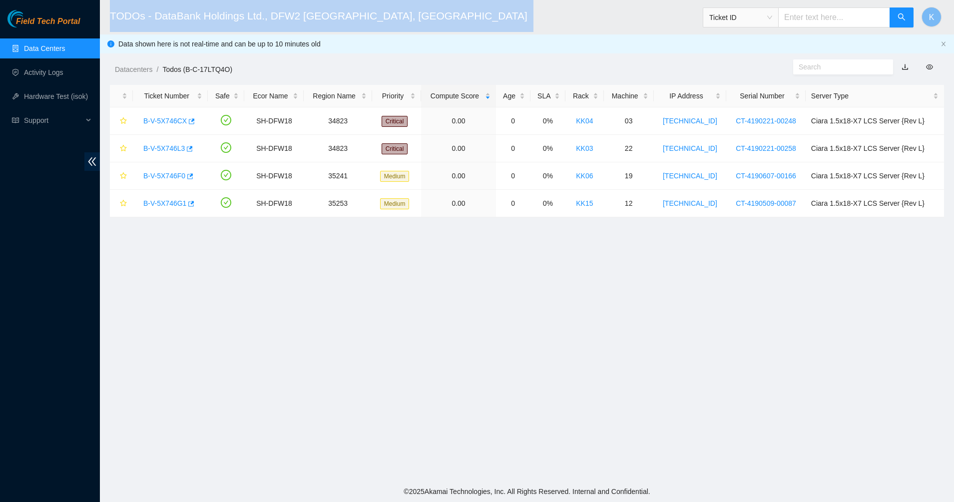
click at [431, 17] on h2 "TODOs - DataBank Holdings Ltd., DFW2 [GEOGRAPHIC_DATA], [GEOGRAPHIC_DATA]" at bounding box center [437, 16] width 654 height 32
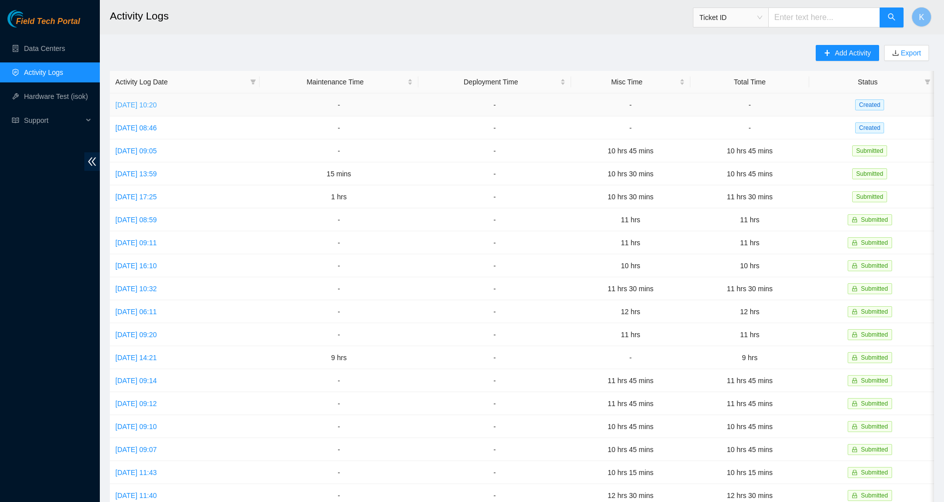
click at [148, 107] on link "[DATE] 10:20" at bounding box center [135, 105] width 41 height 8
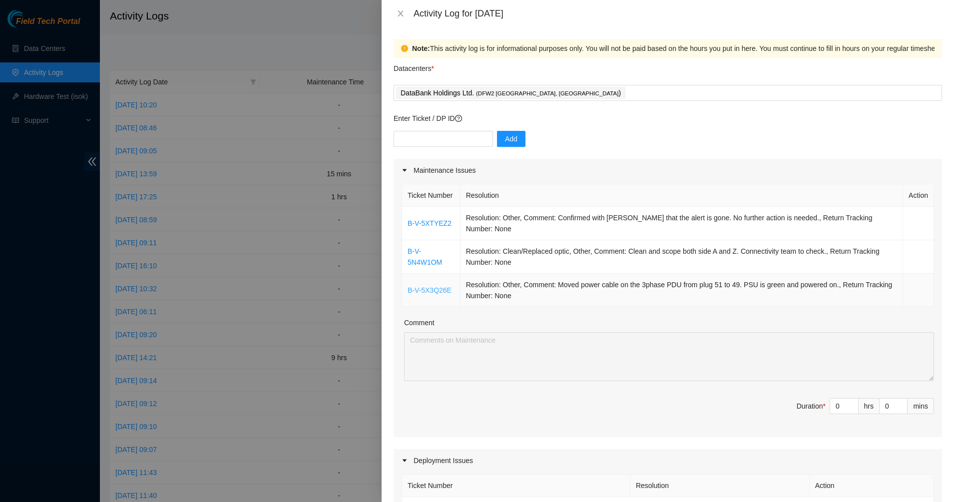
click at [420, 220] on link "B-V-5X3Q26E" at bounding box center [430, 290] width 44 height 8
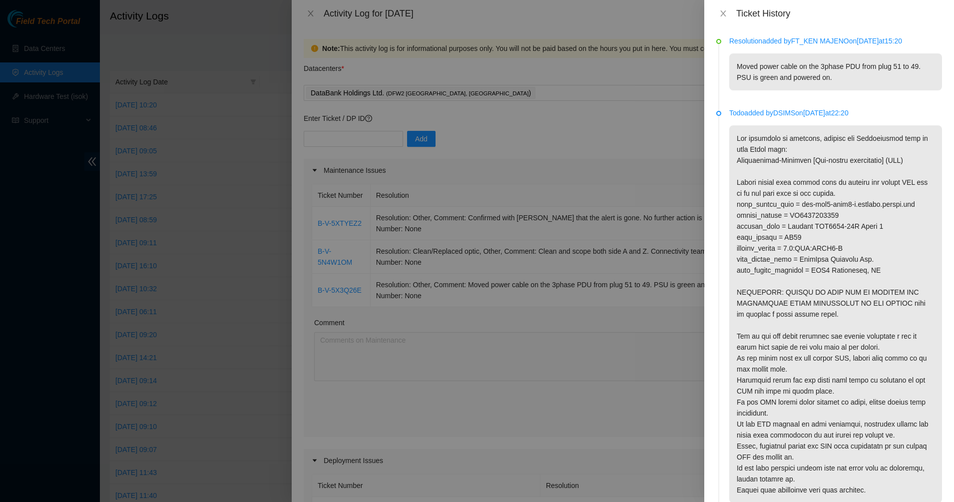
click at [475, 69] on p "Moved power cable on the 3phase PDU from plug 51 to 49. PSU is green and powere…" at bounding box center [835, 71] width 213 height 37
click at [475, 47] on div "Resolution added by FT_KEN MAJENO on [DATE] 15:20 Moved power cable on the 3pha…" at bounding box center [835, 62] width 213 height 55
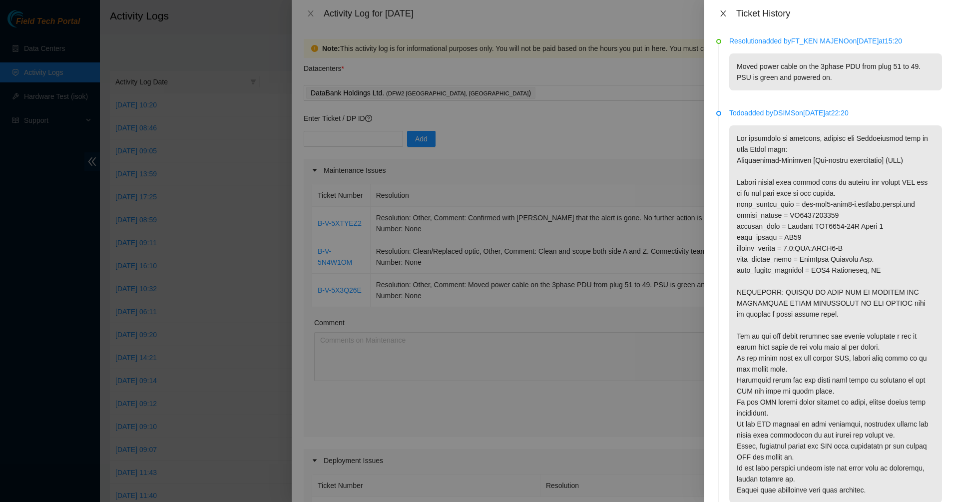
click at [475, 12] on icon "close" at bounding box center [723, 13] width 8 height 8
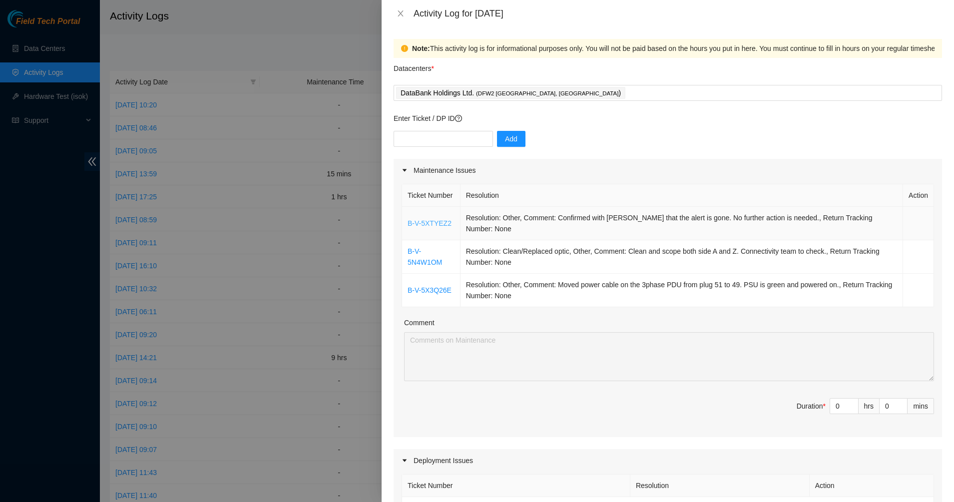
click at [435, 220] on link "B-V-5XTYEZ2" at bounding box center [430, 223] width 44 height 8
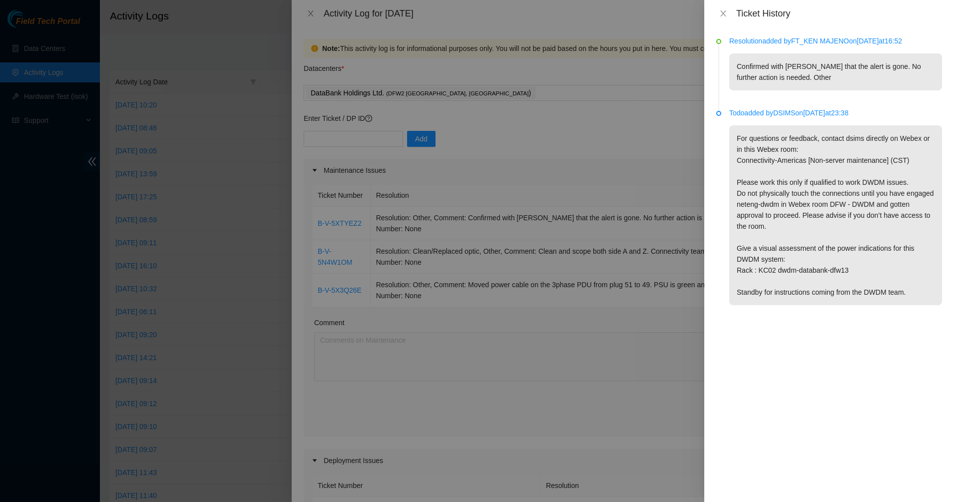
click at [475, 69] on p "Confirmed with [PERSON_NAME] that the alert is gone. No further action is neede…" at bounding box center [835, 71] width 213 height 37
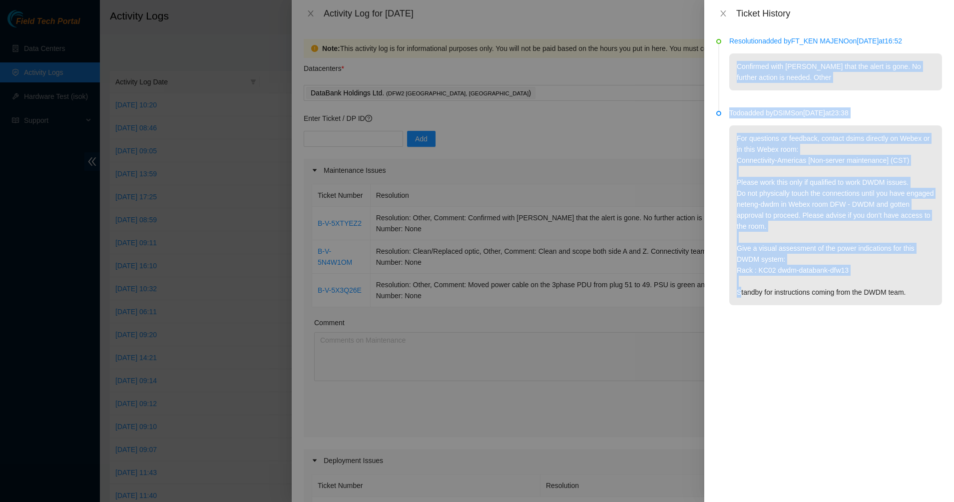
drag, startPoint x: 782, startPoint y: 69, endPoint x: 840, endPoint y: 272, distance: 211.4
click at [475, 220] on ul "Resolution added by FT_KEN MAJENO on [DATE] 16:52 Confirmed with [PERSON_NAME] …" at bounding box center [829, 182] width 226 height 287
click at [475, 220] on p "For questions or feedback, contact dsims directly on Webex or in this Webex roo…" at bounding box center [835, 215] width 213 height 180
drag, startPoint x: 832, startPoint y: 318, endPoint x: 773, endPoint y: 58, distance: 266.3
click at [475, 59] on ul "Resolution added by FT_KEN MAJENO on [DATE] 16:52 Confirmed with [PERSON_NAME] …" at bounding box center [829, 182] width 226 height 287
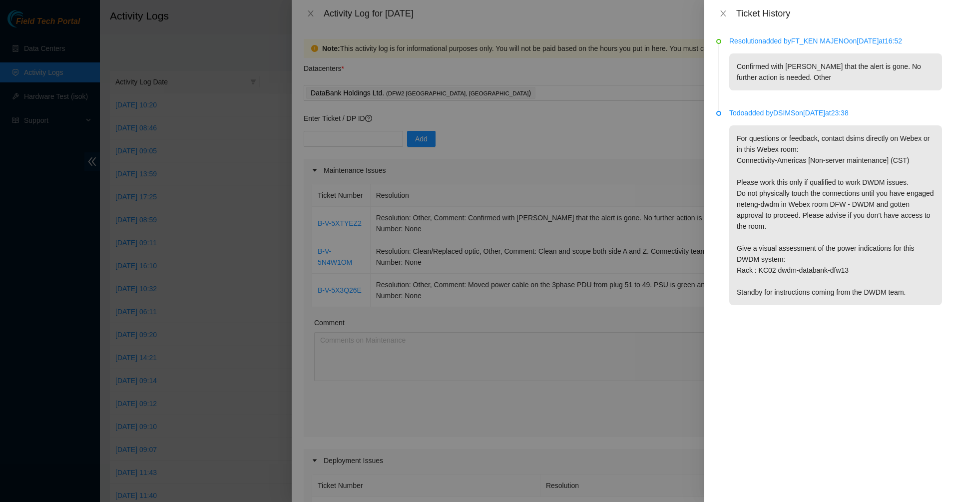
click at [475, 58] on p "Confirmed with [PERSON_NAME] that the alert is gone. No further action is neede…" at bounding box center [835, 71] width 213 height 37
drag, startPoint x: 772, startPoint y: 58, endPoint x: 794, endPoint y: 80, distance: 30.7
click at [475, 80] on p "Confirmed with [PERSON_NAME] that the alert is gone. No further action is neede…" at bounding box center [835, 71] width 213 height 37
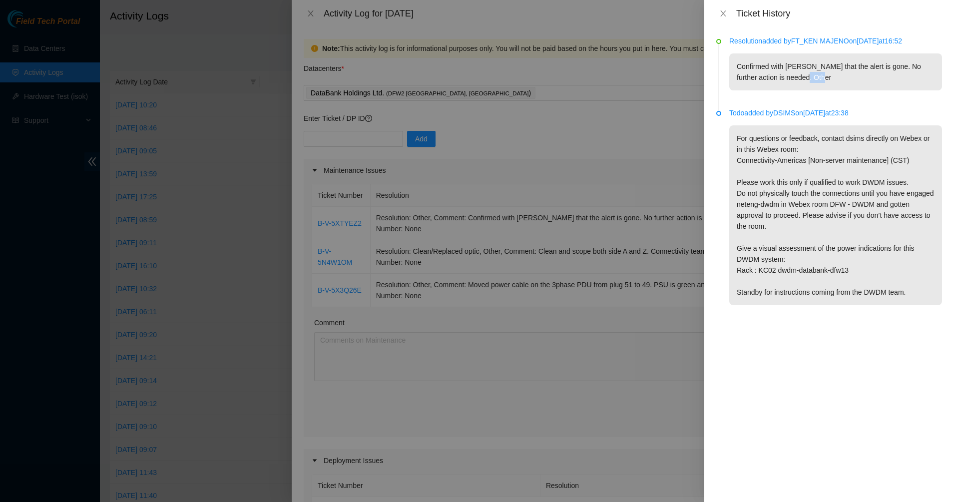
click at [475, 80] on p "Confirmed with [PERSON_NAME] that the alert is gone. No further action is neede…" at bounding box center [835, 71] width 213 height 37
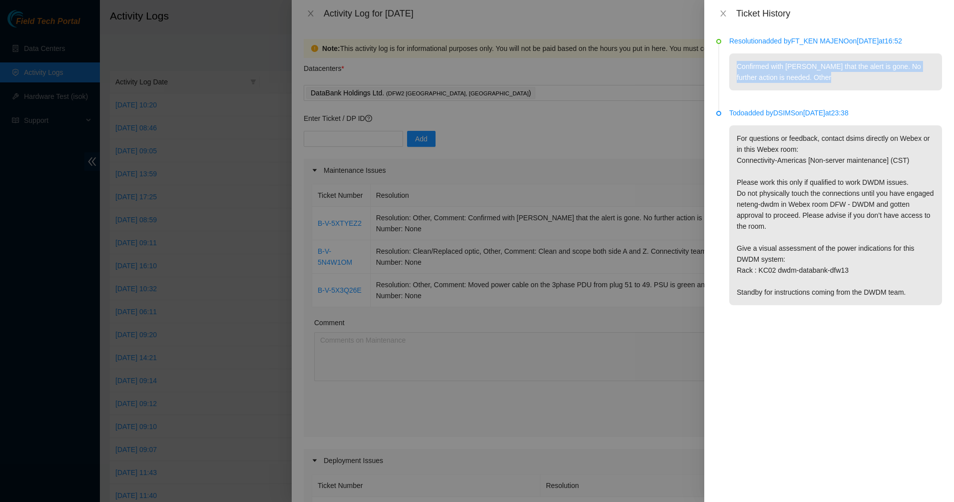
click at [475, 80] on p "Confirmed with [PERSON_NAME] that the alert is gone. No further action is neede…" at bounding box center [835, 71] width 213 height 37
click at [475, 79] on p "Confirmed with [PERSON_NAME] that the alert is gone. No further action is neede…" at bounding box center [835, 71] width 213 height 37
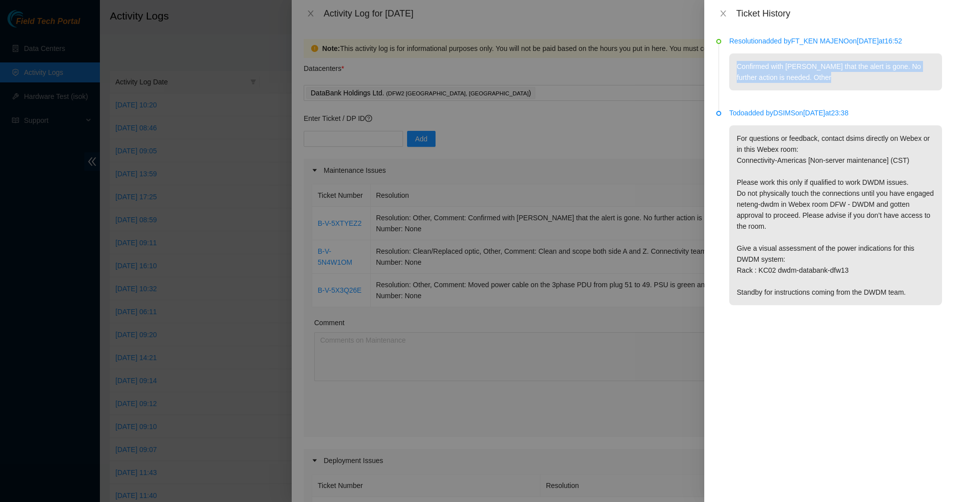
click at [475, 79] on p "Confirmed with [PERSON_NAME] that the alert is gone. No further action is neede…" at bounding box center [835, 71] width 213 height 37
click at [475, 78] on p "Confirmed with [PERSON_NAME] that the alert is gone. No further action is neede…" at bounding box center [835, 71] width 213 height 37
click at [475, 10] on icon "close" at bounding box center [723, 13] width 8 height 8
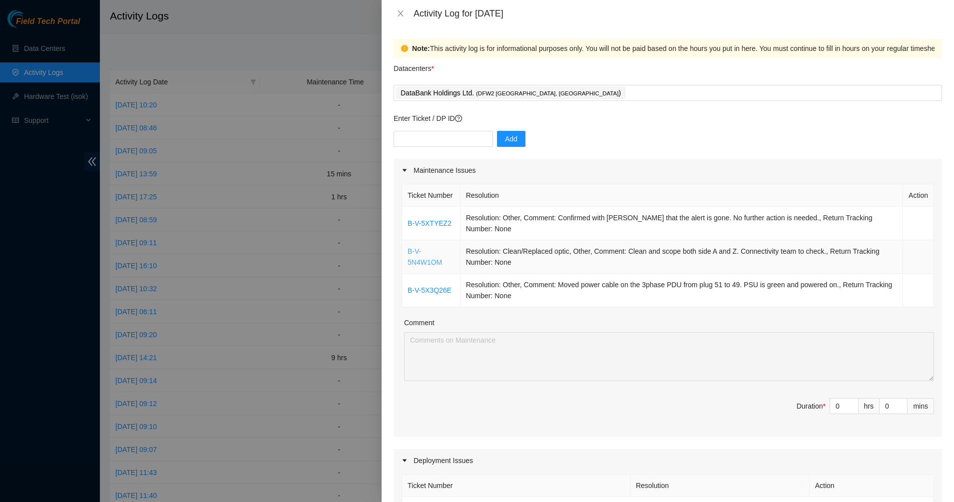
click at [416, 220] on link "B-V-5N4W1OM" at bounding box center [425, 256] width 34 height 19
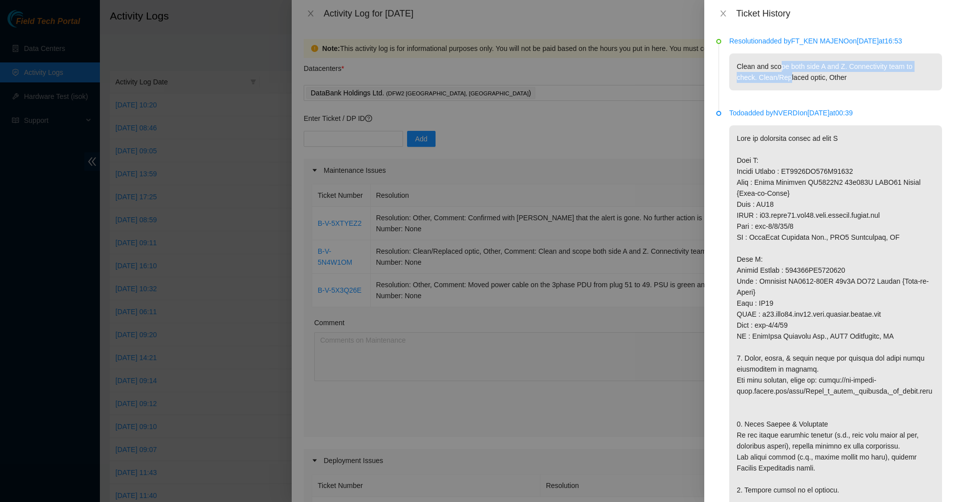
drag, startPoint x: 780, startPoint y: 60, endPoint x: 789, endPoint y: 92, distance: 33.2
click at [475, 92] on li "Resolution added by FT_KEN MAJENO on [DATE] 16:53 Clean and scope both side A a…" at bounding box center [829, 75] width 226 height 72
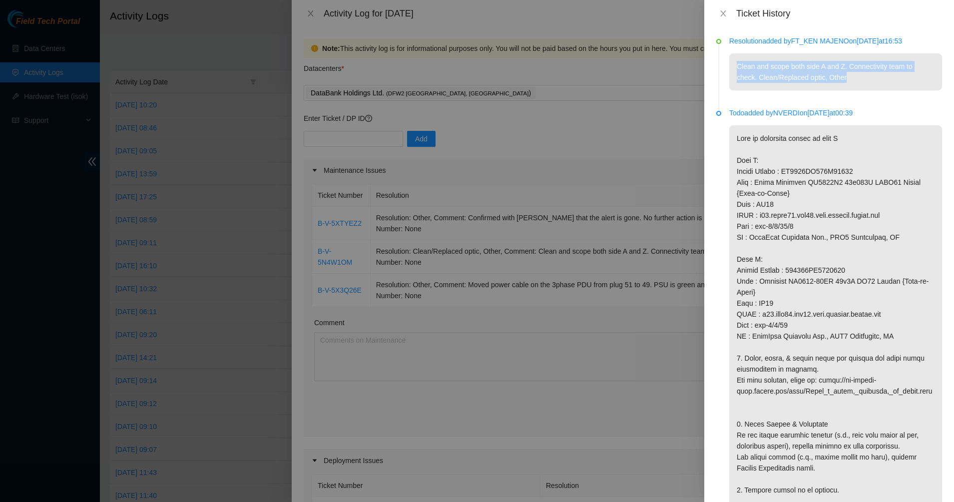
click at [475, 72] on p "Clean and scope both side A and Z. Connectivity team to check. Clean/Replaced o…" at bounding box center [835, 71] width 213 height 37
click at [475, 80] on p "Clean and scope both side A and Z. Connectivity team to check. Clean/Replaced o…" at bounding box center [835, 71] width 213 height 37
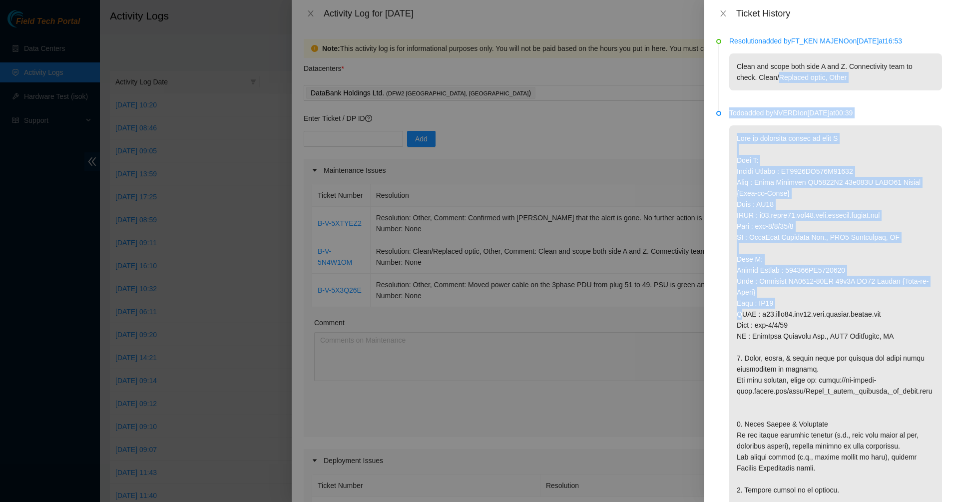
drag, startPoint x: 787, startPoint y: 80, endPoint x: 831, endPoint y: 312, distance: 236.5
click at [475, 220] on ul "Resolution added by FT_KEN MAJENO on [DATE] 16:53 Clean and scope both side A a…" at bounding box center [829, 325] width 226 height 572
click at [475, 220] on p at bounding box center [835, 357] width 213 height 465
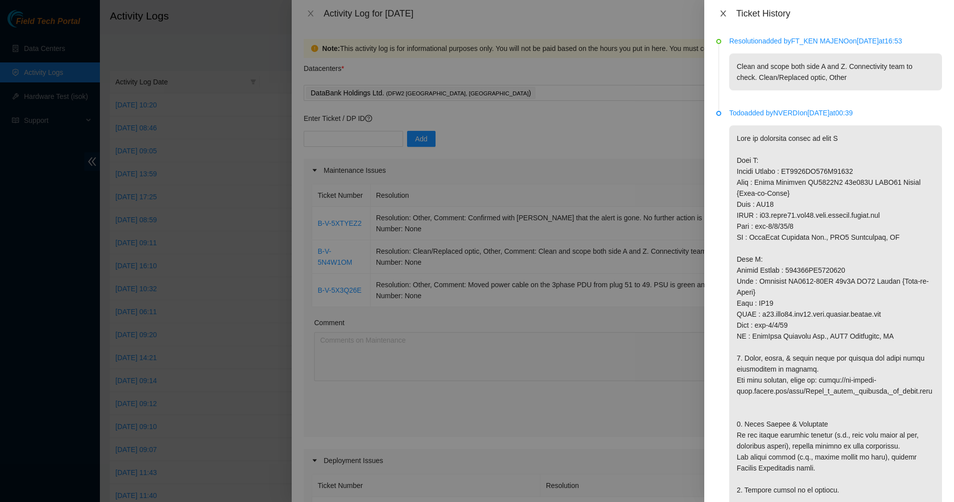
drag, startPoint x: 723, startPoint y: 10, endPoint x: 718, endPoint y: 18, distance: 9.0
click at [475, 10] on icon "close" at bounding box center [723, 13] width 8 height 8
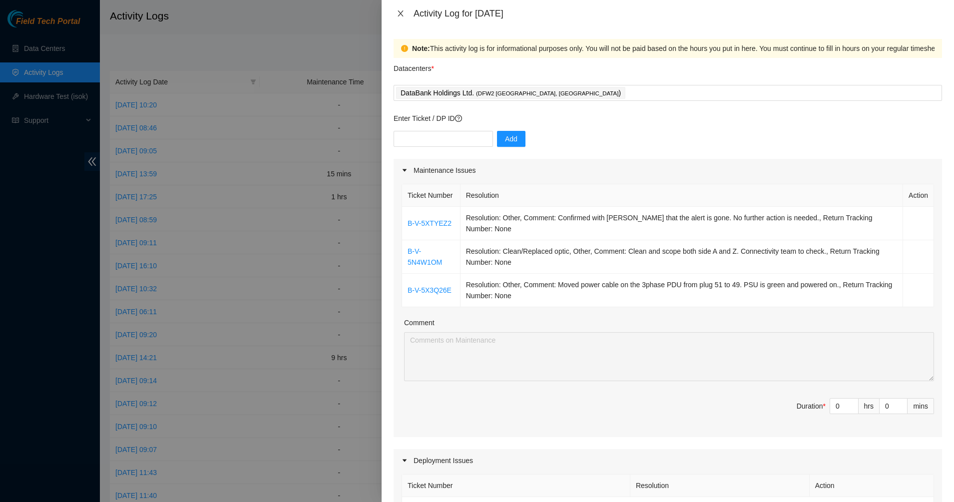
click at [399, 12] on icon "close" at bounding box center [401, 13] width 8 height 8
